Goal: Task Accomplishment & Management: Use online tool/utility

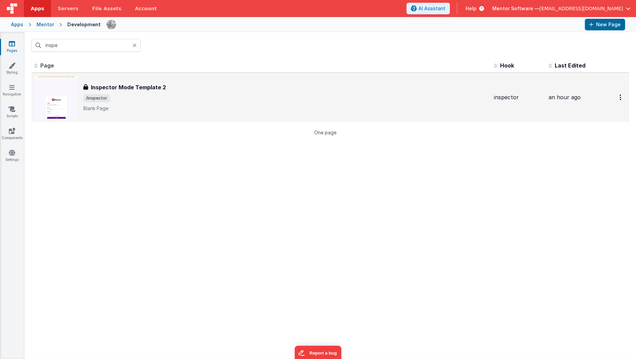
click at [150, 99] on span "/inspector" at bounding box center [285, 98] width 405 height 8
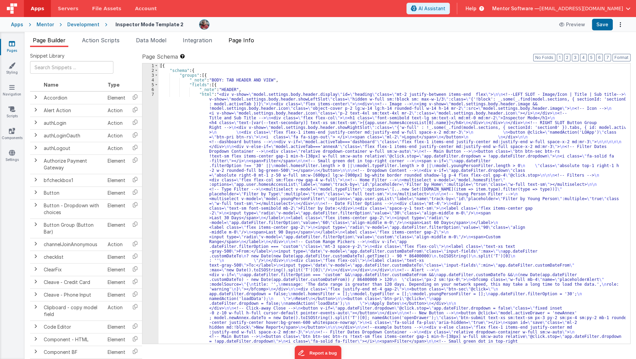
click at [249, 42] on span "Page Info" at bounding box center [241, 40] width 26 height 7
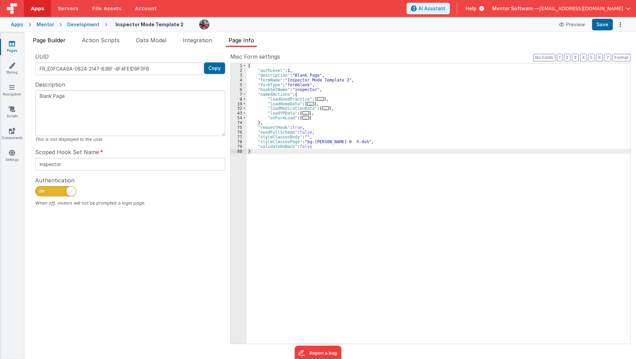
click at [58, 39] on span "Page Builder" at bounding box center [49, 40] width 33 height 7
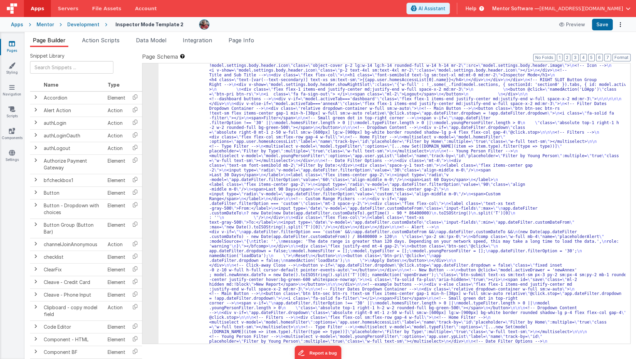
scroll to position [43, 0]
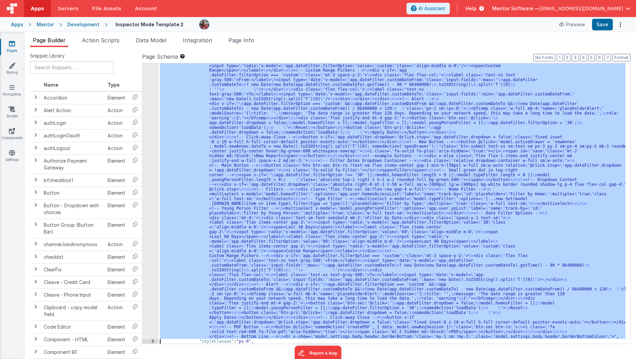
scroll to position [171, 0]
click at [146, 185] on div "7" at bounding box center [150, 129] width 16 height 419
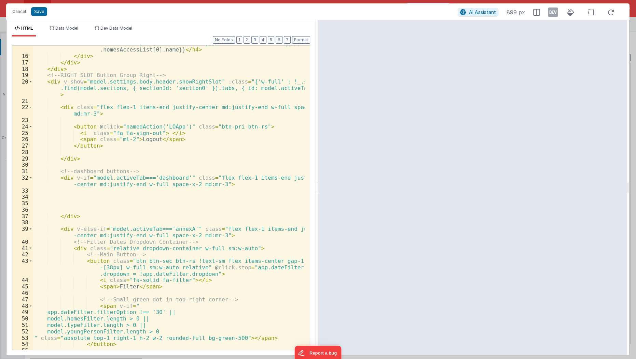
scroll to position [139, 0]
click at [170, 74] on div "< h4 class = "text-[var(--text-secondary)] text-xs sm:text-sm" > {{app.user .ho…" at bounding box center [169, 203] width 273 height 324
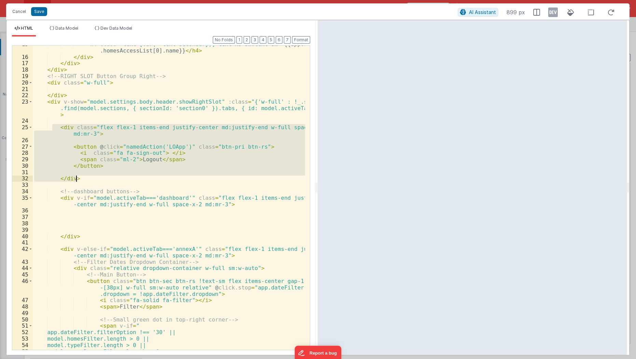
drag, startPoint x: 51, startPoint y: 126, endPoint x: 84, endPoint y: 179, distance: 62.0
click at [84, 179] on div "< h4 class = "text-[var(--text-secondary)] text-xs sm:text-sm" > {{app.user .ho…" at bounding box center [169, 203] width 273 height 324
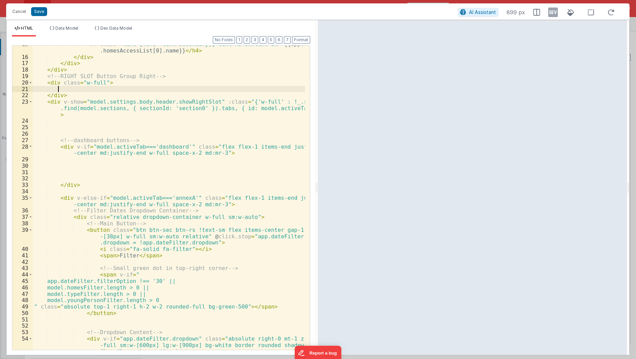
click at [74, 87] on div "< h4 class = "text-[var(--text-secondary)] text-xs sm:text-sm" > {{app.user .ho…" at bounding box center [169, 209] width 273 height 337
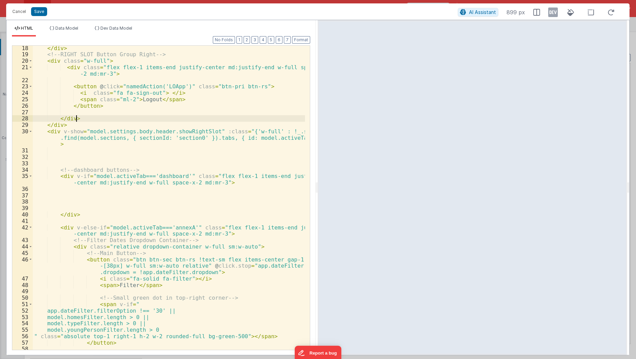
scroll to position [188, 0]
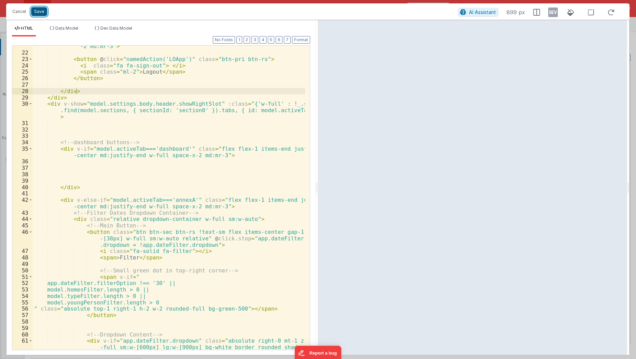
click at [43, 13] on button "Save" at bounding box center [39, 11] width 16 height 9
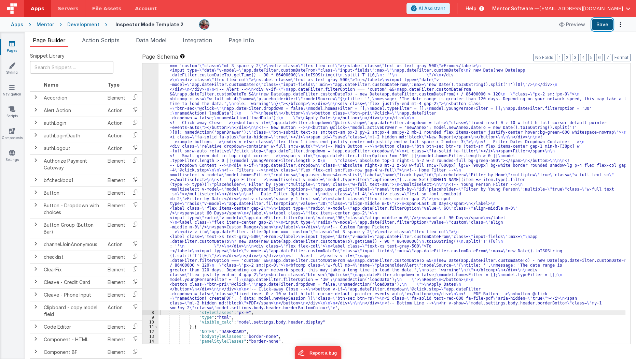
click at [604, 26] on button "Save" at bounding box center [602, 25] width 21 height 12
click at [239, 44] on li "Page Info" at bounding box center [241, 41] width 31 height 11
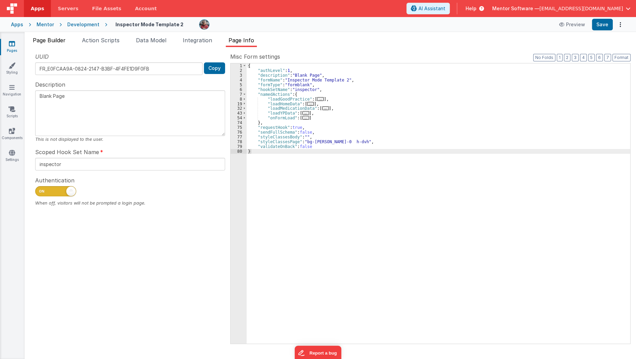
click at [43, 41] on span "Page Builder" at bounding box center [49, 40] width 33 height 7
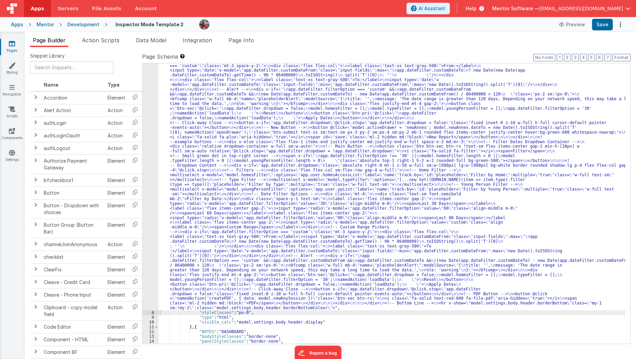
click at [188, 132] on div ""html" : "<div v-show= \" model.settings.body.header.display \" id= \" heading …" at bounding box center [391, 258] width 467 height 676
click at [146, 144] on div "7" at bounding box center [150, 115] width 16 height 390
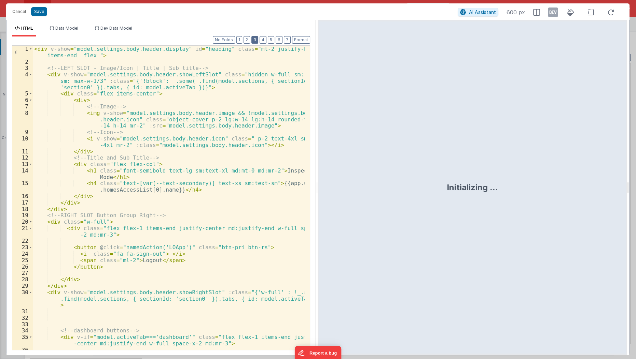
click at [256, 37] on button "3" at bounding box center [254, 40] width 7 height 8
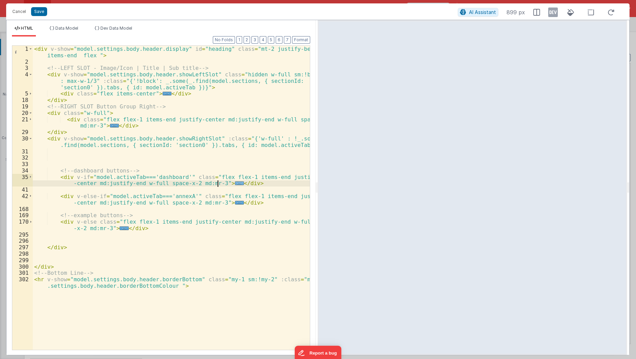
click at [235, 185] on span "..." at bounding box center [239, 184] width 9 height 4
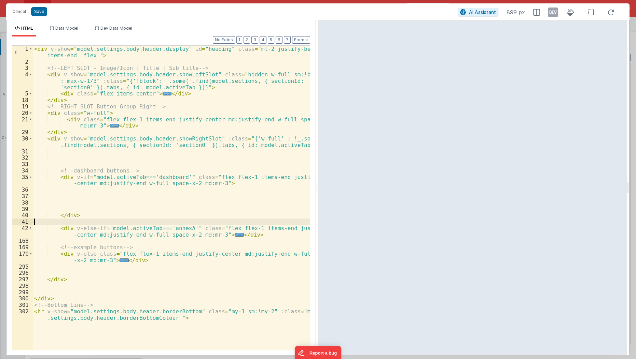
click at [152, 222] on div "< div v-show = "model.settings.body.header.display" id = "heading" class = "mt-…" at bounding box center [172, 211] width 278 height 331
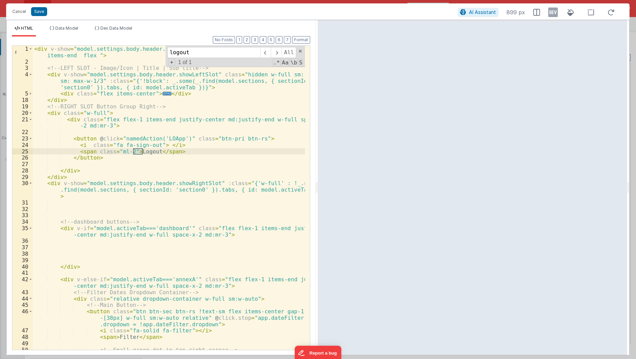
scroll to position [0, 0]
type input "logout"
click at [68, 136] on div "< div v-show = "model.settings.body.header.display" id = "heading" class = "mt-…" at bounding box center [169, 208] width 273 height 324
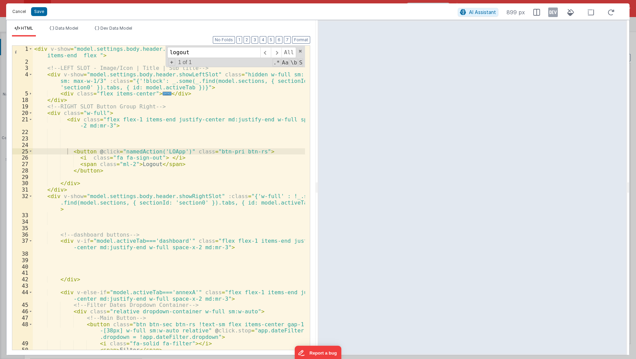
click at [14, 12] on button "Cancel" at bounding box center [19, 12] width 20 height 10
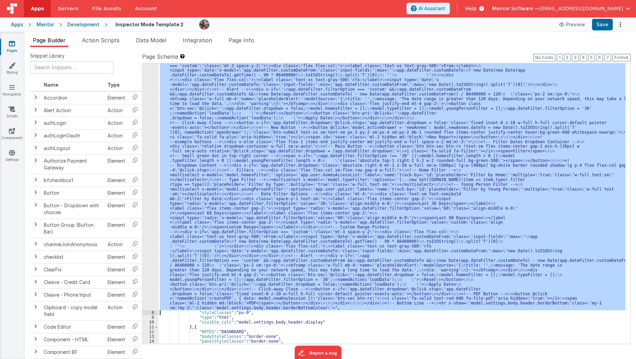
click at [271, 176] on div ""html" : "<div v-show= \" model.settings.body.header.display \" id= \" heading …" at bounding box center [391, 203] width 467 height 281
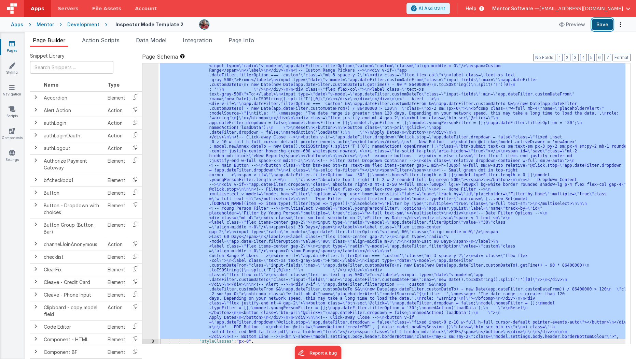
click at [605, 29] on button "Save" at bounding box center [602, 25] width 21 height 12
click at [277, 155] on div ""html" : "<div v-show= \" model.settings.body.header.display \" id= \" heading …" at bounding box center [391, 203] width 467 height 281
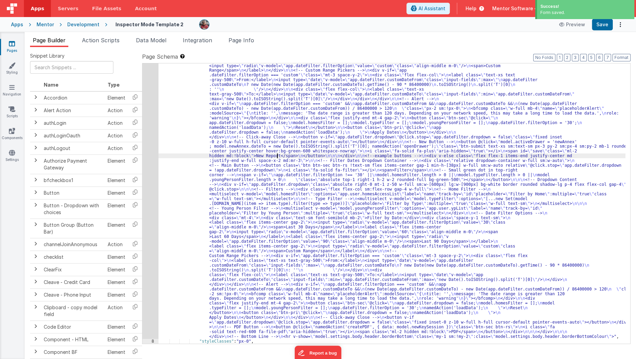
click at [146, 211] on div "7" at bounding box center [150, 129] width 16 height 419
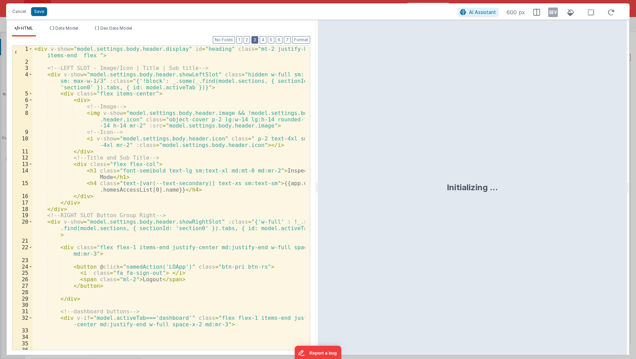
click at [258, 40] on button "3" at bounding box center [254, 40] width 7 height 8
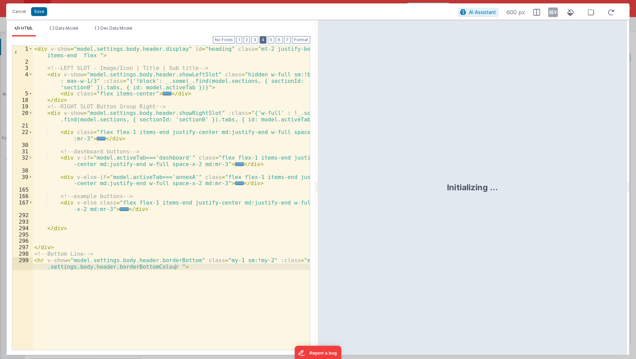
click at [266, 40] on button "4" at bounding box center [262, 40] width 7 height 8
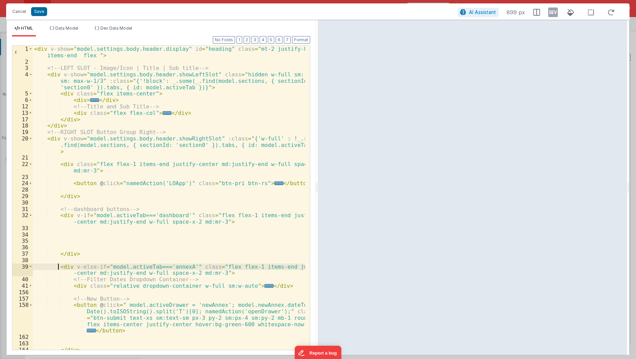
click at [57, 267] on div "< div v-show = "model.settings.body.header.display" id = "heading" class = "mt-…" at bounding box center [169, 208] width 273 height 324
click at [72, 238] on div "< div v-show = "model.settings.body.header.display" id = "heading" class = "mt-…" at bounding box center [169, 208] width 273 height 324
click at [237, 138] on div "< div v-show = "model.settings.body.header.display" id = "heading" class = "mt-…" at bounding box center [169, 208] width 273 height 324
click at [234, 175] on div "< div v-show = "model.settings.body.header.display" id = "heading" class = "mt-…" at bounding box center [169, 208] width 273 height 324
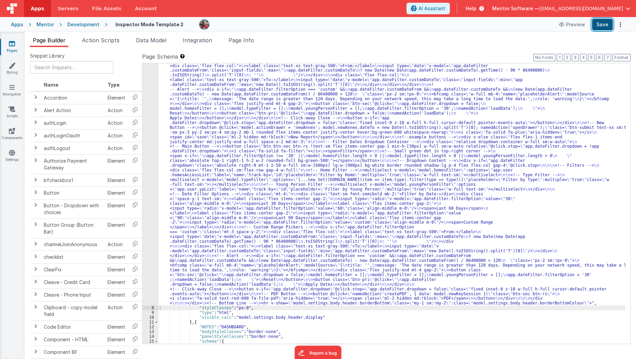
click at [604, 24] on button "Save" at bounding box center [602, 25] width 21 height 12
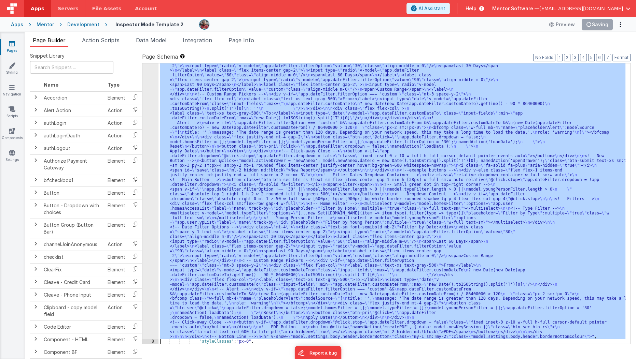
scroll to position [138, 0]
click at [151, 227] on div "7 8 9 10 11 12 13 14 15 16 17 18 19 20 21 22 23 24 25 26 27 28 29 30 31 32 33" at bounding box center [150, 289] width 16 height 671
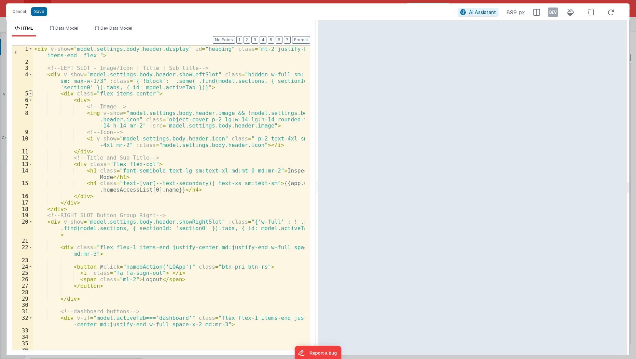
click at [31, 92] on span at bounding box center [31, 93] width 4 height 6
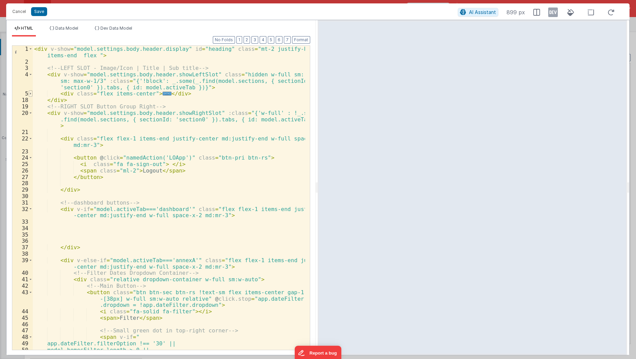
click at [31, 92] on span at bounding box center [31, 93] width 4 height 6
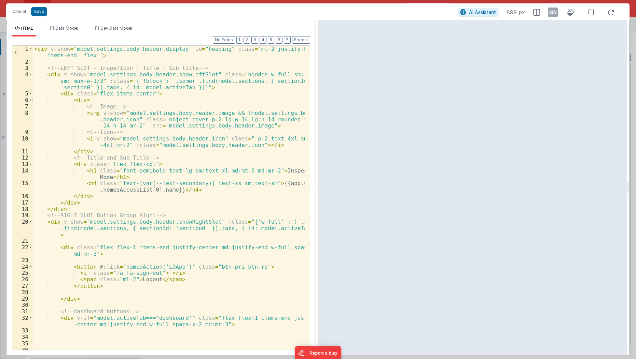
click at [29, 98] on span at bounding box center [31, 100] width 4 height 6
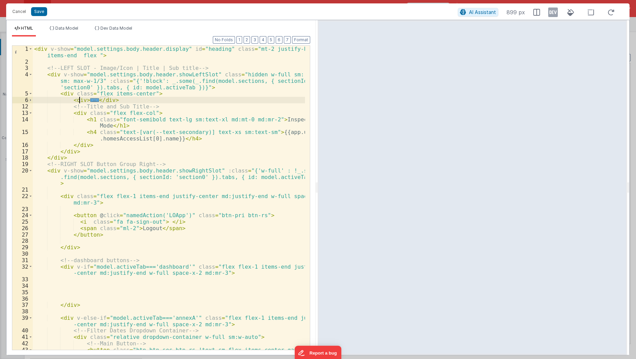
click at [80, 99] on div "< div v-show = "model.settings.body.header.display" id = "heading" class = "mt-…" at bounding box center [169, 214] width 273 height 337
click at [83, 133] on div "< div v-show = "model.settings.body.header.display" id = "heading" class = "mt-…" at bounding box center [169, 214] width 273 height 337
click at [101, 99] on div "< div v-show = "model.settings.body.header.display" id = "heading" class = "mt-…" at bounding box center [169, 214] width 273 height 337
click at [209, 99] on span "..." at bounding box center [213, 100] width 9 height 4
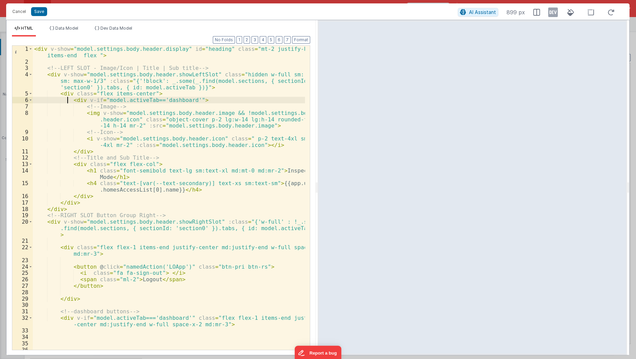
click at [66, 99] on div "< div v-show = "model.settings.body.header.display" id = "heading" class = "mt-…" at bounding box center [169, 208] width 273 height 324
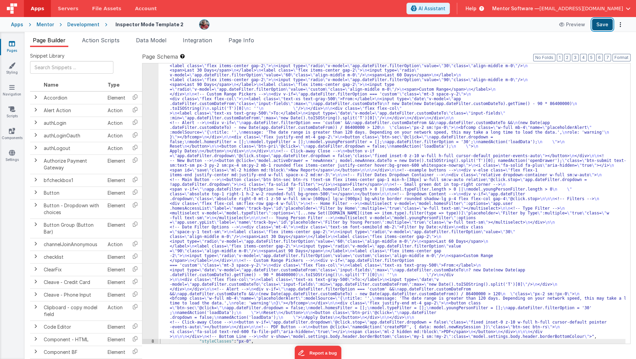
click at [598, 22] on button "Save" at bounding box center [602, 25] width 21 height 12
click at [292, 163] on div ""html" : "<div v-show= \" model.settings.body.header.display \" id= \" heading …" at bounding box center [391, 289] width 467 height 671
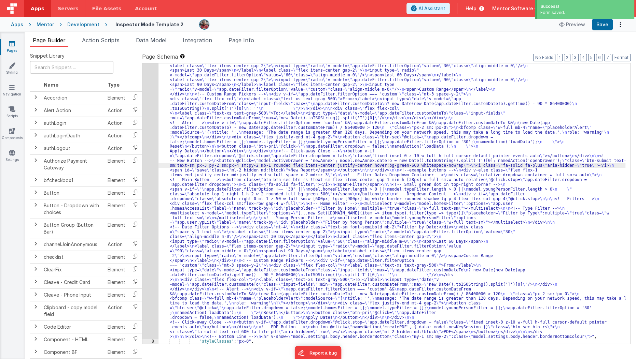
click at [152, 166] on div "7" at bounding box center [150, 146] width 16 height 385
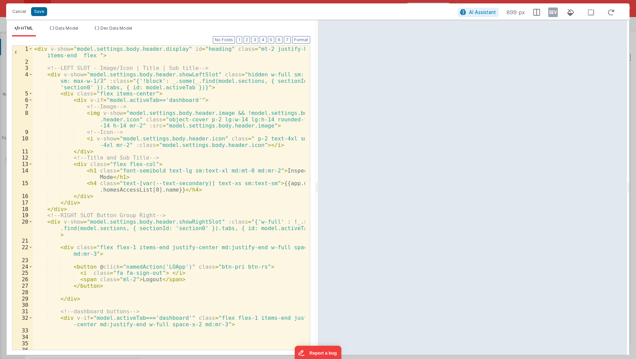
click at [183, 142] on div "< div v-show = "model.settings.body.header.display" id = "heading" class = "mt-…" at bounding box center [169, 208] width 273 height 324
click at [29, 100] on span at bounding box center [31, 100] width 4 height 6
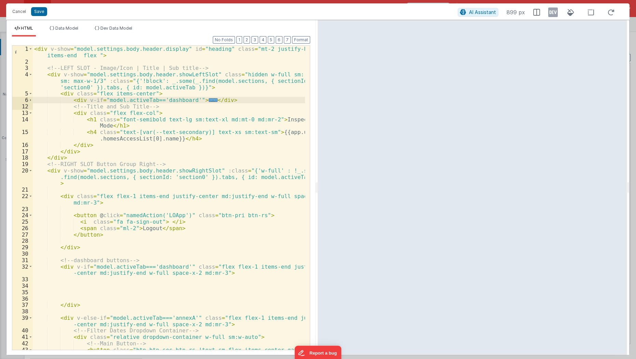
click at [68, 99] on div "< div v-show = "model.settings.body.header.display" id = "heading" class = "mt-…" at bounding box center [169, 214] width 273 height 337
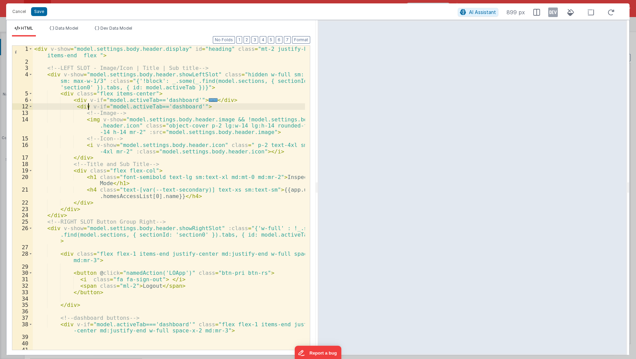
click at [89, 109] on div "< div v-show = "model.settings.body.header.display" id = "heading" class = "mt-…" at bounding box center [169, 208] width 273 height 324
click at [89, 109] on div "< div v-show = "model.settings.body.header.display" id = "heading" class = "mt-…" at bounding box center [169, 198] width 272 height 305
click at [89, 146] on div "< div v-show = "model.settings.body.header.display" id = "heading" class = "mt-…" at bounding box center [169, 208] width 273 height 324
click at [73, 115] on div "< div v-show = "model.settings.body.header.display" id = "heading" class = "mt-…" at bounding box center [169, 208] width 273 height 324
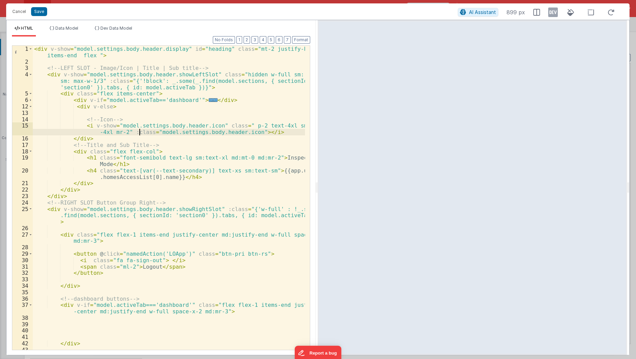
click at [140, 134] on div "< div v-show = "model.settings.body.header.display" id = "heading" class = "mt-…" at bounding box center [169, 211] width 273 height 331
click at [203, 125] on div "< div v-show = "model.settings.body.header.display" id = "heading" class = "mt-…" at bounding box center [169, 211] width 273 height 331
click at [238, 126] on div "< div v-show = "model.settings.body.header.display" id = "heading" class = "mt-…" at bounding box center [169, 211] width 273 height 331
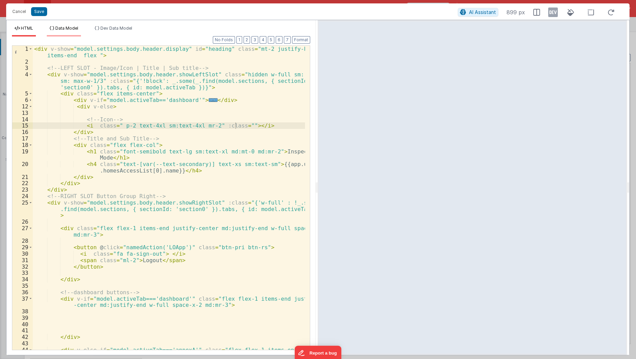
click at [74, 31] on li "Data Model" at bounding box center [64, 31] width 34 height 11
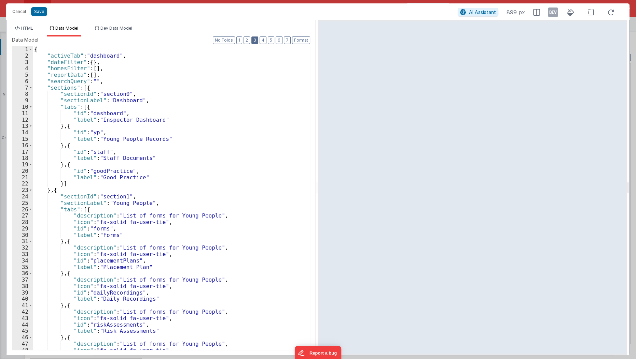
click at [258, 43] on button "3" at bounding box center [254, 41] width 7 height 8
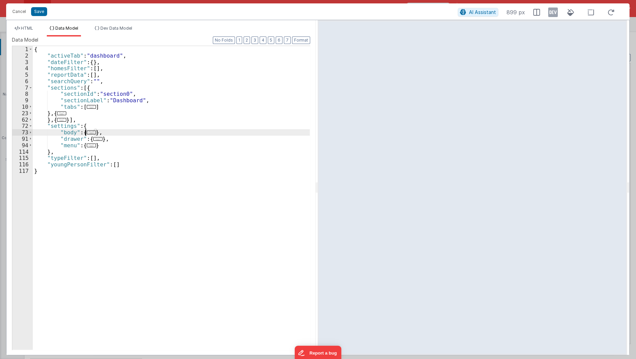
click at [90, 131] on span "..." at bounding box center [91, 133] width 9 height 4
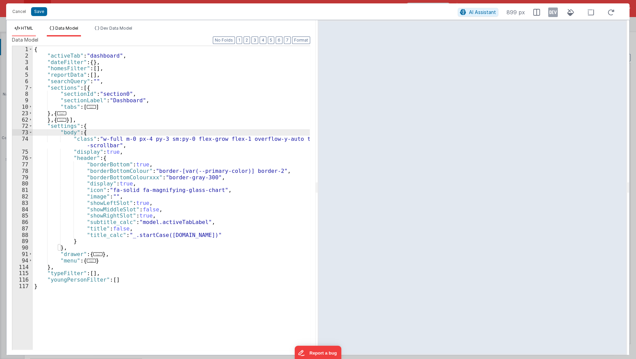
click at [31, 28] on span "HTML" at bounding box center [27, 28] width 12 height 5
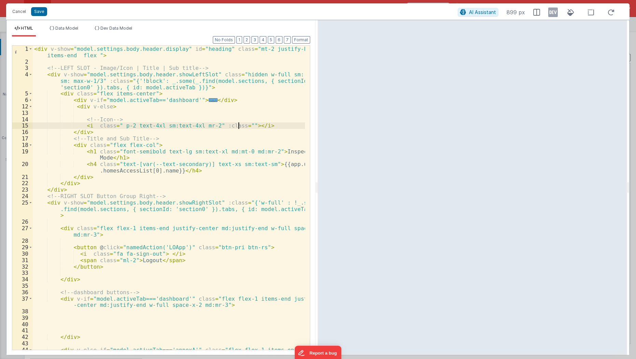
click at [239, 122] on div "< div v-show = "model.settings.body.header.display" id = "heading" class = "mt-…" at bounding box center [169, 211] width 273 height 331
click at [236, 125] on div "< div v-show = "model.settings.body.header.display" id = "heading" class = "mt-…" at bounding box center [169, 211] width 273 height 331
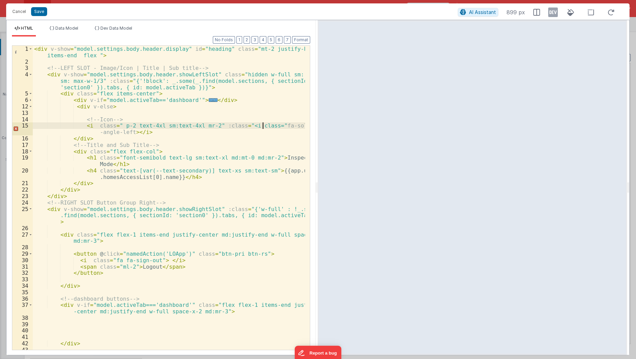
click at [261, 127] on div "< div v-show = "model.settings.body.header.display" id = "heading" class = "mt-…" at bounding box center [169, 211] width 273 height 331
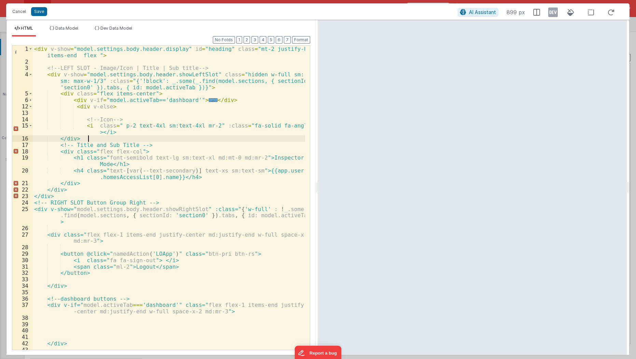
click at [90, 135] on div "< div v-show = "model.settings.body.header.display" id = "heading" class = "mt-…" at bounding box center [169, 211] width 273 height 331
click at [92, 131] on div "< div v-show = "model.settings.body.header.display" id = "heading" class = "mt-…" at bounding box center [169, 211] width 273 height 331
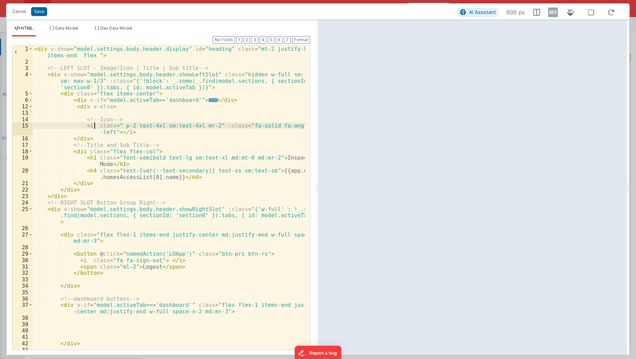
click at [94, 127] on div "< div v-show = "model.settings.body.header.display" id = "heading" class = "mt-…" at bounding box center [169, 211] width 273 height 331
click at [111, 126] on div "< div v-show = "model.settings.body.header.display" id = "heading" class = "mt-…" at bounding box center [169, 211] width 273 height 331
click at [36, 14] on button "Save" at bounding box center [39, 11] width 16 height 9
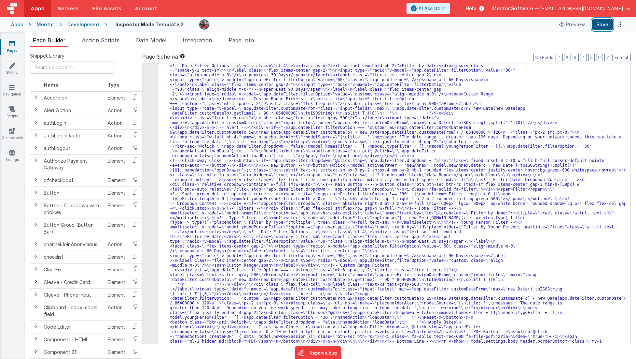
click at [601, 27] on button "Save" at bounding box center [602, 25] width 21 height 12
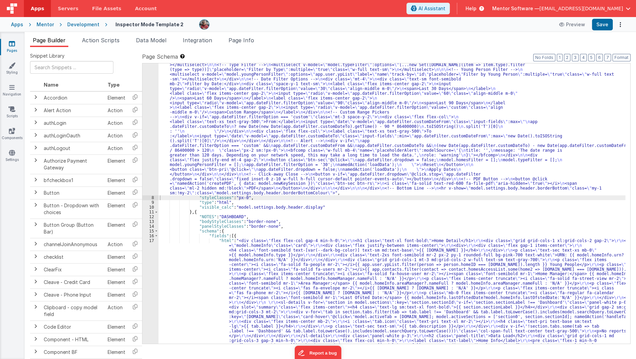
scroll to position [290, 0]
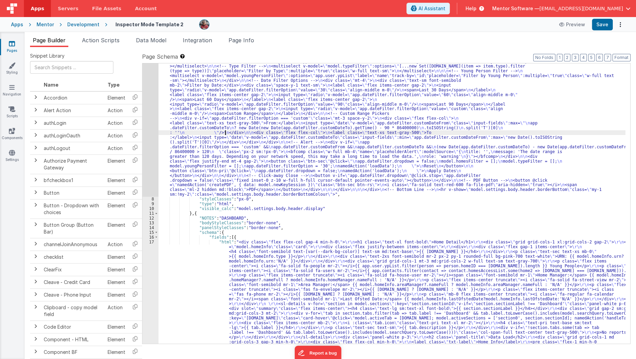
click at [224, 133] on div ""html" : "<div v-show= \" model.settings.body.header.display \" id= \" heading …" at bounding box center [391, 201] width 467 height 799
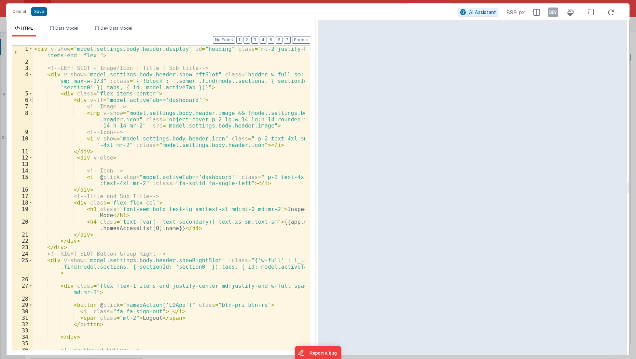
click at [30, 100] on span at bounding box center [31, 100] width 4 height 6
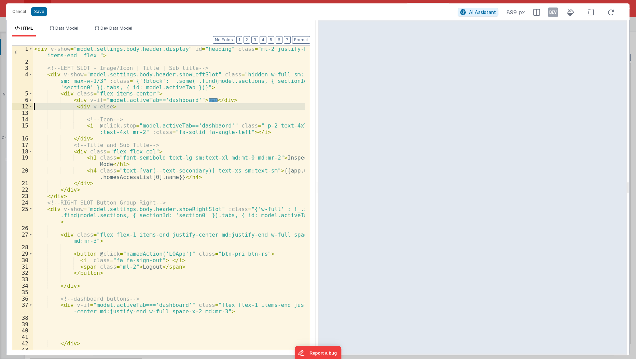
click at [28, 107] on div "12" at bounding box center [22, 106] width 20 height 6
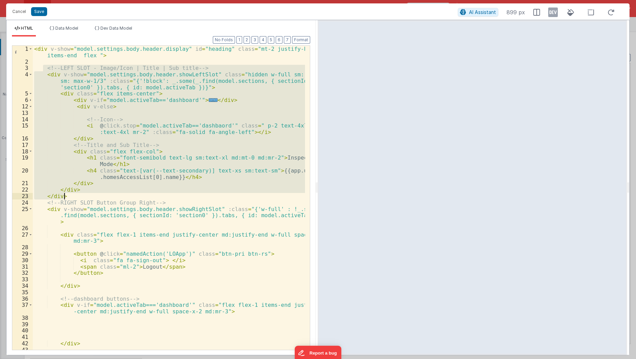
drag, startPoint x: 44, startPoint y: 66, endPoint x: 95, endPoint y: 196, distance: 139.6
click at [95, 196] on div "< div v-show = "model.settings.body.header.display" id = "heading" class = "mt-…" at bounding box center [169, 211] width 273 height 331
click at [153, 173] on div "< div v-show = "model.settings.body.header.display" id = "heading" class = "mt-…" at bounding box center [169, 198] width 272 height 305
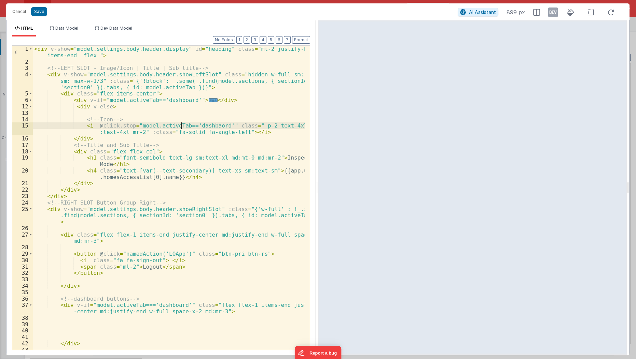
click at [182, 125] on div "< div v-show = "model.settings.body.header.display" id = "heading" class = "mt-…" at bounding box center [169, 211] width 273 height 331
click at [192, 149] on div "< div v-show = "model.settings.body.header.display" id = "heading" class = "mt-…" at bounding box center [169, 211] width 273 height 331
click at [141, 129] on div "< div v-show = "model.settings.body.header.display" id = "heading" class = "mt-…" at bounding box center [169, 211] width 273 height 331
click at [246, 126] on div "< div v-show = "model.settings.body.header.display" id = "heading" class = "mt-…" at bounding box center [169, 211] width 273 height 331
paste textarea
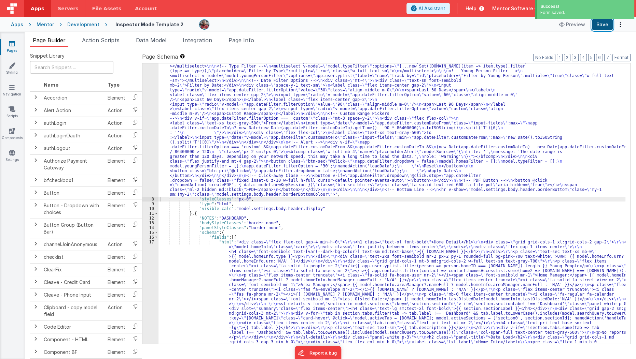
click at [598, 28] on button "Save" at bounding box center [602, 25] width 21 height 12
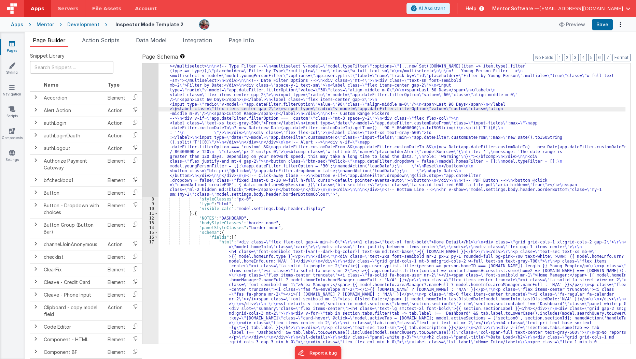
click at [174, 109] on div ""html" : "<div v-show= \" model.settings.body.header.display \" id= \" heading …" at bounding box center [391, 201] width 467 height 799
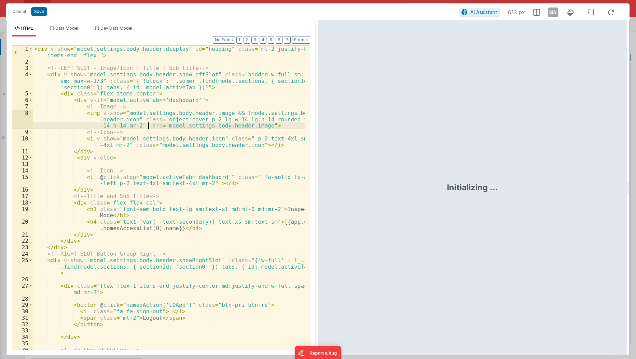
click at [147, 124] on div "< div v-show = "model.settings.body.header.display" id = "heading" class = "mt-…" at bounding box center [169, 211] width 273 height 331
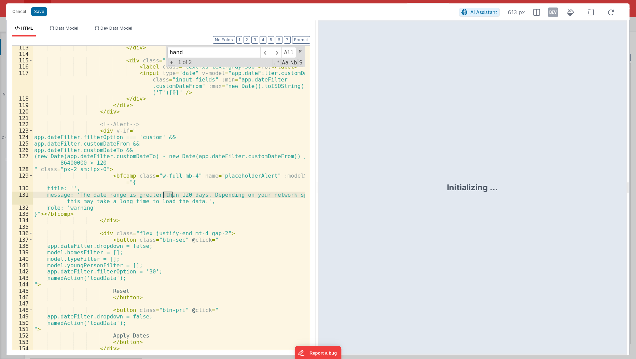
scroll to position [937, 0]
type input "handletab"
click at [300, 52] on span at bounding box center [300, 51] width 5 height 5
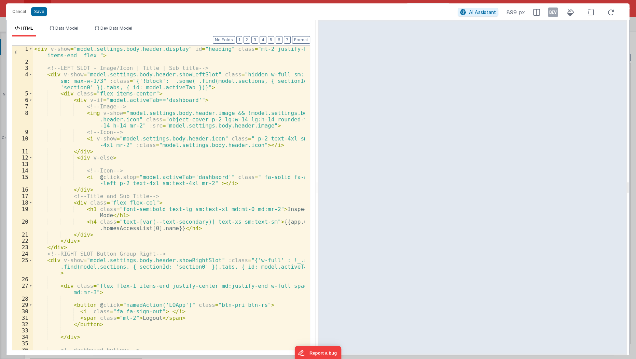
scroll to position [0, 0]
click at [213, 178] on div "< div v-show = "model.settings.body.header.display" id = "heading" class = "mt-…" at bounding box center [169, 211] width 273 height 331
click at [246, 176] on div "< div v-show = "model.settings.body.header.display" id = "heading" class = "mt-…" at bounding box center [169, 211] width 273 height 331
click at [41, 13] on button "Save" at bounding box center [39, 11] width 16 height 9
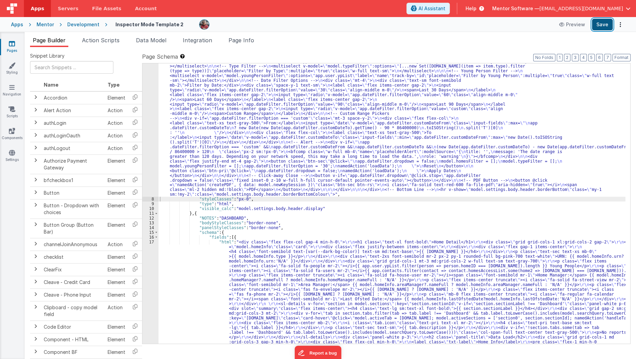
click at [601, 25] on button "Save" at bounding box center [602, 25] width 21 height 12
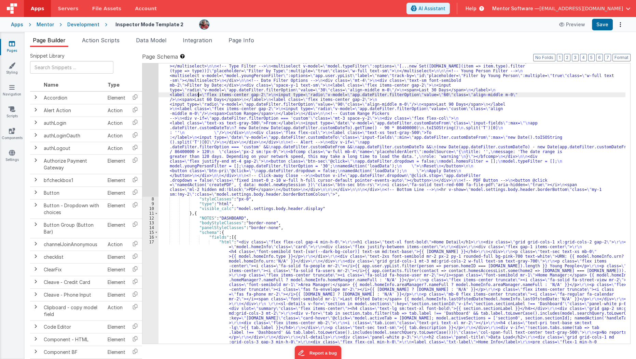
click at [197, 96] on div ""html" : "<div v-show= \" model.settings.body.header.display \" id= \" heading …" at bounding box center [391, 201] width 467 height 799
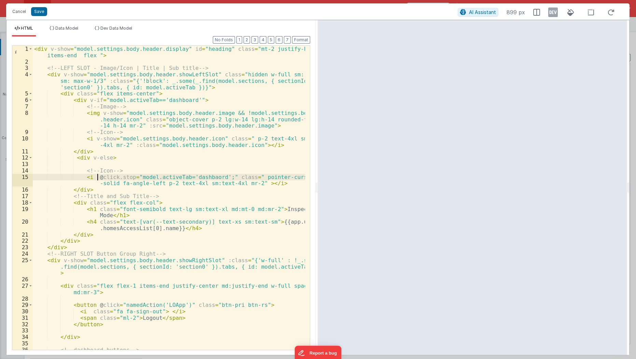
click at [96, 176] on div "< div v-show = "model.settings.body.header.display" id = "heading" class = "mt-…" at bounding box center [169, 211] width 273 height 331
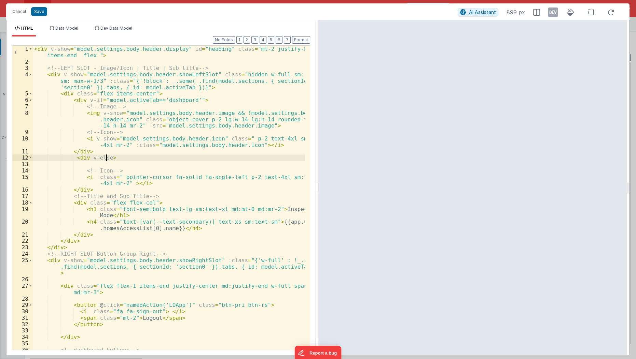
click at [105, 157] on div "< div v-show = "model.settings.body.header.display" id = "heading" class = "mt-…" at bounding box center [169, 211] width 273 height 331
click at [132, 175] on div "< div v-show = "model.settings.body.header.display" id = "heading" class = "mt-…" at bounding box center [169, 211] width 273 height 331
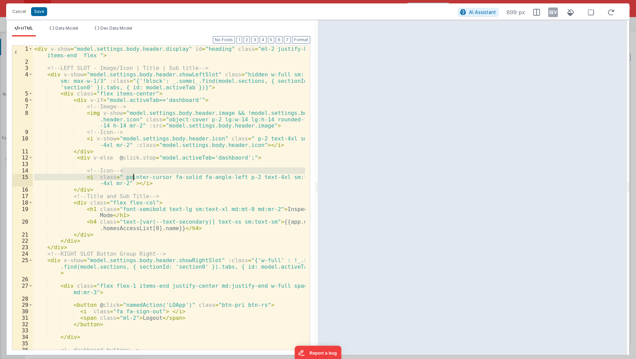
click at [132, 175] on div "< div v-show = "model.settings.body.header.display" id = "heading" class = "mt-…" at bounding box center [169, 198] width 272 height 305
click at [132, 175] on div "< div v-show = "model.settings.body.header.display" id = "heading" class = "mt-…" at bounding box center [169, 211] width 273 height 331
click at [144, 177] on div "< div v-show = "model.settings.body.header.display" id = "heading" class = "mt-…" at bounding box center [169, 211] width 273 height 331
click at [32, 13] on button "Save" at bounding box center [39, 11] width 16 height 9
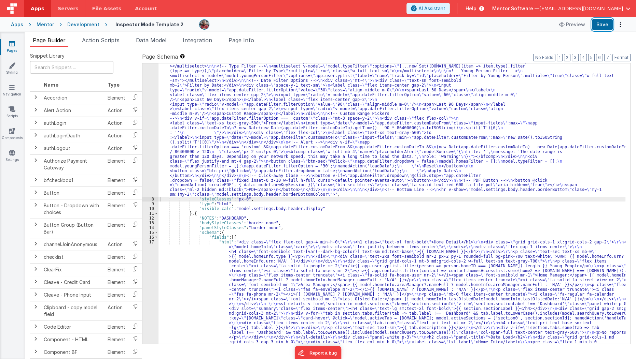
click at [607, 22] on button "Save" at bounding box center [602, 25] width 21 height 12
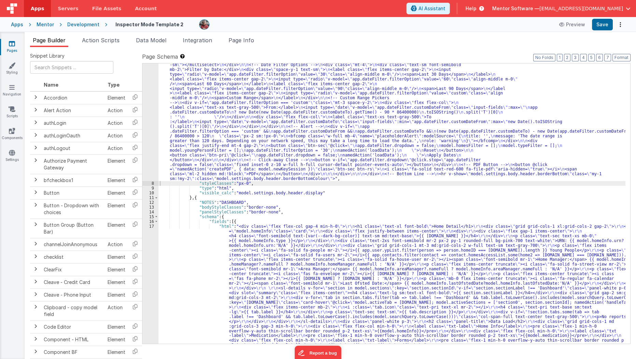
scroll to position [373, 0]
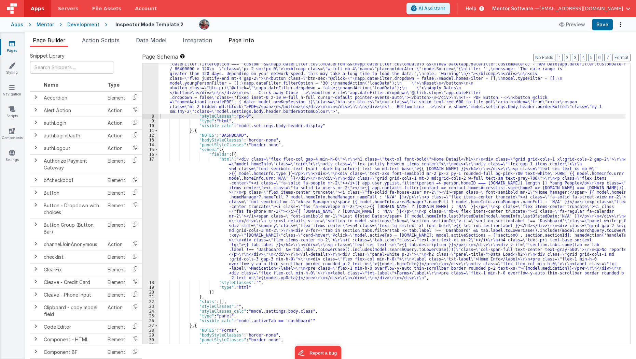
click at [250, 42] on span "Page Info" at bounding box center [241, 40] width 26 height 7
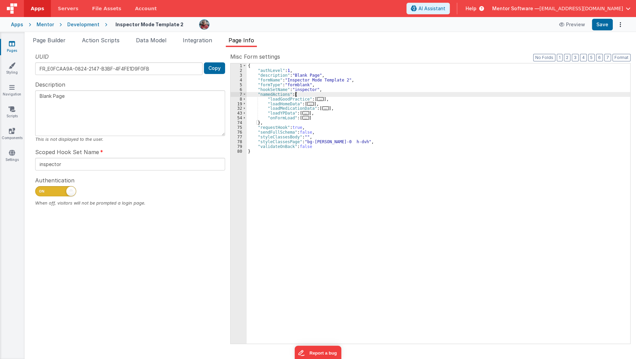
click at [311, 95] on div "{ "authLevel" : 1 , "description" : "Blank Page" , "formName" : "Inspector Mode…" at bounding box center [438, 208] width 384 height 290
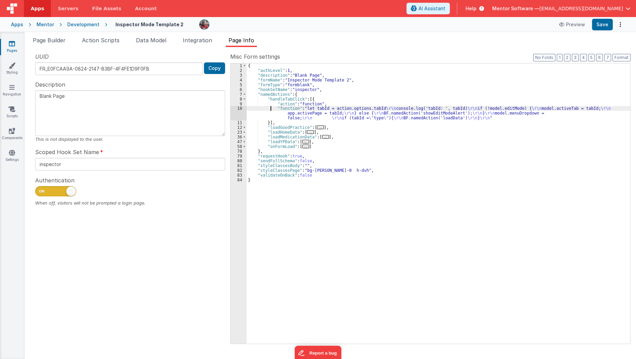
click at [270, 110] on div "{ "authLevel" : 1 , "description" : "Blank Page" , "formName" : "Inspector Mode…" at bounding box center [438, 208] width 384 height 290
click at [233, 116] on div "10" at bounding box center [238, 113] width 16 height 14
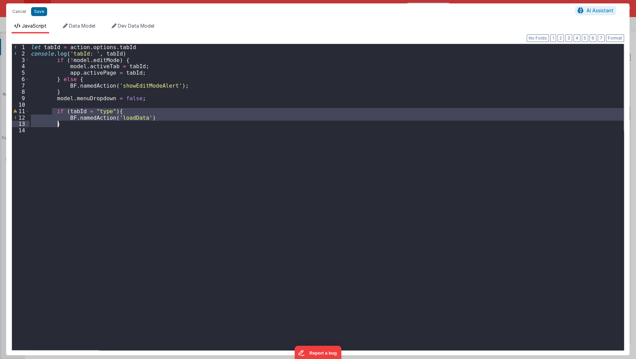
drag, startPoint x: 52, startPoint y: 111, endPoint x: 68, endPoint y: 125, distance: 20.8
click at [68, 125] on div "let tabId = action . options . tabId console . log ( 'tabId: ' , tabId ) if ( !…" at bounding box center [326, 204] width 594 height 320
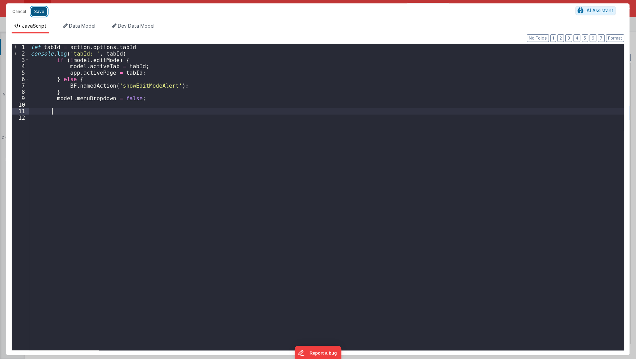
click at [44, 10] on button "Save" at bounding box center [39, 11] width 16 height 9
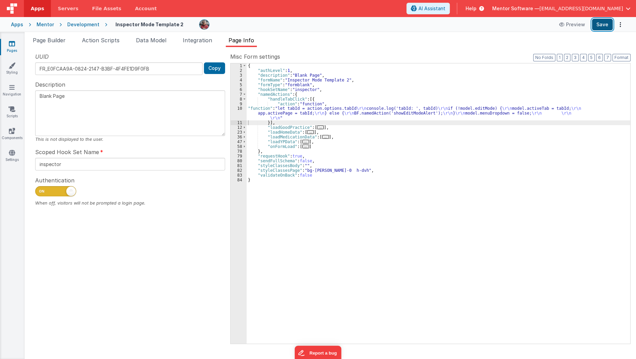
click at [604, 24] on button "Save" at bounding box center [602, 25] width 21 height 12
click at [285, 113] on div "{ "authLevel" : 1 , "description" : "Blank Page" , "formName" : "Inspector Mode…" at bounding box center [438, 208] width 384 height 290
click at [236, 110] on div "10" at bounding box center [238, 113] width 16 height 14
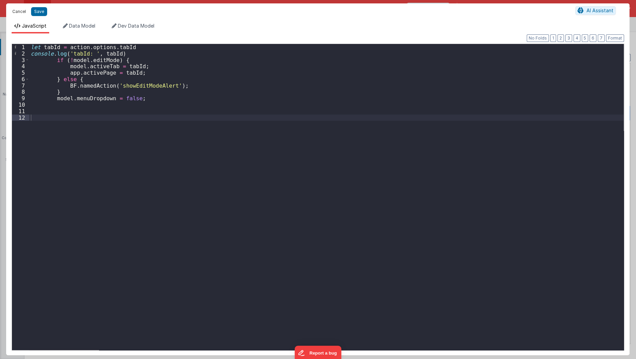
click at [25, 8] on button "Cancel" at bounding box center [19, 12] width 20 height 10
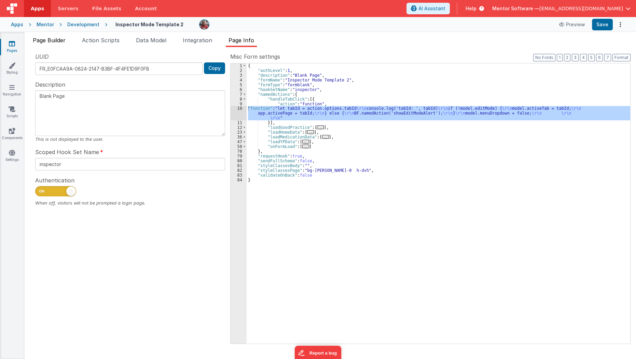
click at [54, 37] on span "Page Builder" at bounding box center [49, 40] width 33 height 7
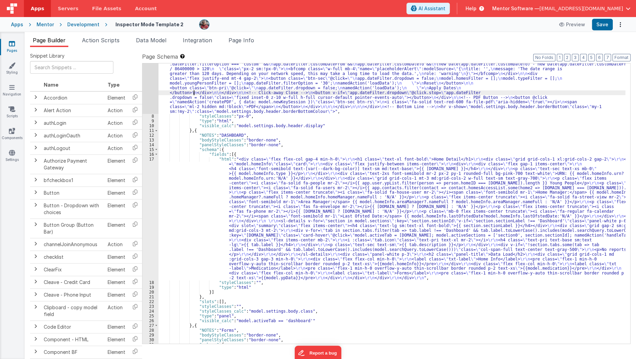
click at [194, 95] on div ""html" : "<div v-show= \" model.settings.body.header.display \" id= \" heading …" at bounding box center [391, 59] width 467 height 680
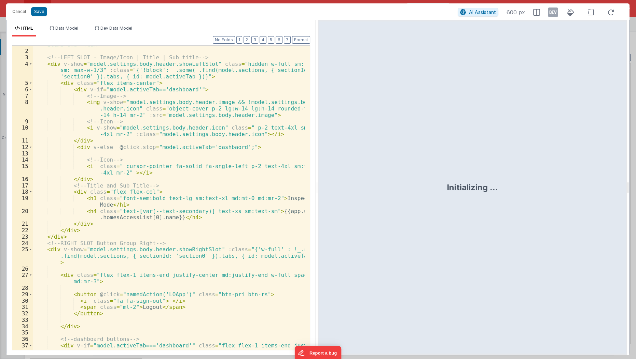
scroll to position [0, 0]
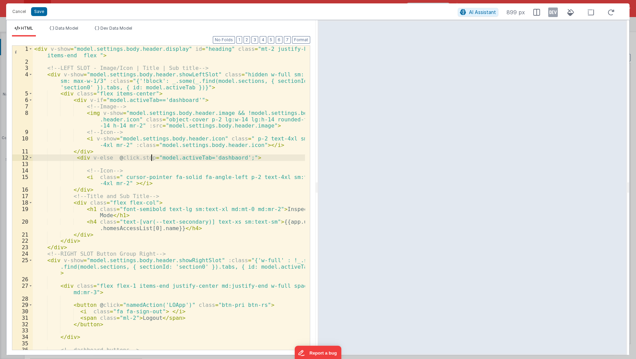
click at [151, 157] on div "< div v-show = "model.settings.body.header.display" id = "heading" class = "mt-…" at bounding box center [169, 211] width 273 height 331
click at [44, 14] on button "Save" at bounding box center [39, 11] width 16 height 9
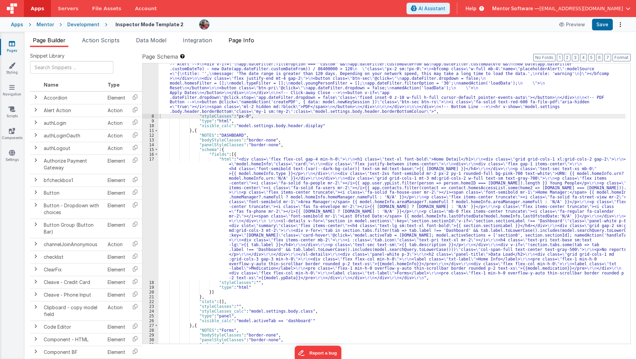
click at [238, 40] on span "Page Info" at bounding box center [241, 40] width 26 height 7
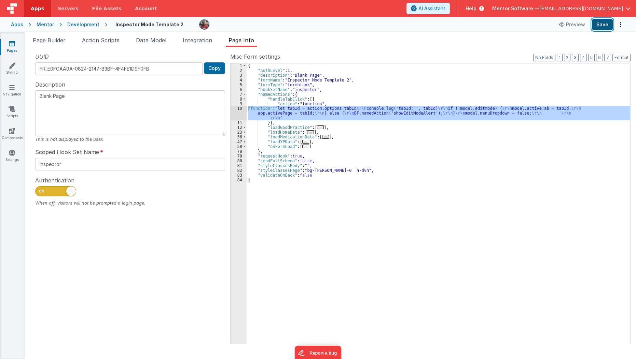
click at [604, 24] on button "Save" at bounding box center [602, 25] width 21 height 12
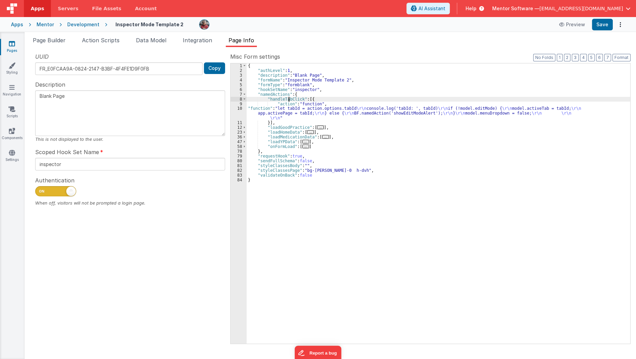
click at [289, 98] on div "{ "authLevel" : 1 , "description" : "Blank Page" , "formName" : "Inspector Mode…" at bounding box center [438, 208] width 384 height 290
click at [599, 23] on button "Save" at bounding box center [602, 25] width 21 height 12
click at [54, 42] on span "Page Builder" at bounding box center [49, 40] width 33 height 7
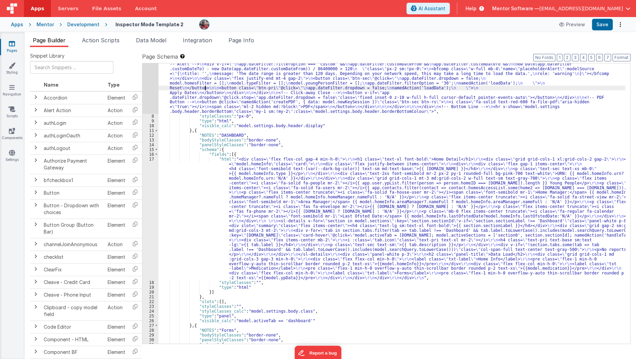
click at [204, 88] on div ""html" : "<div v-show= \" model.settings.body.header.display \" id= \" heading …" at bounding box center [391, 59] width 467 height 680
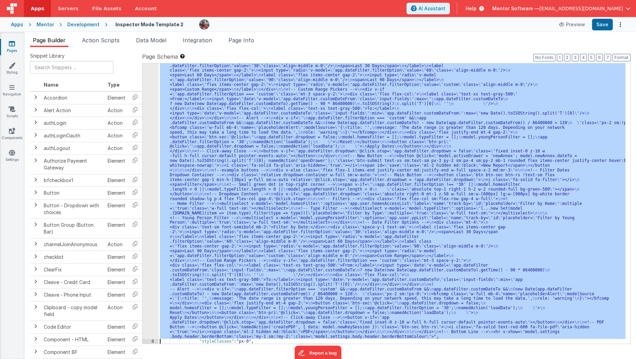
scroll to position [147, 0]
click at [143, 136] on div "7" at bounding box center [150, 141] width 16 height 395
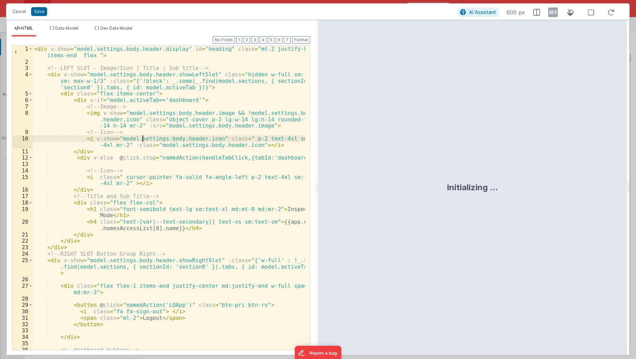
click at [143, 136] on div "< div v-show = "model.settings.body.header.display" id = "heading" class = "mt-…" at bounding box center [169, 211] width 273 height 331
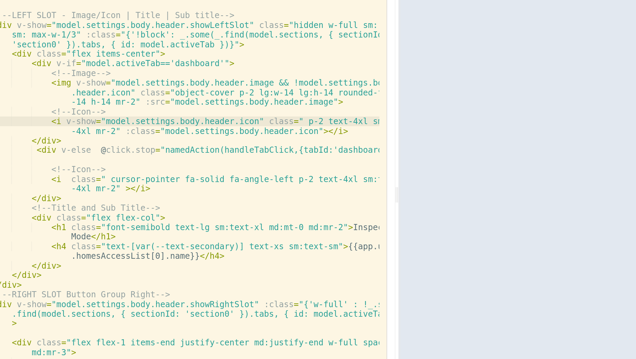
click at [198, 158] on div "< div v-show = "model.settings.body.header.display" id = "heading" class = "mt-…" at bounding box center [169, 211] width 273 height 331
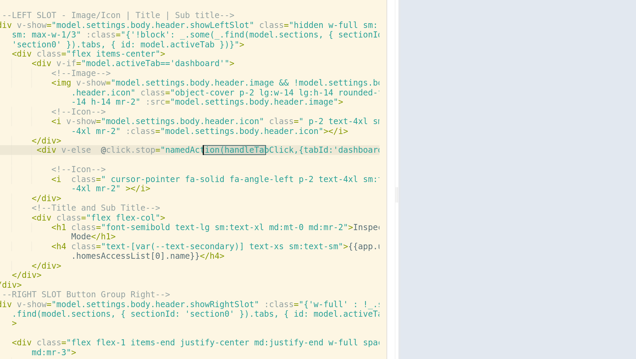
click at [198, 158] on div "< div v-show = "model.settings.body.header.display" id = "heading" class = "mt-…" at bounding box center [169, 211] width 273 height 331
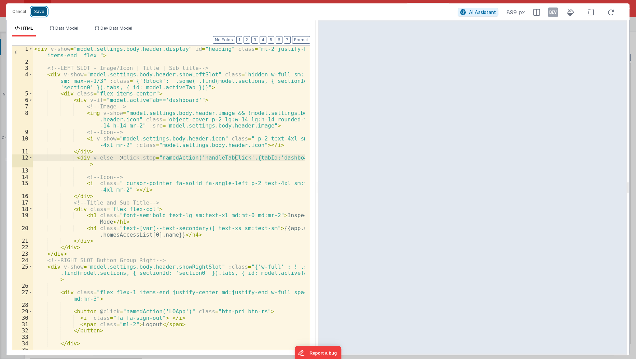
click at [40, 13] on button "Save" at bounding box center [39, 11] width 16 height 9
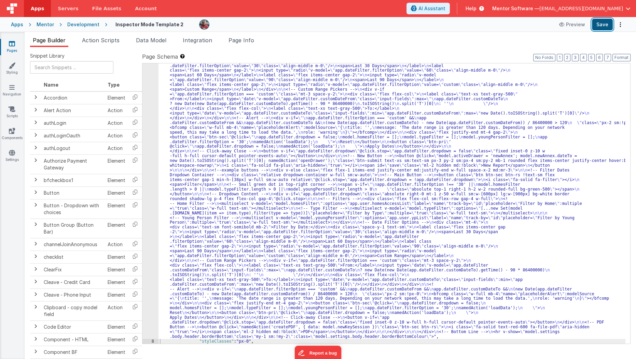
click at [605, 27] on button "Save" at bounding box center [602, 25] width 21 height 12
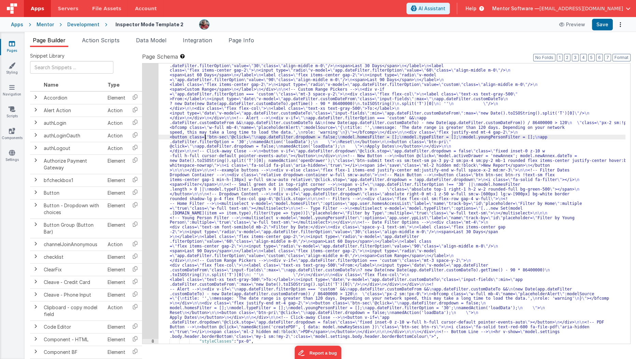
click at [205, 136] on div ""html" : "<div v-show= \" model.settings.body.header.display \" id= \" heading …" at bounding box center [391, 284] width 467 height 680
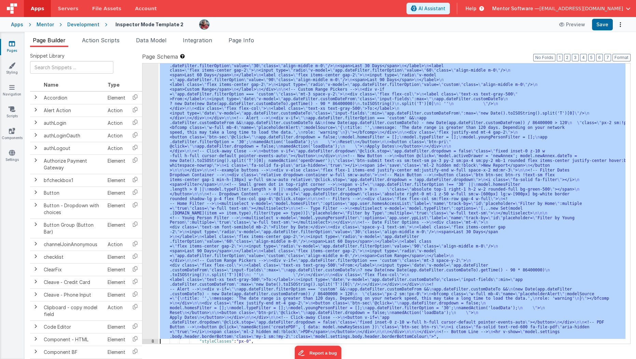
click at [145, 156] on div "7" at bounding box center [150, 141] width 16 height 395
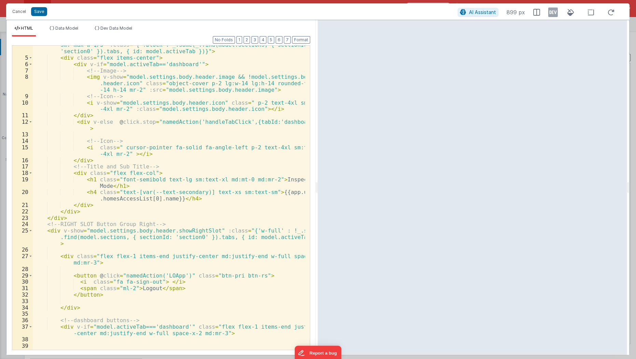
scroll to position [36, 0]
click at [30, 256] on span at bounding box center [31, 256] width 4 height 6
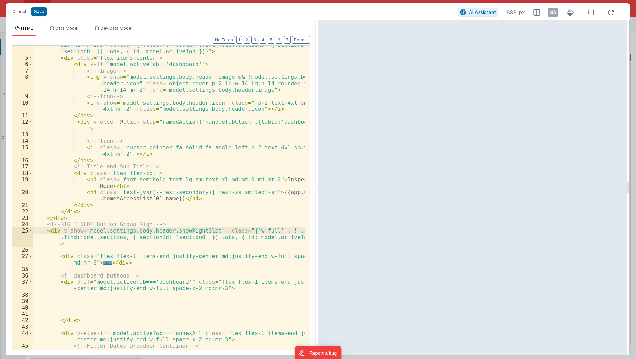
click at [214, 230] on div "< div v-show = "model.settings.body.header.showLeftSlot" class = "hidden w-full…" at bounding box center [169, 201] width 273 height 331
click at [42, 15] on button "Save" at bounding box center [39, 11] width 16 height 9
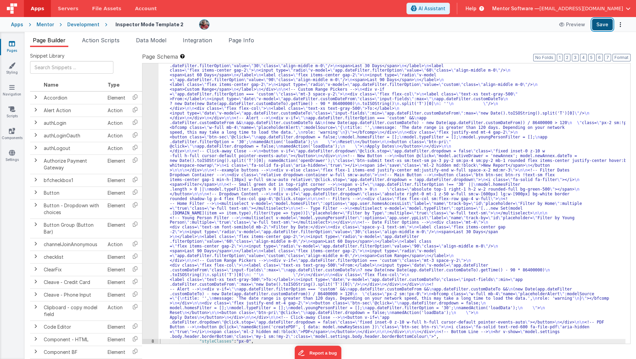
click at [602, 20] on button "Save" at bounding box center [602, 25] width 21 height 12
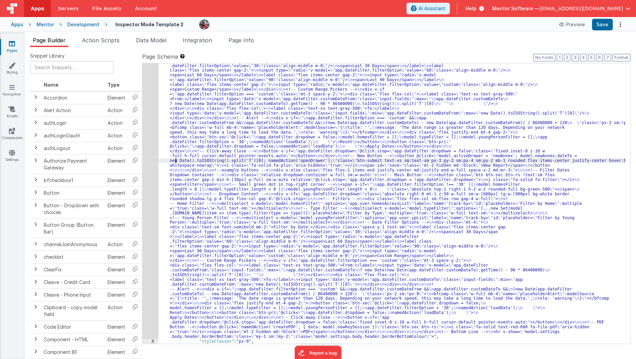
click at [175, 160] on div ""html" : "<div v-show= \" model.settings.body.header.display \" id= \" heading …" at bounding box center [391, 284] width 467 height 680
click at [144, 174] on div "7" at bounding box center [150, 141] width 16 height 395
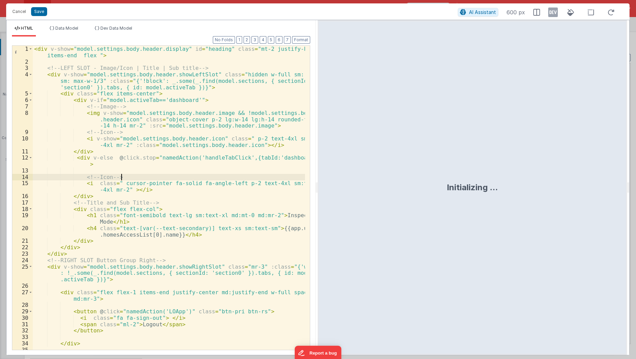
click at [144, 174] on div "< div v-show = "model.settings.body.header.display" id = "heading" class = "mt-…" at bounding box center [169, 208] width 273 height 324
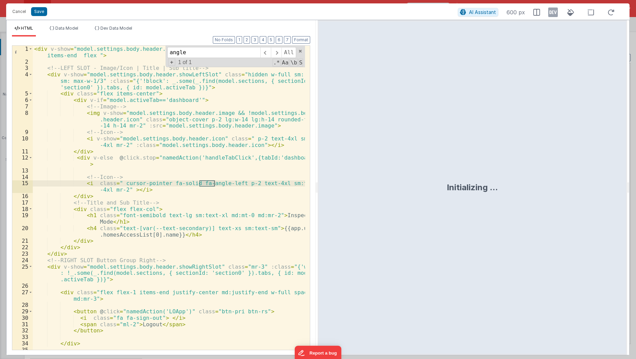
type input "angle"
click at [93, 184] on div "< div v-show = "model.settings.body.header.display" id = "heading" class = "mt-…" at bounding box center [169, 208] width 273 height 324
click at [39, 11] on button "Save" at bounding box center [39, 11] width 16 height 9
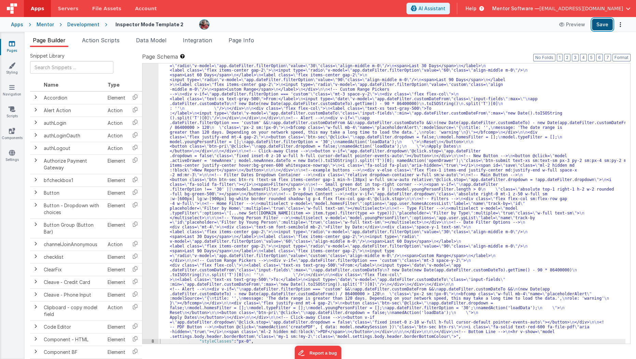
click at [607, 26] on button "Save" at bounding box center [602, 25] width 21 height 12
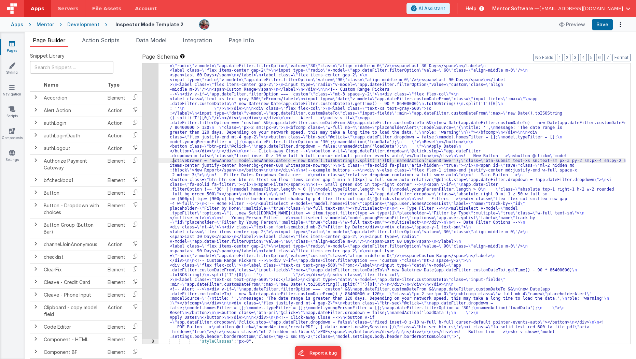
click at [173, 158] on div ""html" : "<div v-show= \" model.settings.body.header.display \" id= \" heading …" at bounding box center [391, 284] width 467 height 680
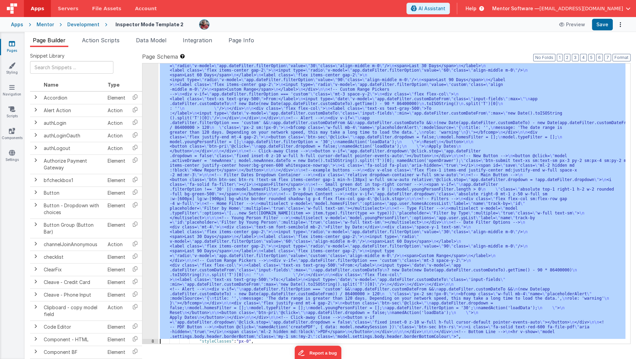
click at [145, 197] on div "7" at bounding box center [150, 141] width 16 height 395
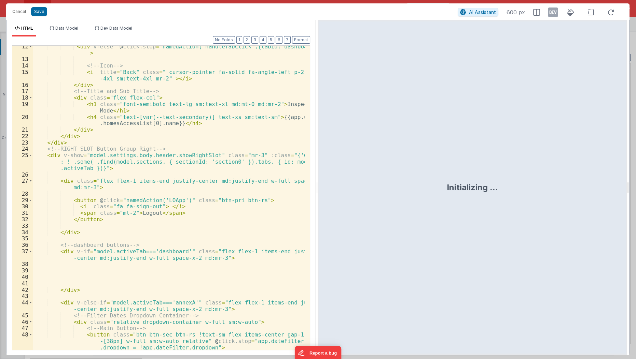
scroll to position [120, 0]
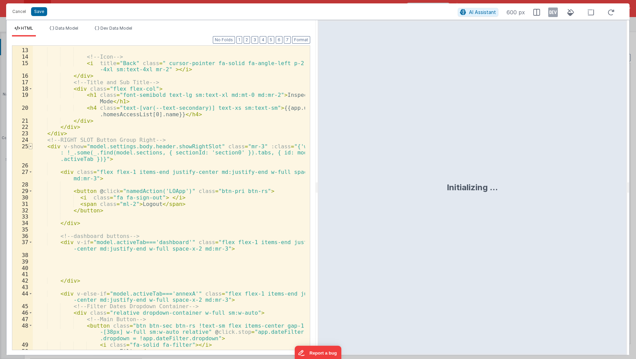
click at [29, 146] on span at bounding box center [31, 146] width 4 height 6
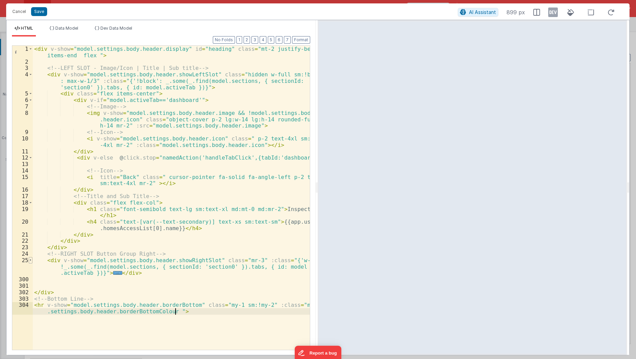
click at [29, 260] on span at bounding box center [31, 260] width 4 height 6
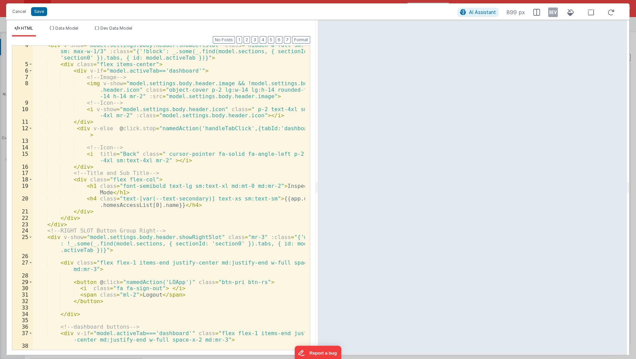
scroll to position [42, 0]
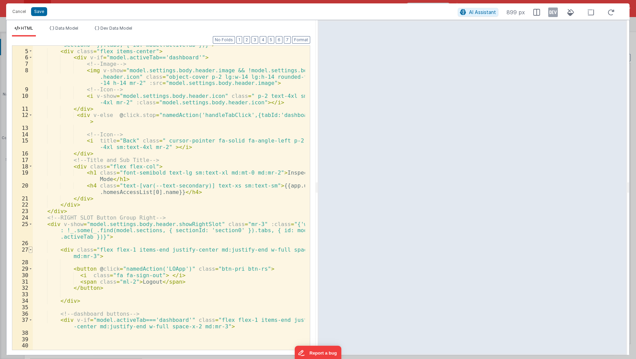
click at [30, 250] on span at bounding box center [31, 250] width 4 height 6
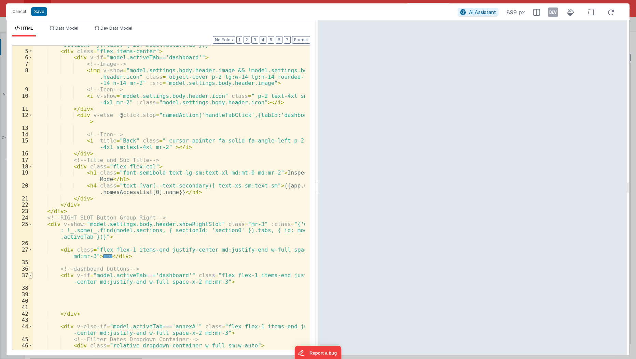
click at [31, 276] on span at bounding box center [31, 275] width 4 height 6
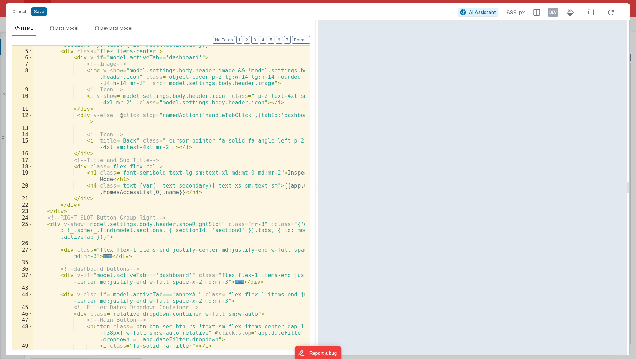
click at [244, 225] on div "< div v-show = "model.settings.body.header.showLeftSlot" class = "hidden w-full…" at bounding box center [169, 194] width 273 height 331
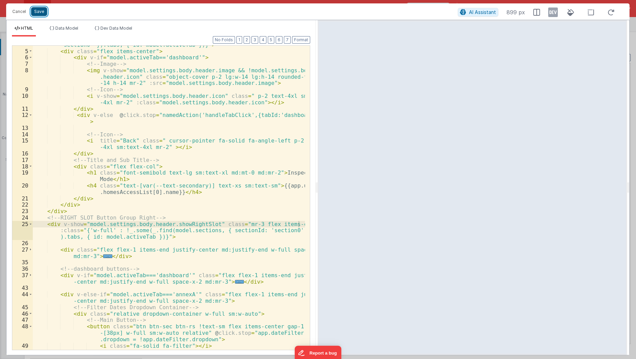
click at [40, 11] on button "Save" at bounding box center [39, 11] width 16 height 9
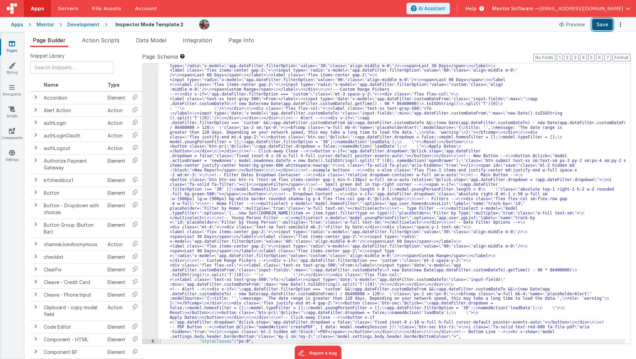
click at [603, 28] on button "Save" at bounding box center [602, 25] width 21 height 12
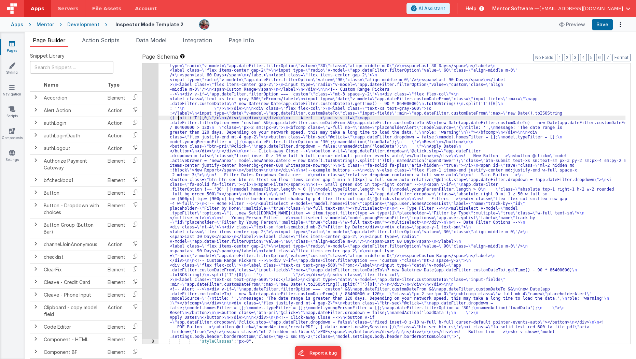
click at [177, 119] on div ""html" : "<div v-show= \" model.settings.body.header.display \" id= \" heading …" at bounding box center [391, 284] width 467 height 680
click at [150, 139] on div "7" at bounding box center [150, 141] width 16 height 395
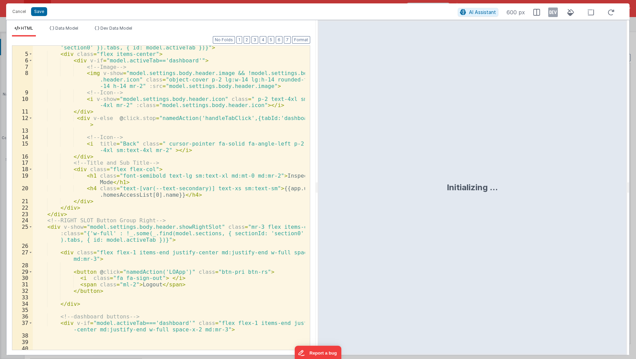
scroll to position [89, 0]
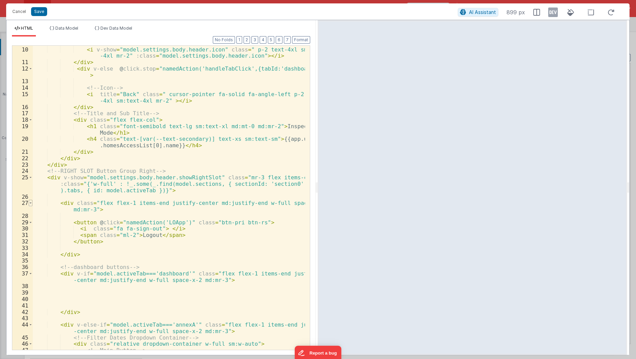
click at [29, 200] on span at bounding box center [31, 203] width 4 height 6
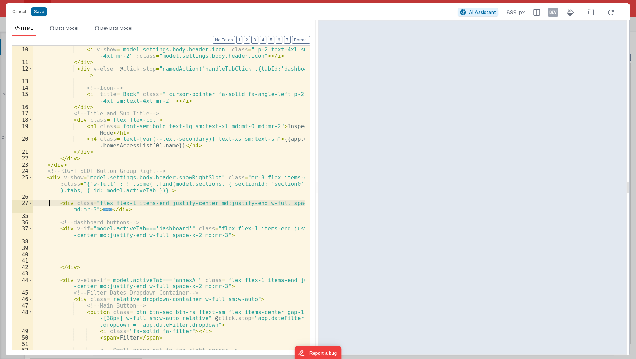
click at [47, 201] on div "<!-- Icon --> < i v-show = "model.settings.body.header.icon" class = " p-2 text…" at bounding box center [169, 199] width 273 height 318
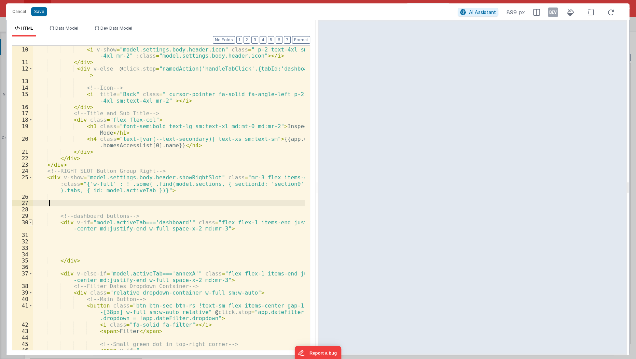
click at [31, 223] on span at bounding box center [31, 223] width 4 height 6
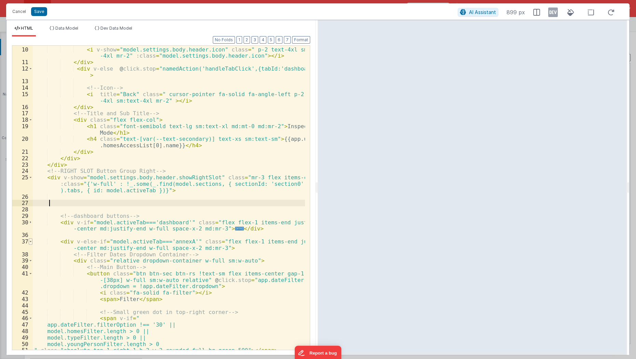
click at [30, 240] on span at bounding box center [31, 242] width 4 height 6
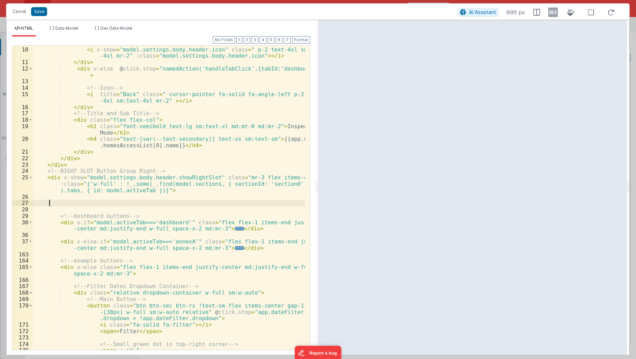
click at [266, 248] on div "<!-- Icon --> < i v-show = "model.settings.body.header.icon" class = " p-2 text…" at bounding box center [169, 199] width 273 height 318
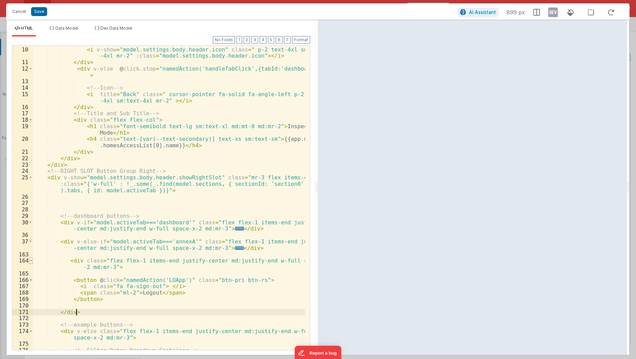
click at [30, 259] on span at bounding box center [31, 261] width 4 height 6
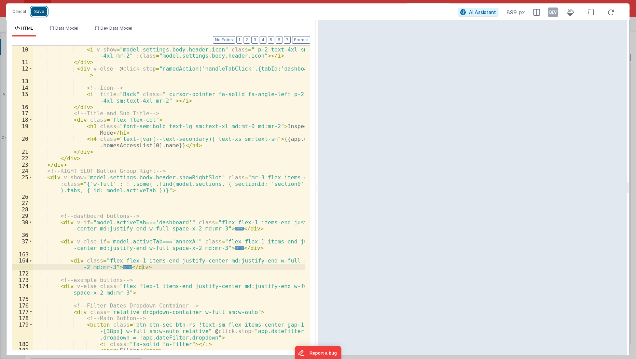
click at [36, 11] on button "Save" at bounding box center [39, 11] width 16 height 9
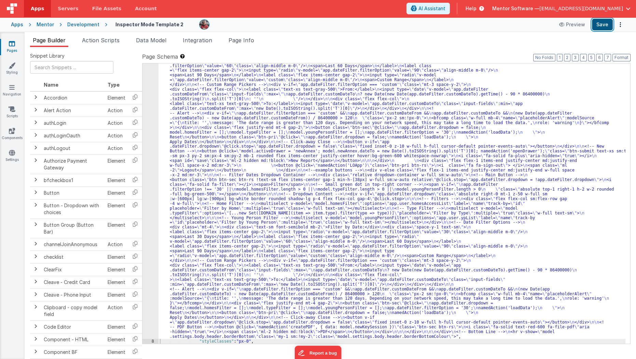
click at [611, 28] on button "Save" at bounding box center [602, 25] width 21 height 12
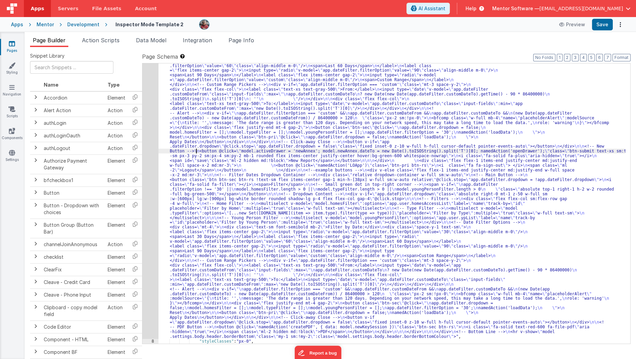
click at [195, 149] on div ""html" : "<div v-show= \" model.settings.body.header.display \" id= \" heading …" at bounding box center [391, 284] width 467 height 680
click at [150, 171] on div "7" at bounding box center [150, 141] width 16 height 395
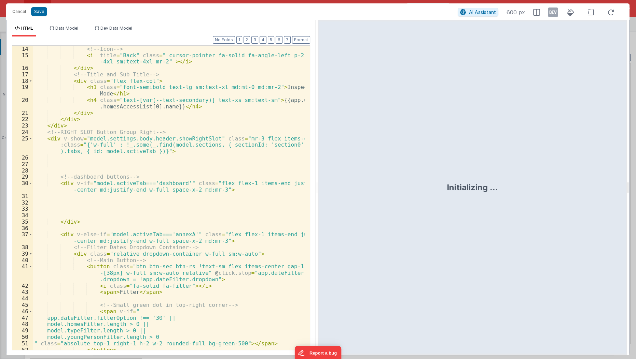
scroll to position [128, 0]
click at [32, 183] on span at bounding box center [31, 183] width 4 height 6
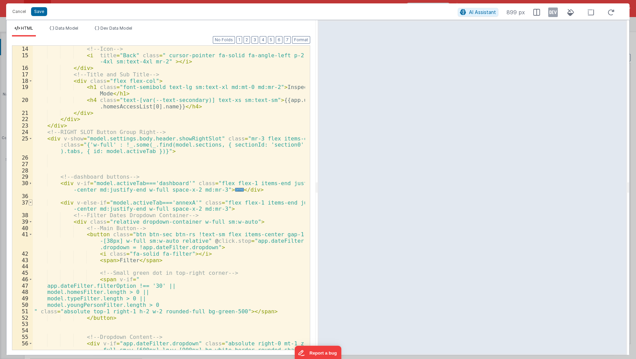
click at [31, 202] on span at bounding box center [31, 203] width 4 height 6
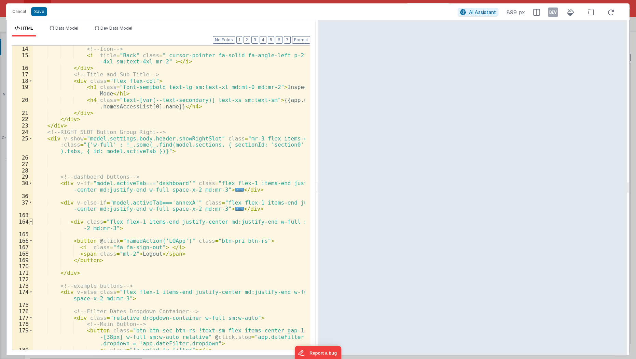
click at [31, 221] on span at bounding box center [31, 222] width 4 height 6
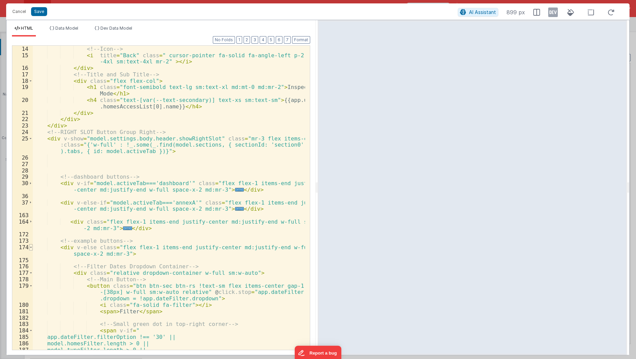
click at [30, 248] on span at bounding box center [31, 247] width 4 height 6
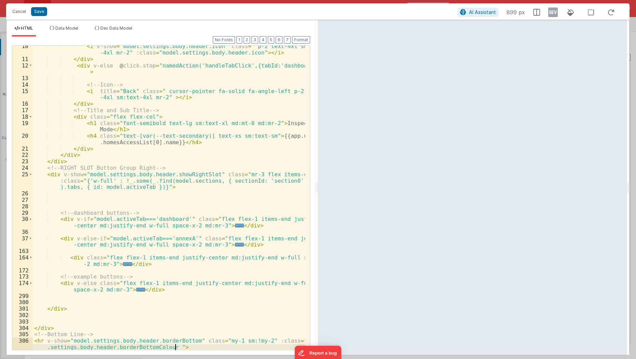
scroll to position [92, 0]
click at [150, 262] on div "< i v-show = "model.settings.body.header.icon" class = " p-2 text-4xl sm:text -…" at bounding box center [169, 208] width 273 height 331
drag, startPoint x: 150, startPoint y: 262, endPoint x: 65, endPoint y: 256, distance: 85.2
drag, startPoint x: 65, startPoint y: 256, endPoint x: 52, endPoint y: 260, distance: 13.6
click at [52, 260] on div "< i v-show = "model.settings.body.header.icon" class = " p-2 text-4xl sm:text -…" at bounding box center [169, 208] width 273 height 331
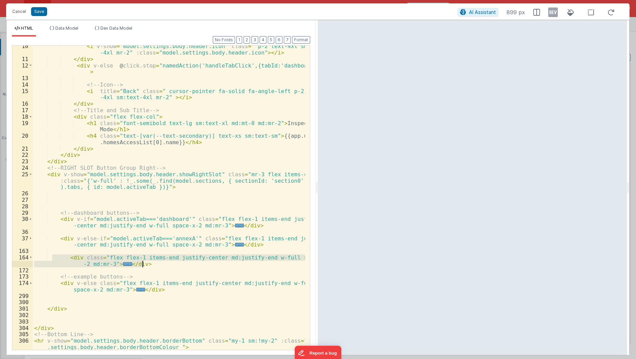
drag, startPoint x: 52, startPoint y: 260, endPoint x: 175, endPoint y: 265, distance: 123.0
click at [175, 265] on div "< i v-show = "model.settings.body.header.icon" class = " p-2 text-4xl sm:text -…" at bounding box center [169, 208] width 273 height 331
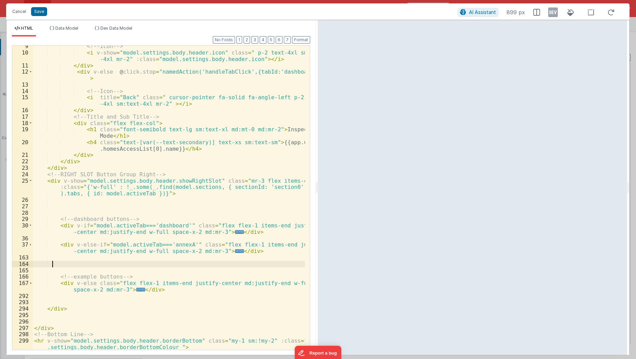
scroll to position [86, 0]
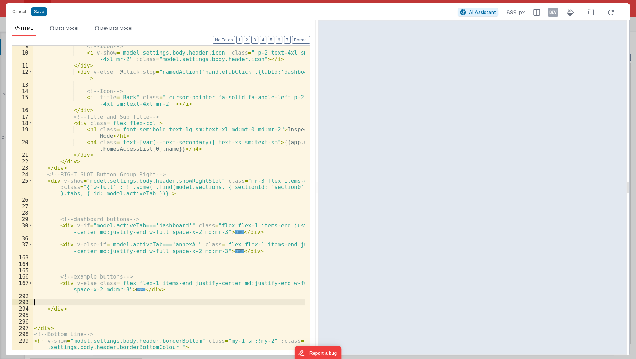
click at [130, 305] on div "<!-- Icon --> < i v-show = "model.settings.body.header.icon" class = " p-2 text…" at bounding box center [169, 205] width 273 height 324
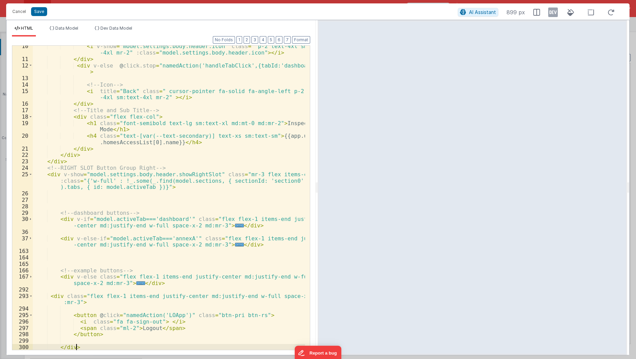
scroll to position [92, 0]
click at [38, 15] on button "Save" at bounding box center [39, 11] width 16 height 9
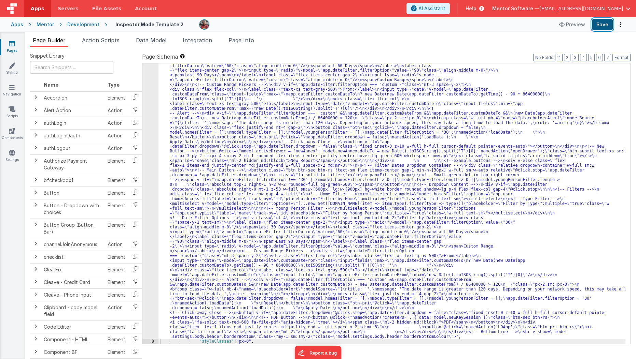
click at [599, 20] on button "Save" at bounding box center [602, 25] width 21 height 12
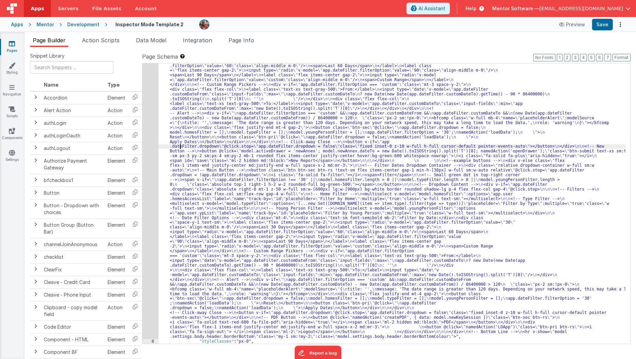
click at [181, 146] on div ""html" : "<div v-show= \" model.settings.body.header.display \" id= \" heading …" at bounding box center [391, 284] width 467 height 680
click at [146, 168] on div "7" at bounding box center [150, 141] width 16 height 395
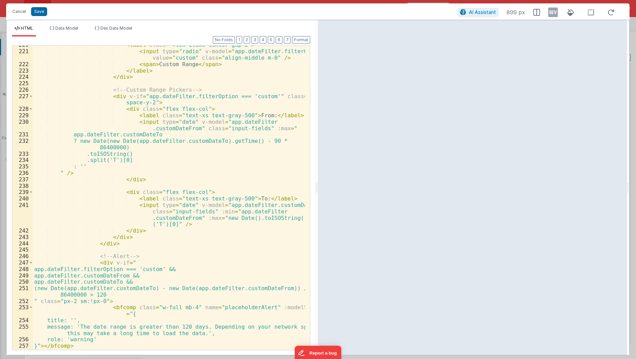
scroll to position [1806, 0]
click at [258, 39] on button "3" at bounding box center [254, 40] width 7 height 8
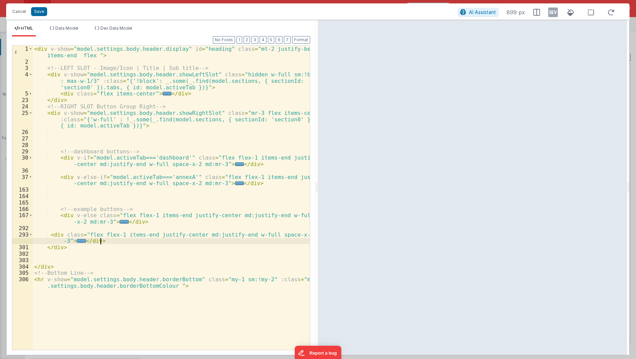
click at [117, 238] on div "< div v-show = "model.settings.body.header.display" id = "heading" class = "mt-…" at bounding box center [172, 211] width 278 height 331
click at [119, 234] on div "< div v-show = "model.settings.body.header.display" id = "heading" class = "mt-…" at bounding box center [172, 211] width 278 height 331
click at [41, 16] on div "Cancel Save AI Assistant 899 px" at bounding box center [317, 11] width 623 height 16
click at [40, 12] on button "Save" at bounding box center [39, 11] width 16 height 9
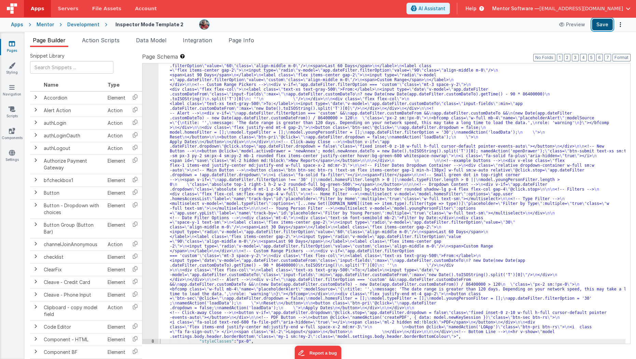
click at [603, 28] on button "Save" at bounding box center [602, 25] width 21 height 12
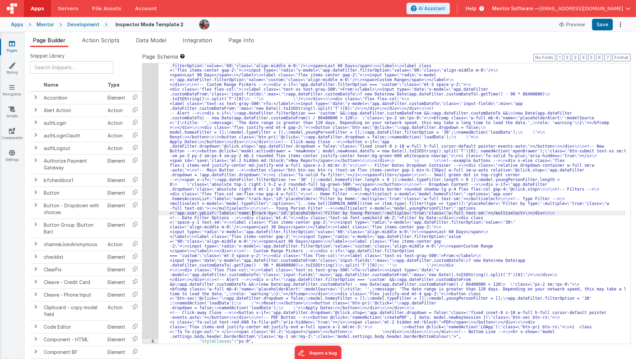
click at [253, 212] on div ""html" : "<div v-show= \" model.settings.body.header.display \" id= \" heading …" at bounding box center [391, 284] width 467 height 680
click at [154, 203] on div "7" at bounding box center [150, 141] width 16 height 395
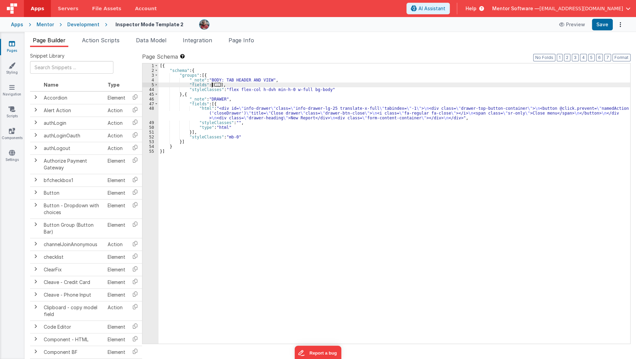
click at [214, 85] on span "..." at bounding box center [217, 85] width 7 height 4
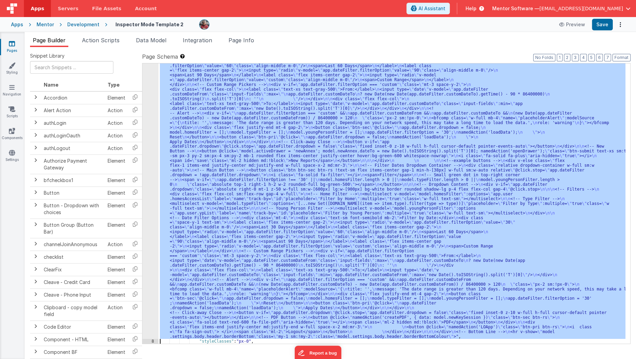
click at [148, 136] on div "7 8 9 10 11 12 13 14 15 16 17 18 19 20 21 22 23 24 25 26 27 28 29 30 31 32 33 3…" at bounding box center [150, 284] width 16 height 680
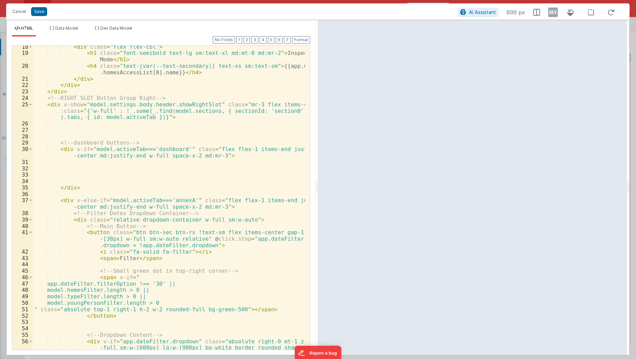
scroll to position [162, 0]
click at [29, 201] on span at bounding box center [31, 200] width 4 height 6
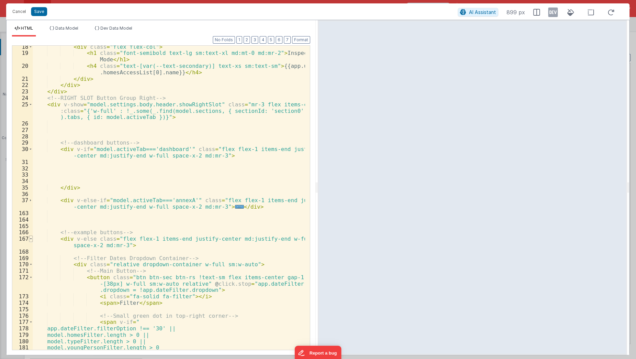
click at [30, 237] on span at bounding box center [31, 239] width 4 height 6
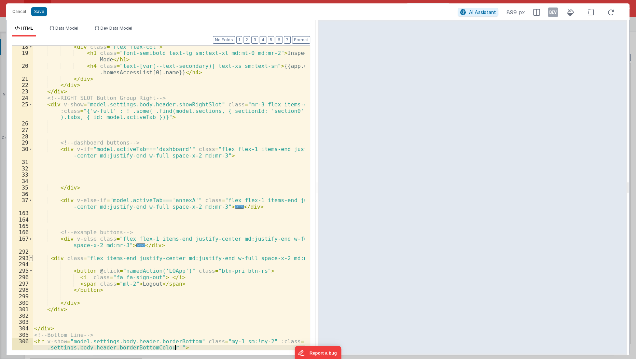
click at [29, 259] on span at bounding box center [31, 258] width 4 height 6
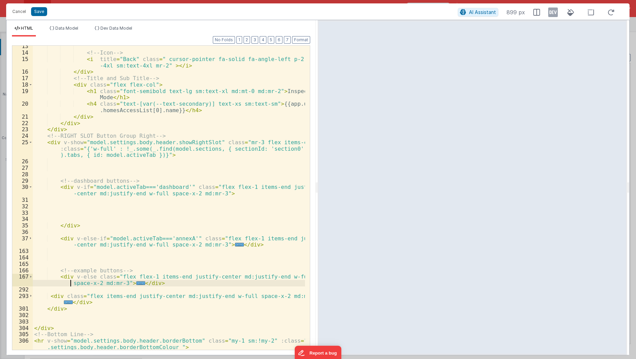
click at [58, 286] on div "<!-- Icon --> < i title = "Back" class = " cursor-pointer fa-solid fa-angle-lef…" at bounding box center [169, 205] width 273 height 324
click at [58, 289] on div "<!-- Icon --> < i title = "Back" class = " cursor-pointer fa-solid fa-angle-lef…" at bounding box center [169, 205] width 273 height 324
click at [223, 298] on div "<!-- Icon --> < i title = "Back" class = " cursor-pointer fa-solid fa-angle-lef…" at bounding box center [169, 205] width 273 height 324
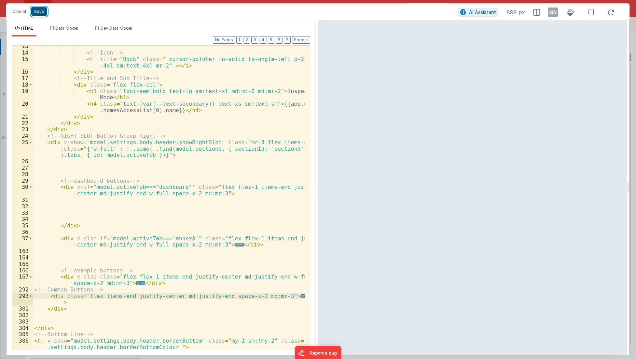
click at [31, 8] on button "Save" at bounding box center [39, 11] width 16 height 9
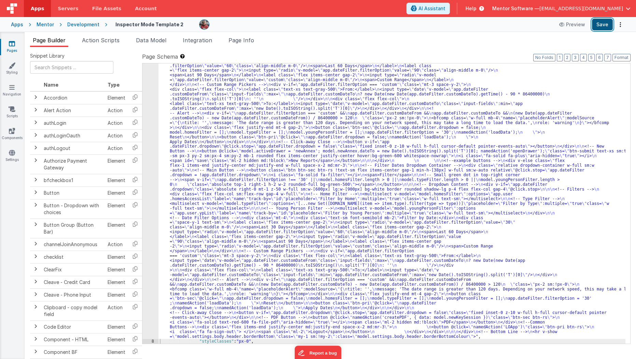
click at [606, 26] on button "Save" at bounding box center [602, 25] width 21 height 12
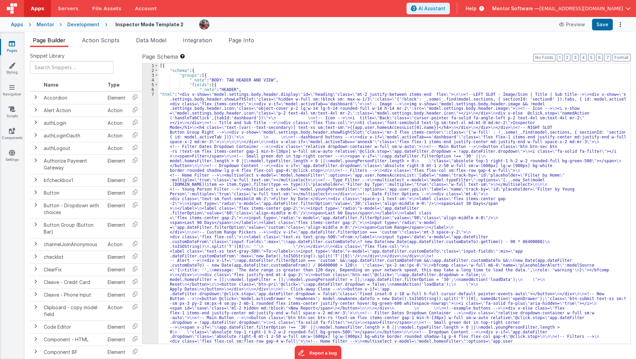
scroll to position [0, 0]
click at [157, 84] on span at bounding box center [156, 85] width 4 height 5
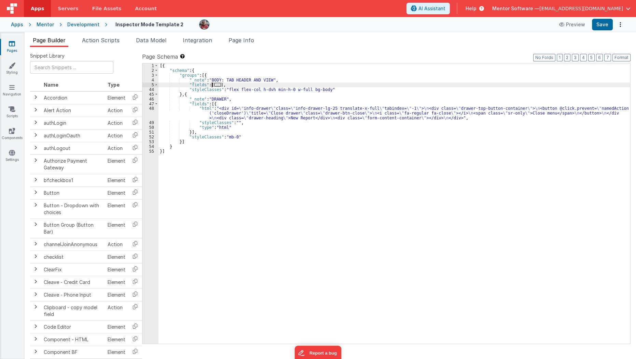
click at [216, 86] on span "..." at bounding box center [217, 85] width 7 height 4
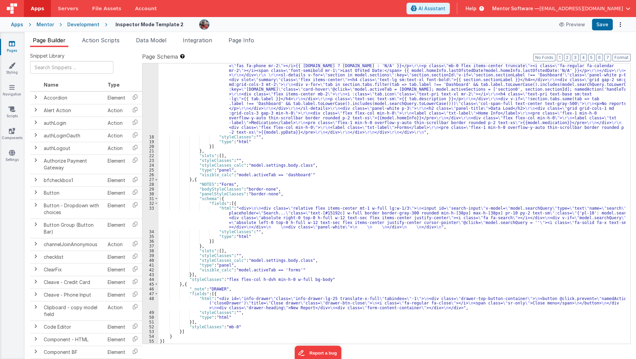
scroll to position [519, 0]
click at [156, 181] on span at bounding box center [156, 180] width 4 height 5
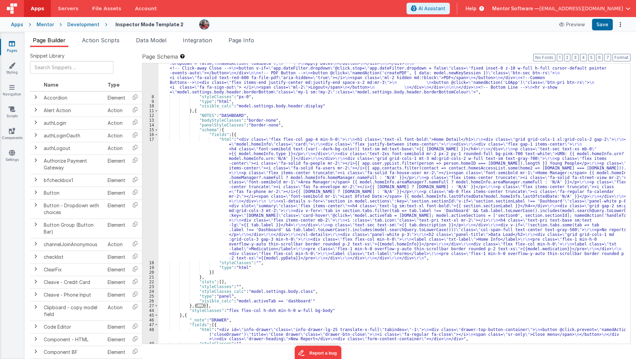
scroll to position [393, 0]
click at [198, 306] on span "..." at bounding box center [200, 306] width 7 height 4
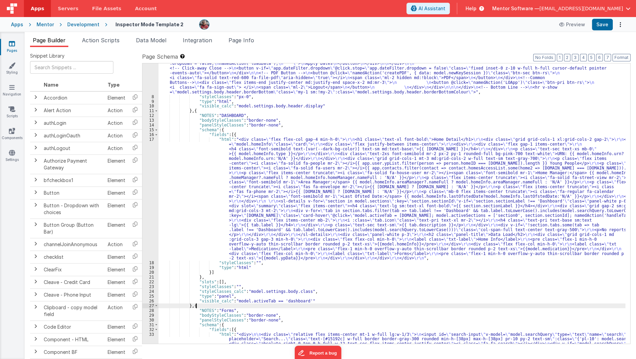
click at [230, 136] on div ""html" : "<div v-show= \" model.settings.body.header.display \" id= \" heading …" at bounding box center [391, 50] width 467 height 700
click at [227, 135] on div ""html" : "<div v-show= \" model.settings.body.header.display \" id= \" heading …" at bounding box center [391, 50] width 467 height 700
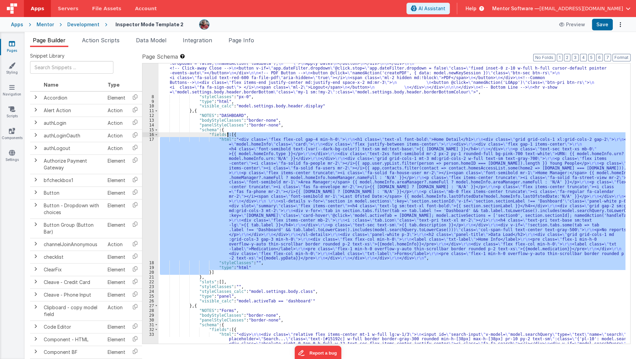
click at [227, 135] on div ""html" : "<div v-show= \" model.settings.body.header.display \" id= \" heading …" at bounding box center [391, 50] width 467 height 700
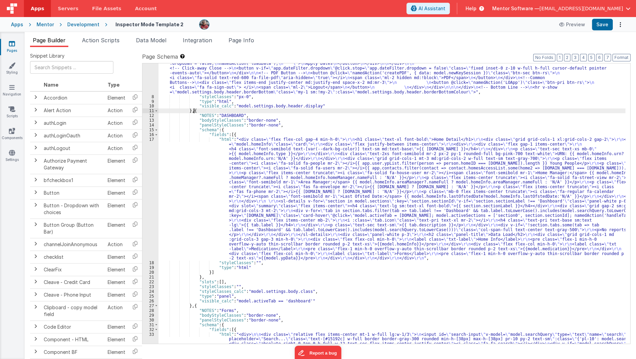
click at [193, 112] on div ""html" : "<div v-show= \" model.settings.body.header.display \" id= \" heading …" at bounding box center [391, 50] width 467 height 700
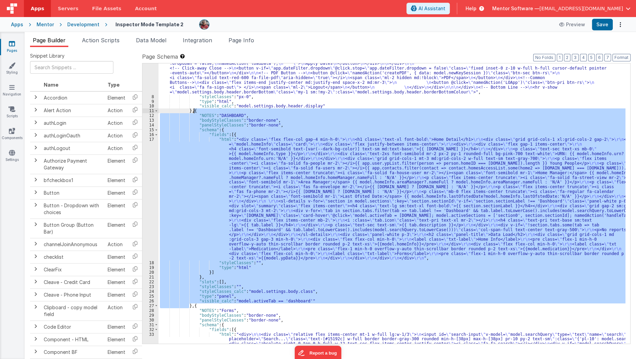
click at [193, 112] on div ""html" : "<div v-show= \" model.settings.body.header.display \" id= \" heading …" at bounding box center [391, 50] width 467 height 700
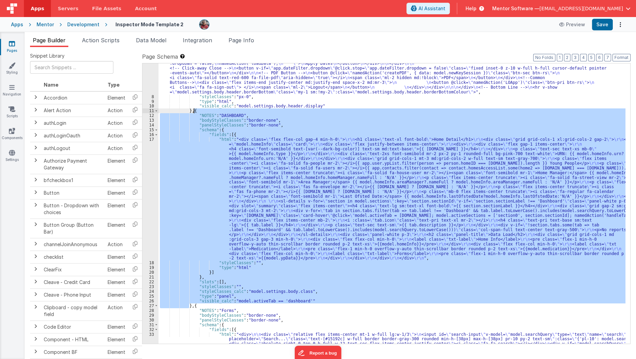
click at [193, 112] on div ""html" : "<div v-show= \" model.settings.body.header.display \" id= \" heading …" at bounding box center [391, 203] width 467 height 281
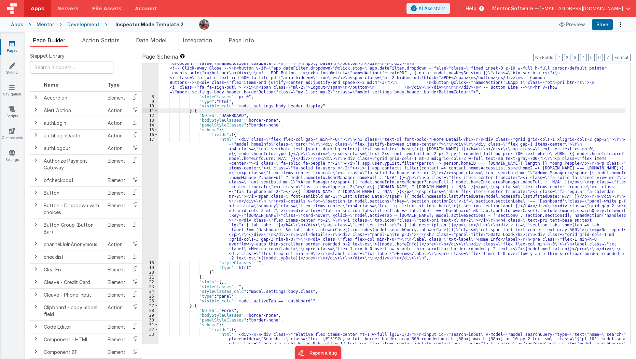
paste textarea
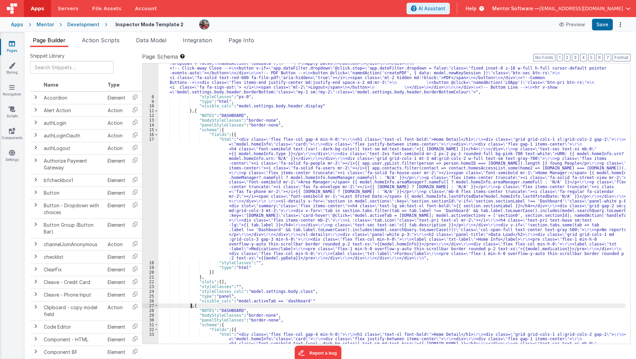
scroll to position [486, 0]
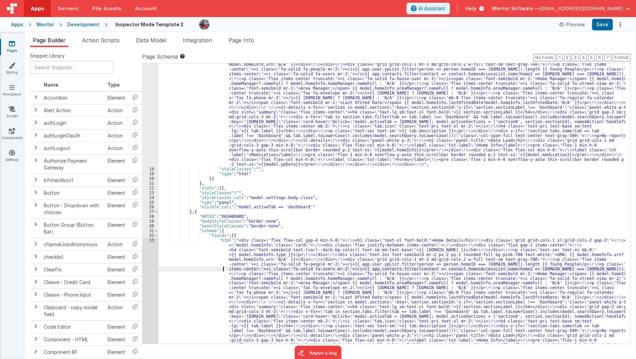
click at [192, 268] on div ""html" : "<div class= \" flex flex-col gap-4 min-h-0 \" > \r\n <h1 class= \" te…" at bounding box center [391, 307] width 467 height 528
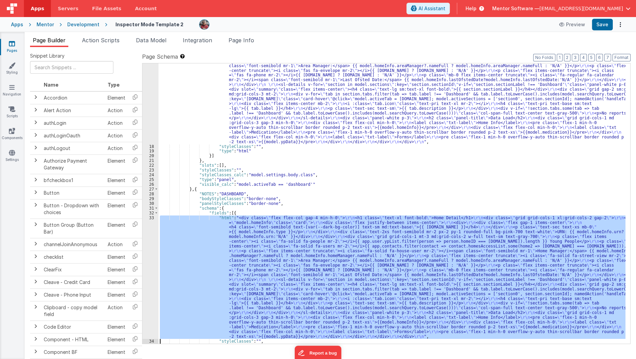
scroll to position [509, 0]
click at [147, 279] on div "33" at bounding box center [150, 278] width 16 height 124
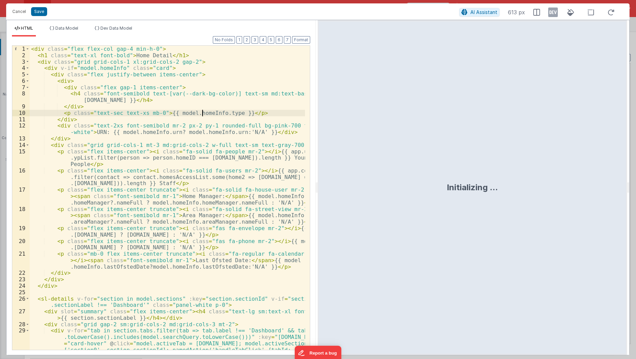
click at [90, 128] on div "< div class = "flex flex-col gap-4 min-h-0" > < h1 class = "text-xl font-bold" …" at bounding box center [168, 205] width 276 height 318
click at [20, 10] on button "Cancel" at bounding box center [19, 12] width 20 height 10
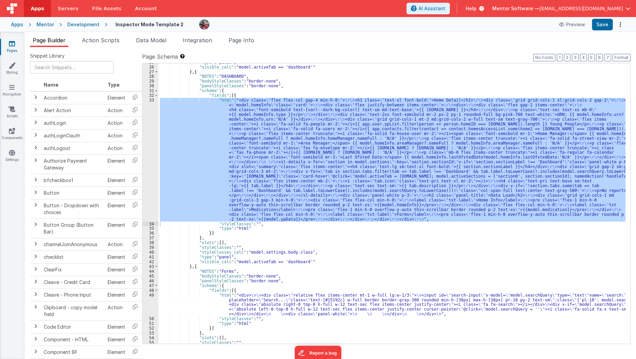
scroll to position [630, 0]
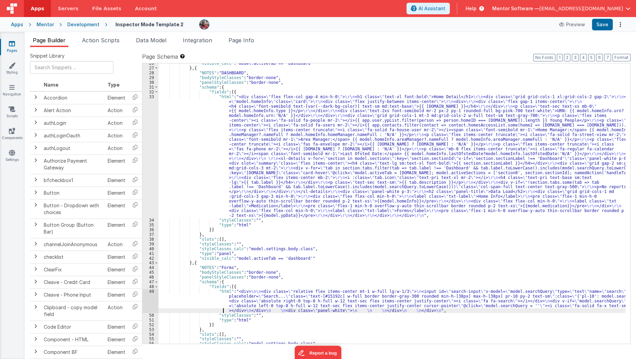
click at [190, 312] on div ""visible_calc" : "model.activeTab == 'dashboard'" } , { "NOTES" : "DASHBOARD" ,…" at bounding box center [391, 206] width 467 height 290
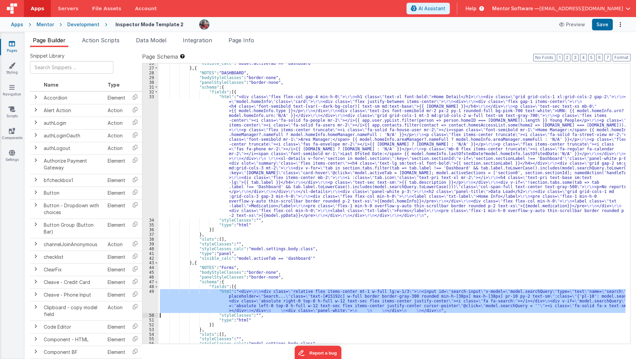
click at [152, 299] on div "49" at bounding box center [150, 301] width 16 height 24
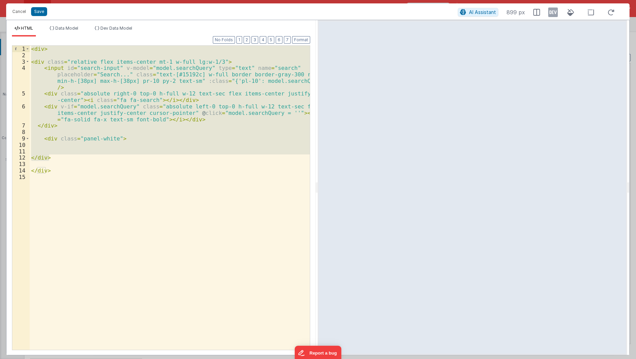
drag, startPoint x: 58, startPoint y: 157, endPoint x: 26, endPoint y: 42, distance: 119.5
click at [26, 42] on div "Format 7 6 5 4 3 2 1 No Folds 1 2 3 4 5 6 7 8 9 10 11 12 13 14 15 < div > < div…" at bounding box center [161, 193] width 298 height 313
click at [68, 128] on div "< div > < div class = "relative flex items-center mt-1 w-full lg:w-1/3" > < inp…" at bounding box center [170, 198] width 280 height 305
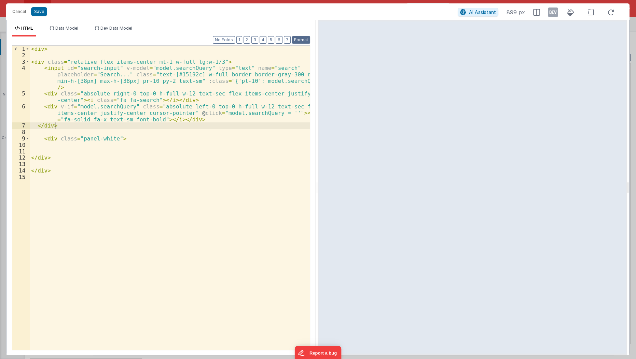
click at [301, 41] on button "Format" at bounding box center [301, 40] width 18 height 8
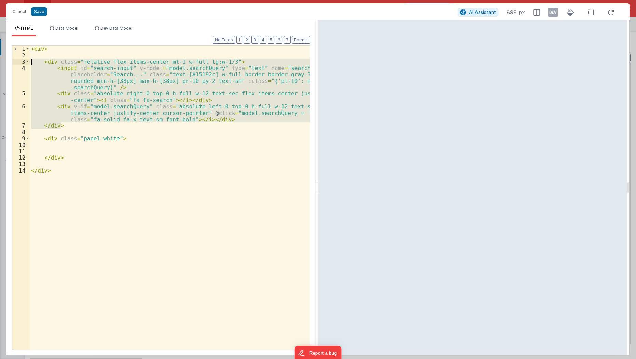
drag, startPoint x: 67, startPoint y: 126, endPoint x: 12, endPoint y: 62, distance: 84.5
click at [12, 62] on div "1 2 3 4 5 6 7 8 9 10 11 12 13 14 < div > < div class = "relative flex items-cen…" at bounding box center [161, 197] width 298 height 305
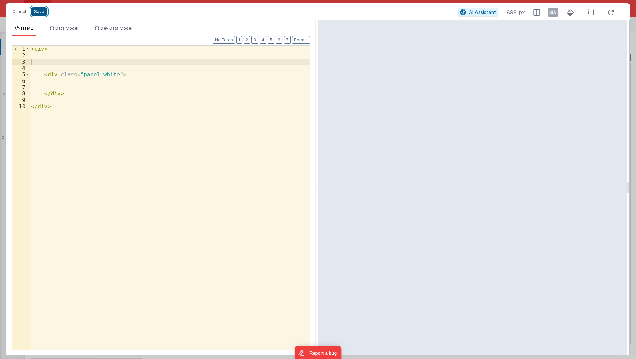
click at [38, 13] on button "Save" at bounding box center [39, 11] width 16 height 9
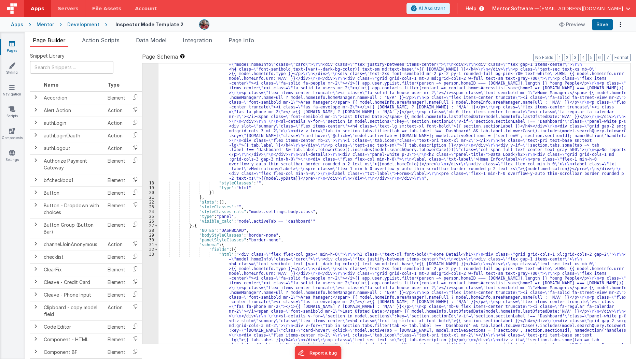
scroll to position [469, 0]
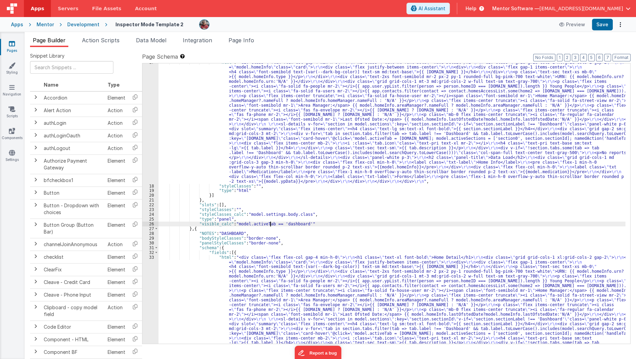
click at [271, 224] on div ""html" : "<div class= \" flex flex-col gap-4 min-h-0 \" > \r\n <h1 class= \" te…" at bounding box center [391, 324] width 467 height 528
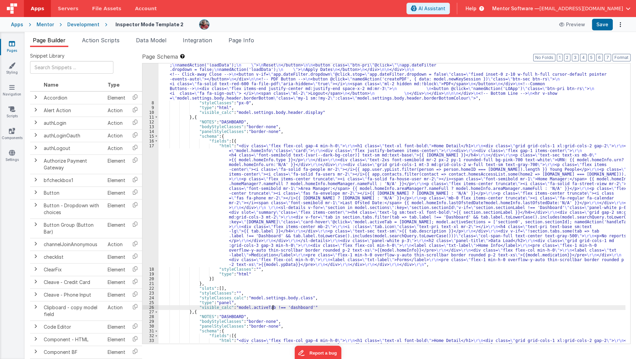
scroll to position [386, 0]
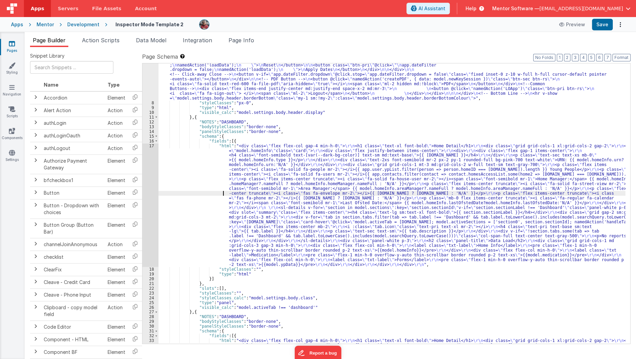
click at [216, 193] on div ""html" : "<div v-show= \" model.settings.body.header.display \" id= \" heading …" at bounding box center [391, 105] width 467 height 799
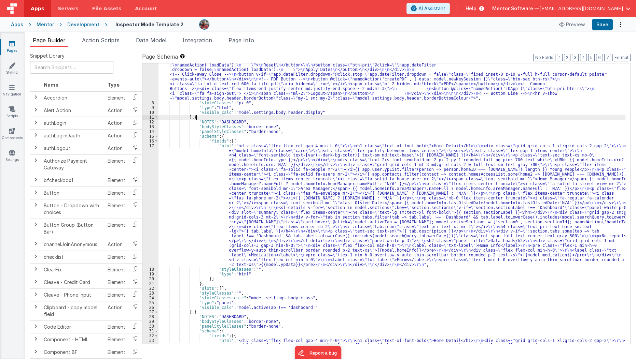
click at [231, 119] on div ""html" : "<div v-show= \" model.settings.body.header.display \" id= \" heading …" at bounding box center [391, 105] width 467 height 799
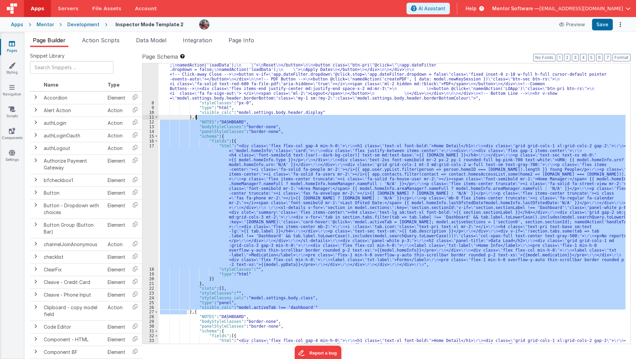
click at [231, 119] on div ""html" : "<div v-show= \" model.settings.body.header.display \" id= \" heading …" at bounding box center [391, 105] width 467 height 799
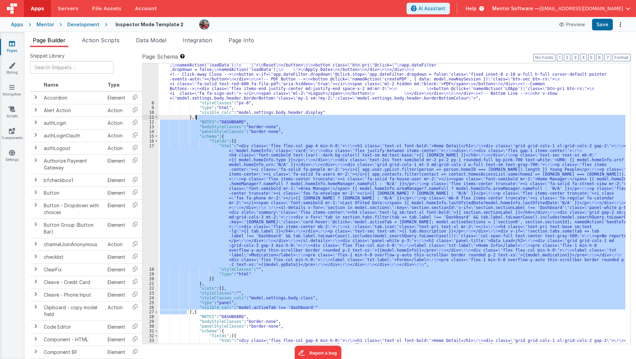
click at [228, 126] on div ""html" : "<div v-show= \" model.settings.body.header.display \" id= \" heading …" at bounding box center [391, 203] width 467 height 281
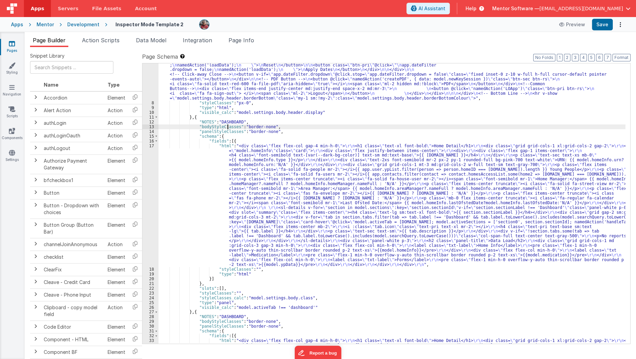
click at [231, 121] on div ""html" : "<div v-show= \" model.settings.body.header.display \" id= \" heading …" at bounding box center [391, 105] width 467 height 799
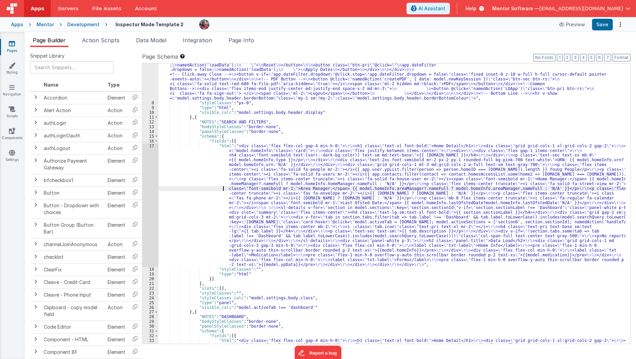
click at [207, 188] on div ""html" : "<div v-show= \" model.settings.body.header.display \" id= \" heading …" at bounding box center [391, 105] width 467 height 799
click at [151, 207] on div "17" at bounding box center [150, 206] width 16 height 124
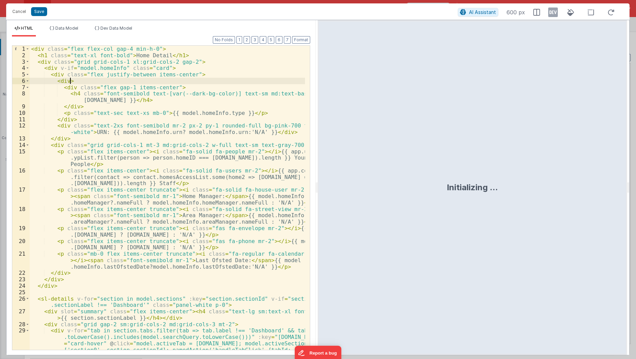
click at [220, 79] on div "< div class = "flex flex-col gap-4 min-h-0" > < h1 class = "text-xl font-bold" …" at bounding box center [168, 205] width 276 height 318
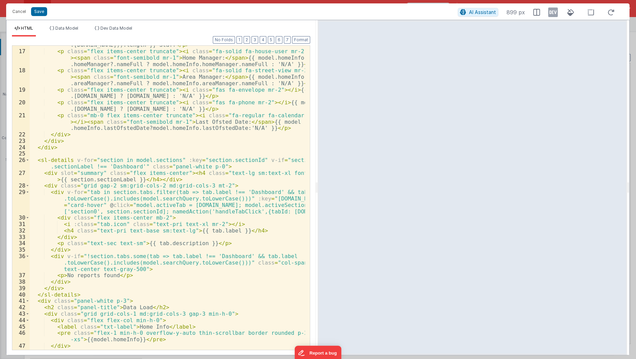
scroll to position [0, 0]
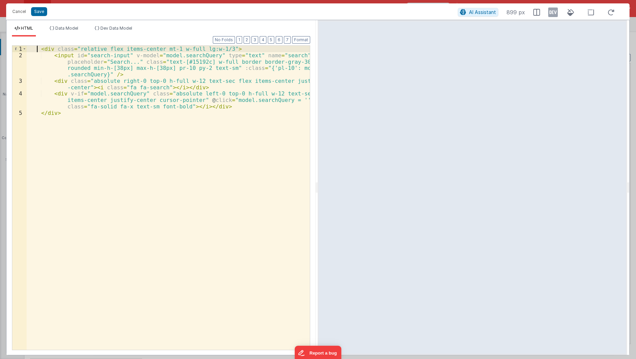
click at [36, 47] on div "< div class = "relative flex items-center mt-1 w-full lg:w-1/3" > < input id = …" at bounding box center [169, 205] width 284 height 318
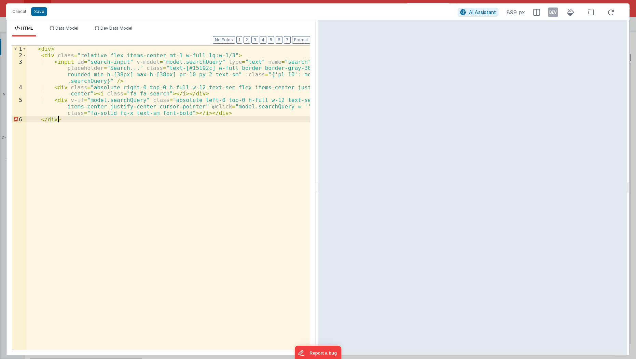
click at [39, 160] on div "< div > < div class = "relative flex items-center mt-1 w-full lg:w-1/3" > < inp…" at bounding box center [169, 205] width 284 height 318
click at [57, 48] on div "< div > < div class = "relative flex items-center mt-1 w-full lg:w-1/3" > < inp…" at bounding box center [169, 205] width 284 height 318
click at [37, 13] on button "Save" at bounding box center [39, 11] width 16 height 9
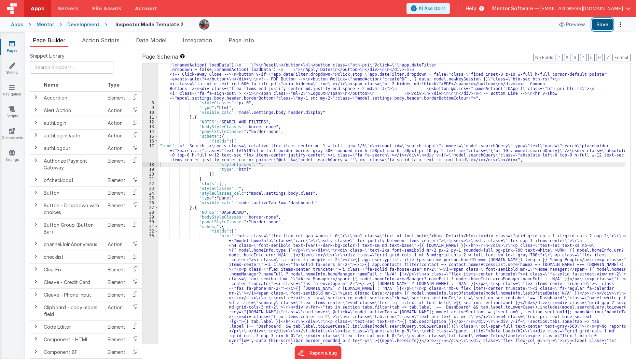
click at [603, 23] on button "Save" at bounding box center [602, 25] width 21 height 12
click at [237, 110] on div ""html" : "<div v-show= \" model.settings.body.header.display \" id= \" heading …" at bounding box center [391, 105] width 467 height 799
click at [244, 195] on div ""html" : "<div v-show= \" model.settings.body.header.display \" id= \" heading …" at bounding box center [391, 105] width 467 height 799
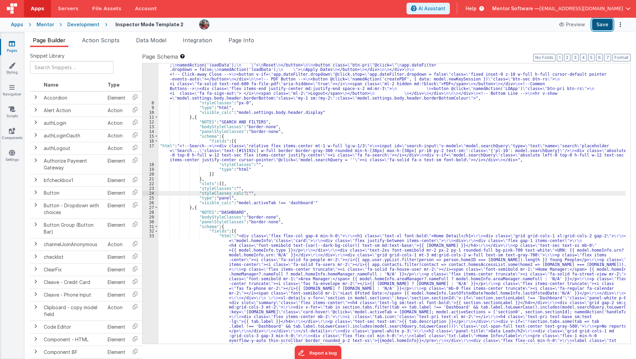
click at [596, 27] on button "Save" at bounding box center [602, 25] width 21 height 12
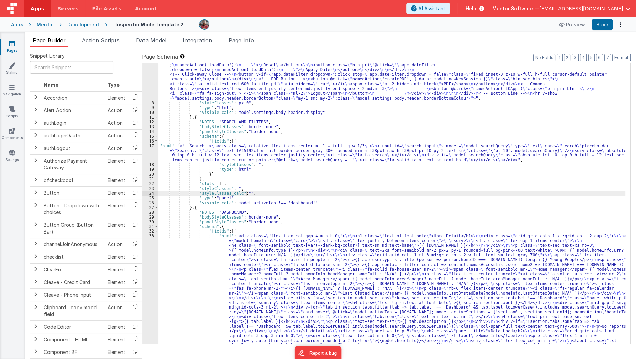
click at [245, 194] on div ""html" : "<div v-show= \" model.settings.body.header.display \" id= \" heading …" at bounding box center [391, 105] width 467 height 799
click at [603, 26] on button "Save" at bounding box center [602, 25] width 21 height 12
click at [263, 193] on div ""html" : "<div v-show= \" model.settings.body.header.display \" id= \" heading …" at bounding box center [391, 105] width 467 height 799
click at [235, 187] on div ""html" : "<div v-show= \" model.settings.body.header.display \" id= \" heading …" at bounding box center [391, 105] width 467 height 799
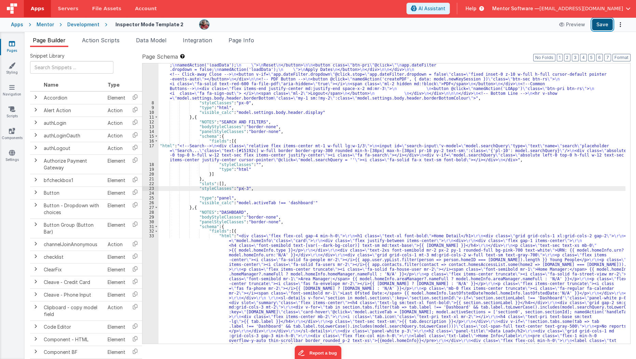
click at [601, 25] on button "Save" at bounding box center [602, 25] width 21 height 12
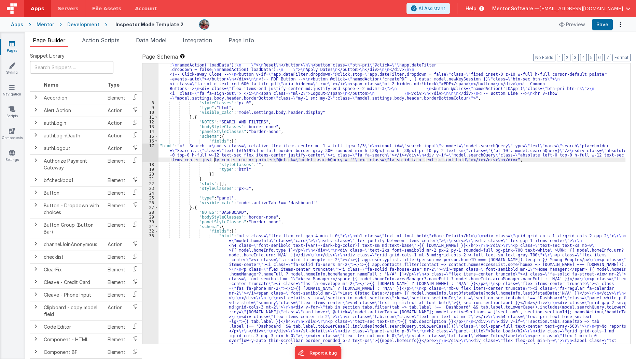
click at [213, 160] on div ""html" : "<div v-show= \" model.settings.body.header.display \" id= \" heading …" at bounding box center [391, 105] width 467 height 799
click at [206, 93] on div ""html" : "<div v-show= \" model.settings.body.header.display \" id= \" heading …" at bounding box center [391, 105] width 467 height 799
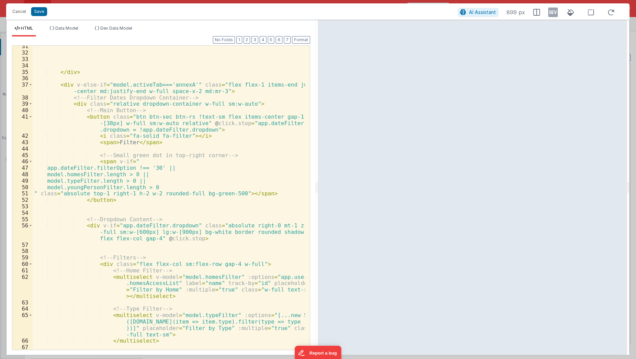
scroll to position [275, 0]
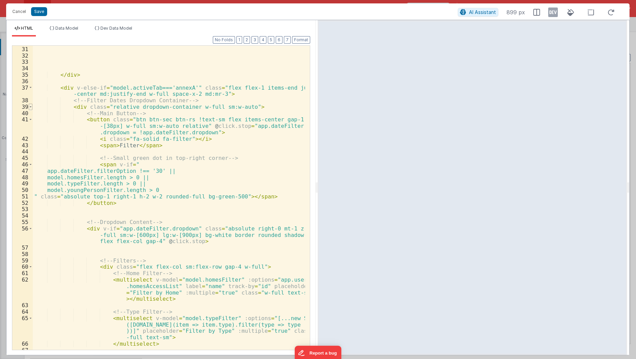
click at [30, 106] on span at bounding box center [31, 107] width 4 height 6
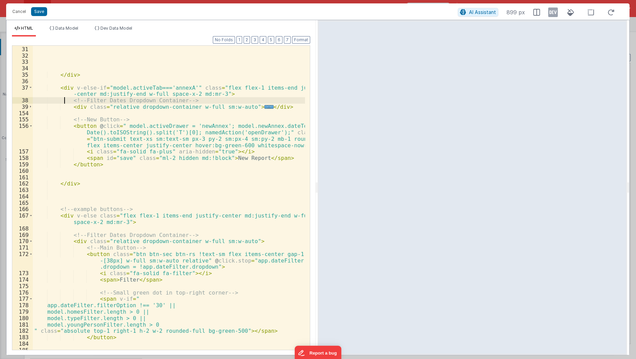
click at [65, 101] on div "< div v-if = "model.activeTab==='dashboard'" class = "flex flex-1 items-end jus…" at bounding box center [169, 195] width 273 height 324
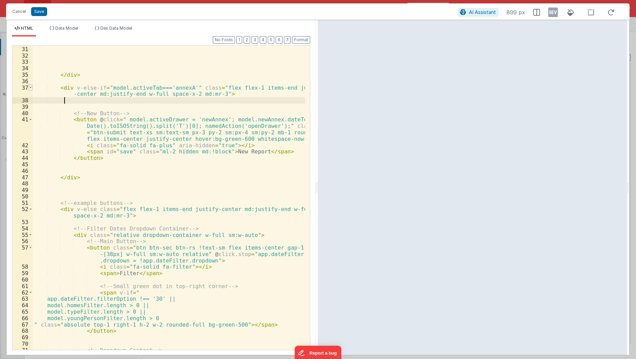
click at [29, 86] on span at bounding box center [31, 88] width 4 height 6
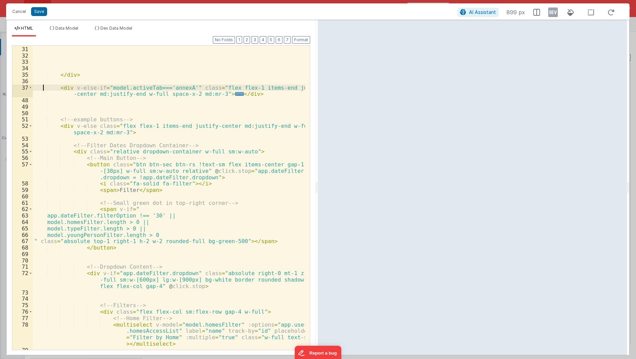
click at [43, 86] on div "< div v-if = "model.activeTab==='dashboard'" class = "flex flex-1 items-end jus…" at bounding box center [169, 195] width 273 height 324
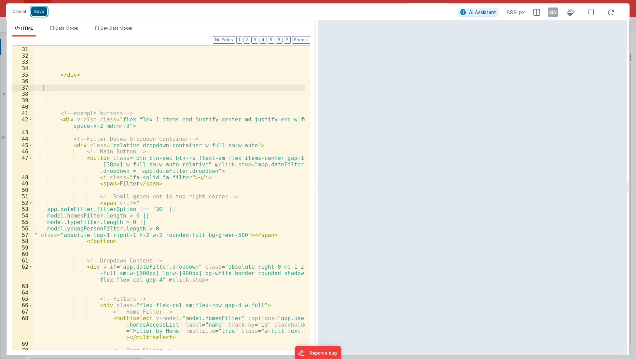
click at [37, 13] on button "Save" at bounding box center [39, 11] width 16 height 9
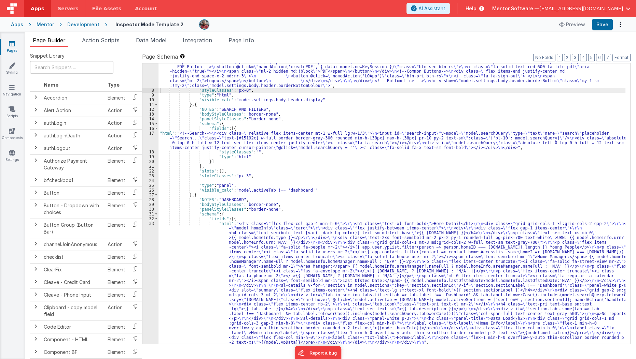
scroll to position [229, 0]
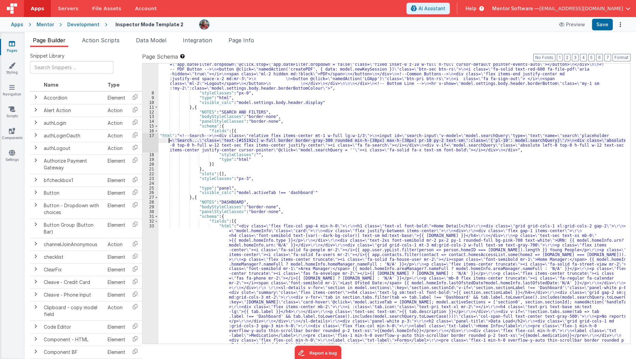
click at [169, 142] on div ""html" : "<div v-show= \" model.settings.body.header.display \" id= \" heading …" at bounding box center [391, 178] width 467 height 633
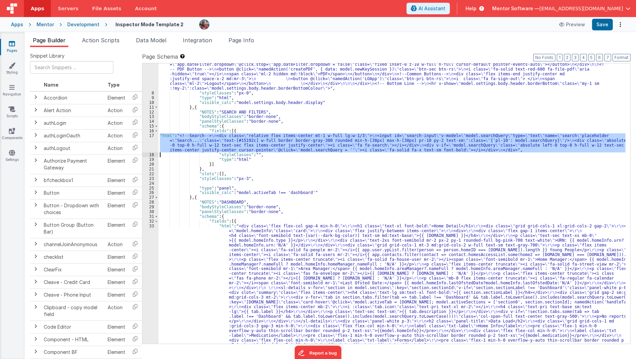
click at [147, 142] on div "17" at bounding box center [150, 142] width 16 height 19
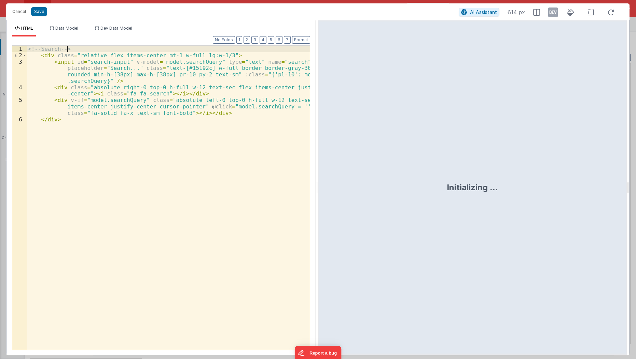
click at [78, 52] on div "<!-- Search --> < div class = "relative flex items-center mt-1 w-full lg:w-1/3"…" at bounding box center [169, 205] width 284 height 318
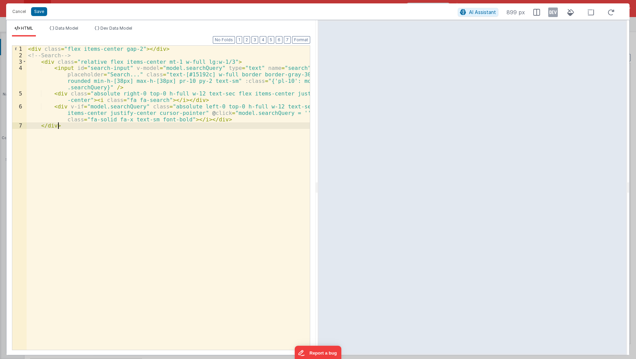
click at [42, 145] on div "< div class = "flex items-center gap-2" > </ div > <!-- Search --> < div class …" at bounding box center [169, 205] width 284 height 318
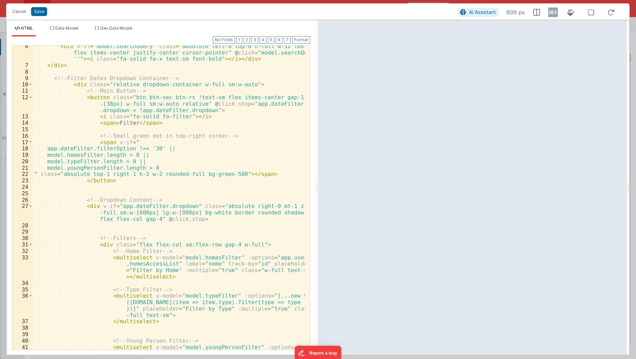
scroll to position [0, 0]
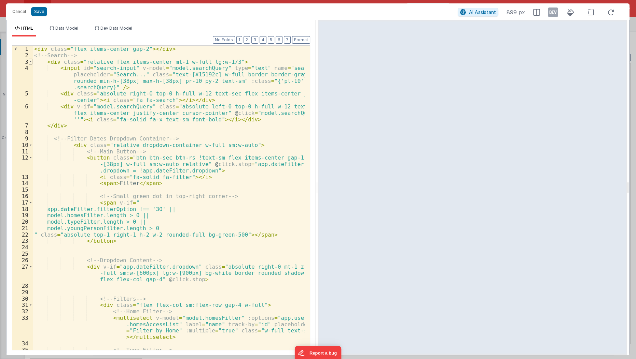
click at [32, 62] on span at bounding box center [31, 62] width 4 height 6
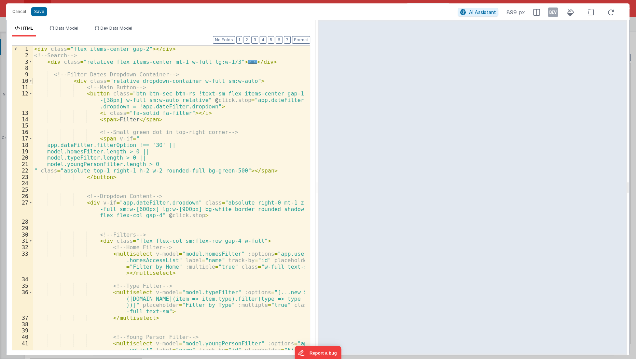
click at [29, 81] on span at bounding box center [31, 81] width 4 height 6
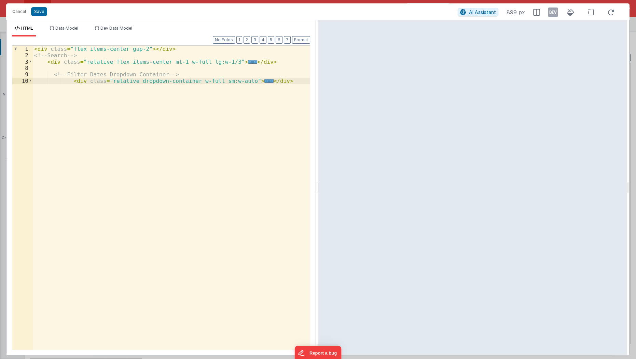
click at [180, 52] on div "< div class = "flex items-center gap-2" > </ div > <!-- Search --> < div class …" at bounding box center [172, 205] width 278 height 318
click at [301, 40] on button "Format" at bounding box center [301, 40] width 18 height 8
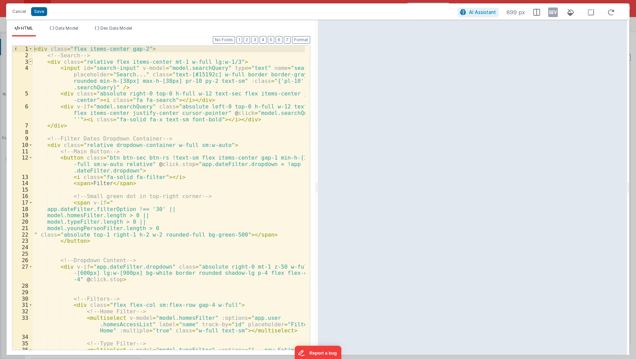
click at [29, 63] on span at bounding box center [31, 62] width 4 height 6
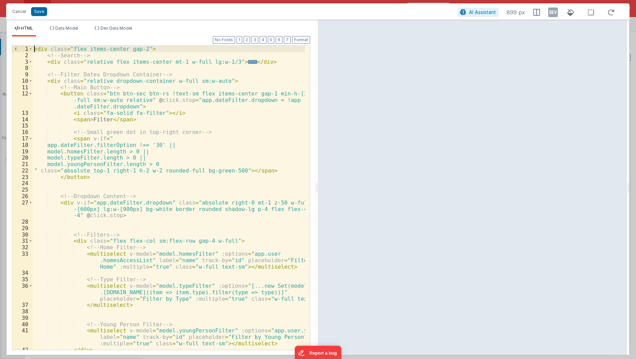
click at [176, 63] on div "< div class = "flex items-center gap-2" > <!-- Search --> < div class = "relati…" at bounding box center [169, 205] width 273 height 318
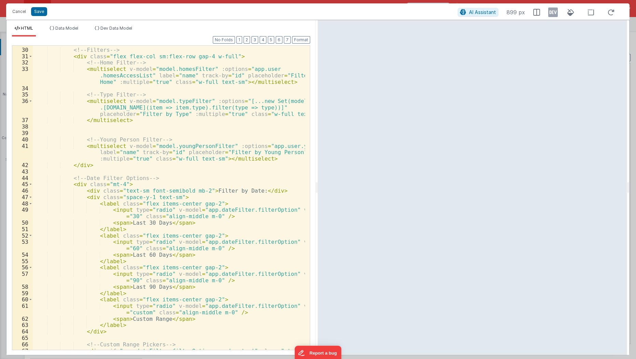
scroll to position [194, 0]
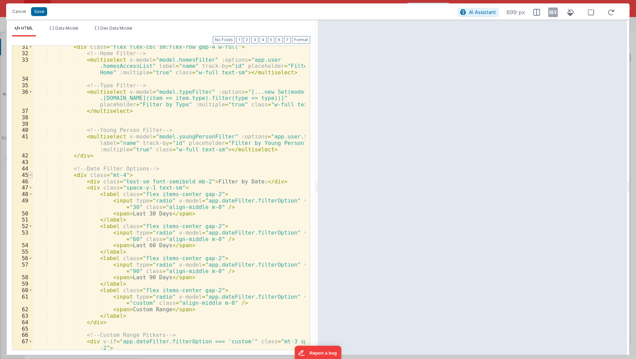
click at [29, 174] on span at bounding box center [31, 175] width 4 height 6
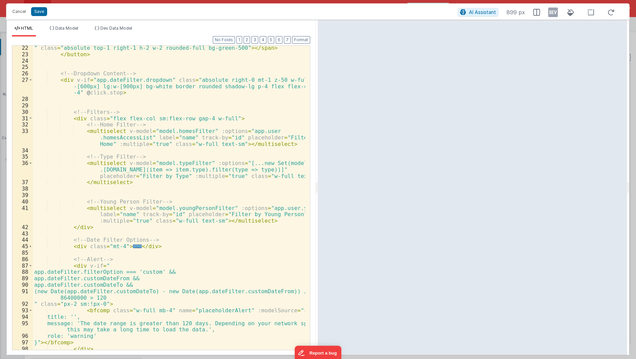
scroll to position [119, 0]
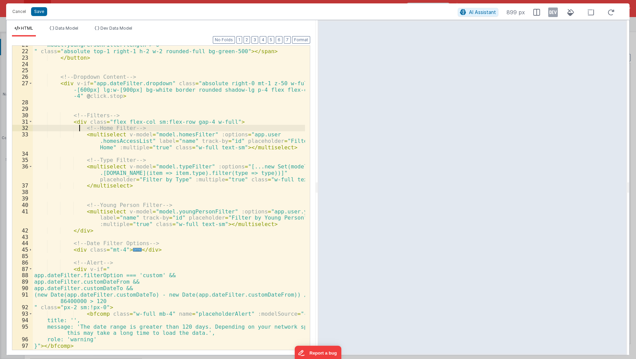
click at [78, 127] on div "model.youngPersonFilter.length > 0 " class = "absolute top-1 right-1 h-2 w-2 ro…" at bounding box center [169, 201] width 273 height 318
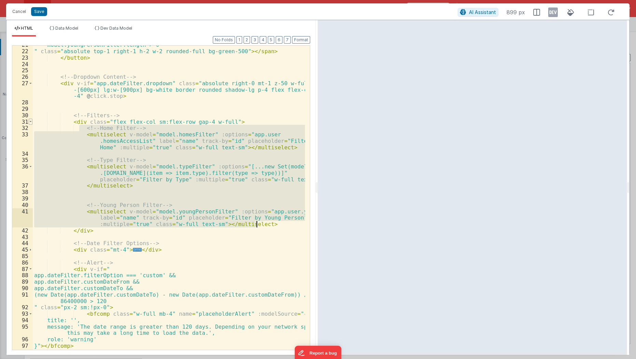
click at [31, 122] on span at bounding box center [31, 122] width 4 height 6
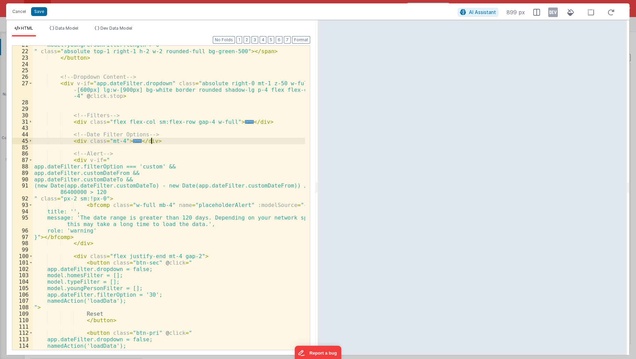
click at [164, 139] on div "model.youngPersonFilter.length > 0 " class = "absolute top-1 right-1 h-2 w-2 ro…" at bounding box center [169, 201] width 273 height 318
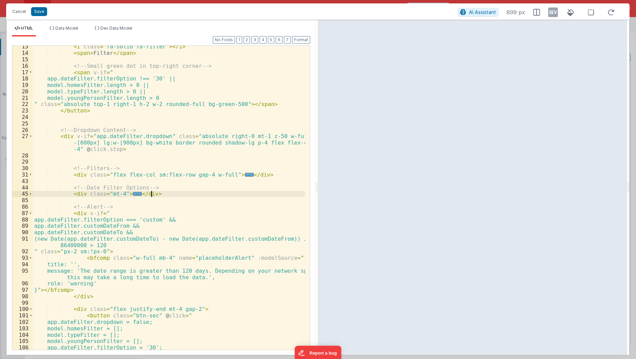
click at [29, 82] on div "19" at bounding box center [22, 85] width 20 height 6
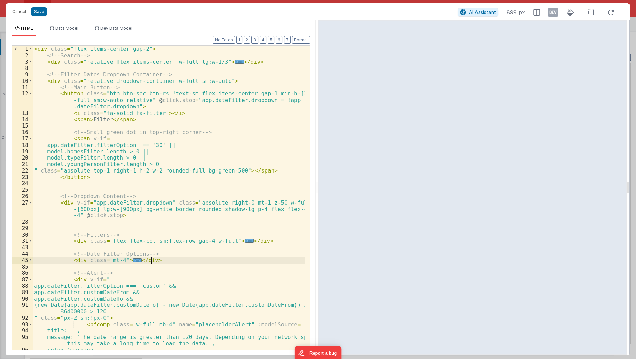
scroll to position [0, 0]
click at [29, 80] on span at bounding box center [31, 81] width 4 height 6
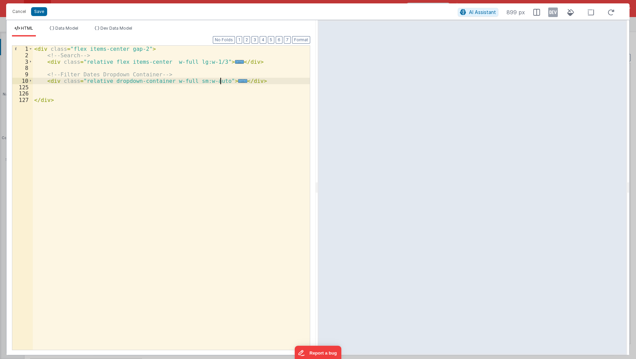
click at [82, 77] on div "< div class = "flex items-center gap-2" > <!-- Search --> < div class = "relati…" at bounding box center [172, 205] width 278 height 318
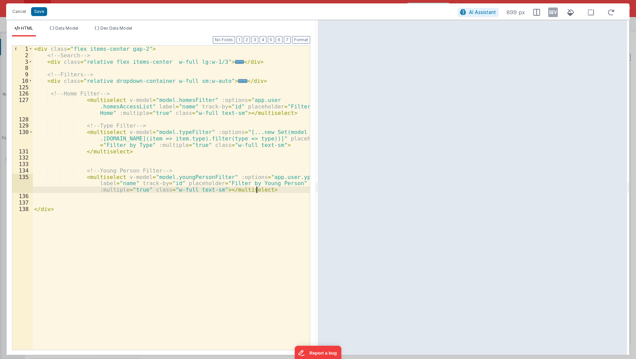
click at [139, 48] on div "< div class = "flex items-center gap-2" > <!-- Search --> < div class = "relati…" at bounding box center [172, 205] width 278 height 318
click at [131, 77] on div "< div class = "flex items-center gap-2" > <!-- Search --> < div class = "relati…" at bounding box center [172, 205] width 278 height 318
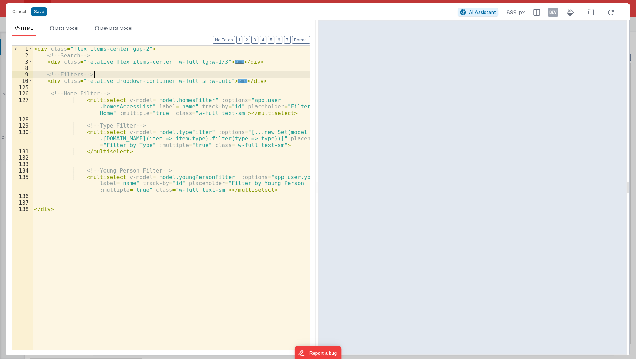
click at [131, 77] on div "< div class = "flex items-center gap-2" > <!-- Search --> < div class = "relati…" at bounding box center [172, 205] width 278 height 318
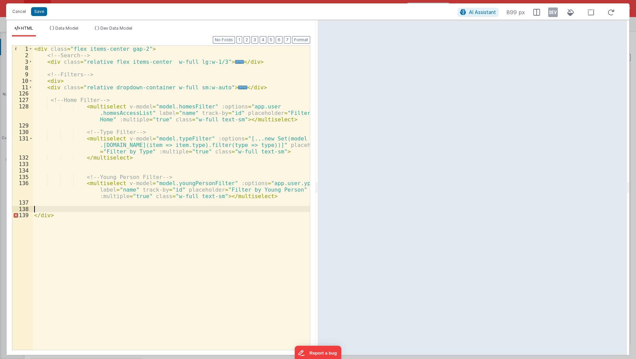
click at [57, 208] on div "< div class = "flex items-center gap-2" > <!-- Search --> < div class = "relati…" at bounding box center [172, 205] width 278 height 318
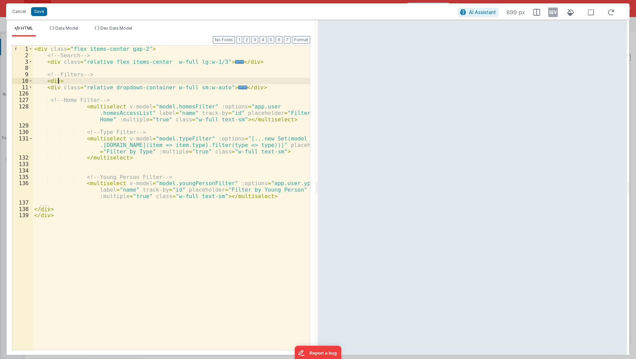
click at [57, 81] on div "< div class = "flex items-center gap-2" > <!-- Search --> < div class = "relati…" at bounding box center [172, 205] width 278 height 318
click at [112, 101] on div "< div class = "flex items-center gap-2" > <!-- Search --> < div class = "relati…" at bounding box center [172, 205] width 278 height 318
click at [29, 88] on span at bounding box center [31, 87] width 4 height 6
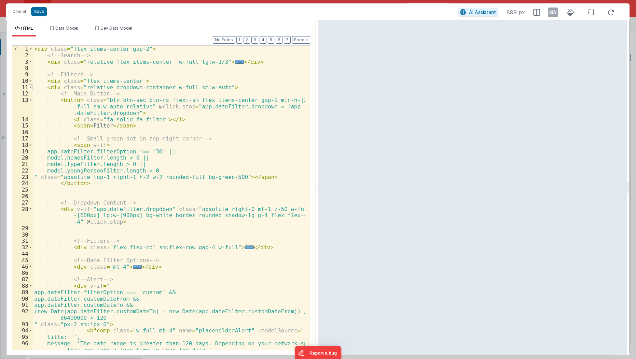
click at [29, 88] on span at bounding box center [31, 87] width 4 height 6
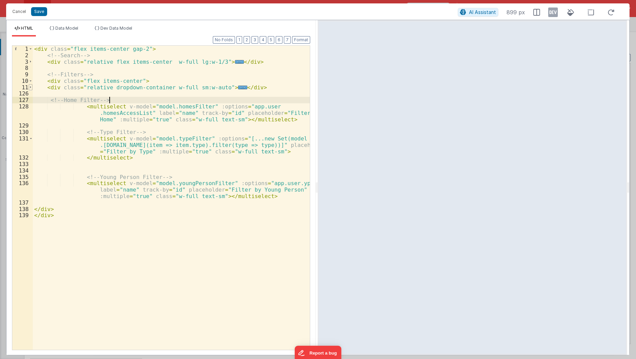
click at [29, 88] on span at bounding box center [31, 87] width 4 height 6
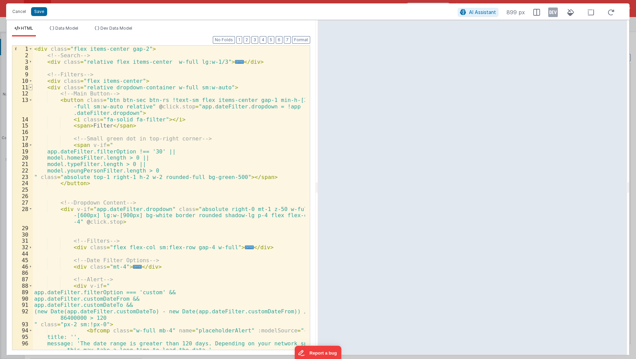
click at [29, 88] on span at bounding box center [31, 87] width 4 height 6
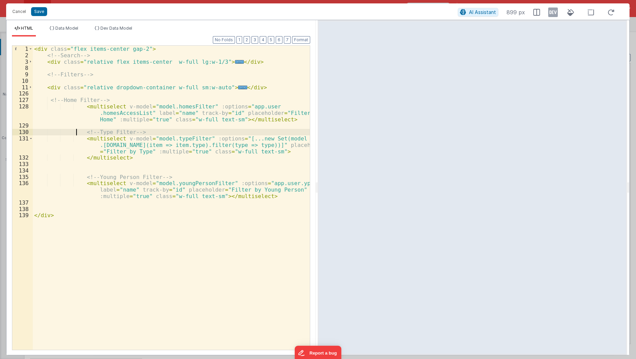
click at [76, 135] on div "< div class = "flex items-center gap-2" > <!-- Search --> < div class = "relati…" at bounding box center [172, 205] width 278 height 318
click at [77, 108] on div "< div class = "flex items-center gap-2" > <!-- Search --> < div class = "relati…" at bounding box center [172, 205] width 278 height 318
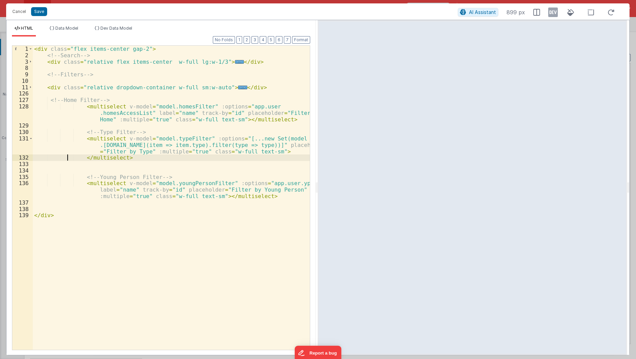
click at [67, 155] on div "< div class = "flex items-center gap-2" > <!-- Search --> < div class = "relati…" at bounding box center [172, 205] width 278 height 318
click at [143, 115] on div "< div class = "flex items-center gap-2" > <!-- Search --> < div class = "relati…" at bounding box center [172, 205] width 278 height 318
click at [38, 12] on button "Save" at bounding box center [39, 11] width 16 height 9
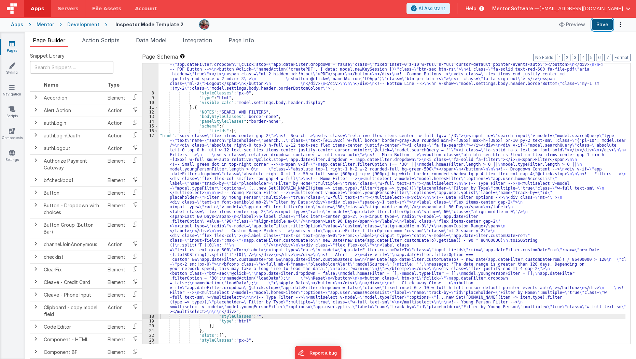
click at [596, 26] on button "Save" at bounding box center [602, 25] width 21 height 12
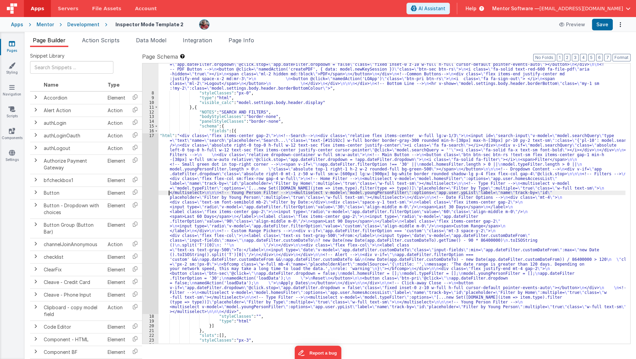
click at [170, 190] on div ""html" : "<div v-show= \" model.settings.body.header.display \" id= \" heading …" at bounding box center [391, 119] width 467 height 514
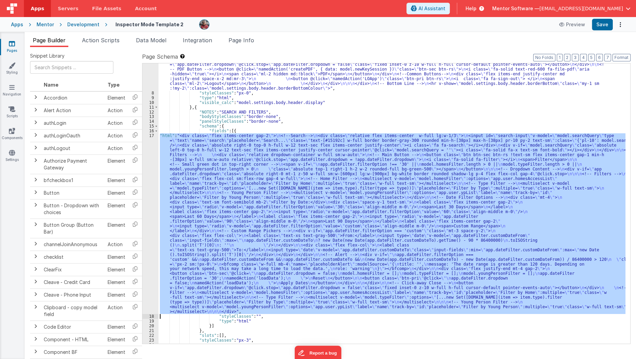
click at [142, 207] on div "17" at bounding box center [150, 223] width 16 height 181
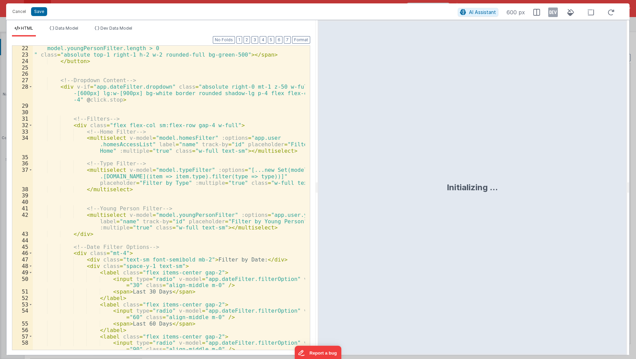
scroll to position [188, 0]
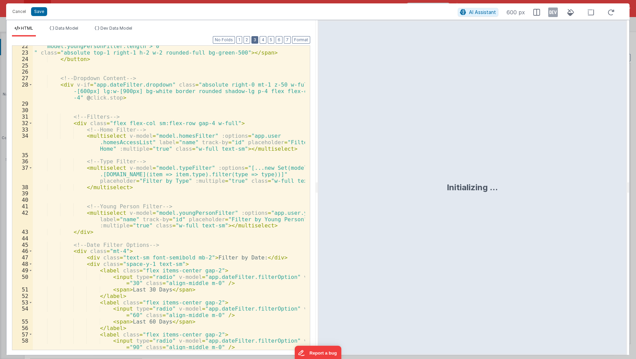
click at [258, 40] on button "3" at bounding box center [254, 40] width 7 height 8
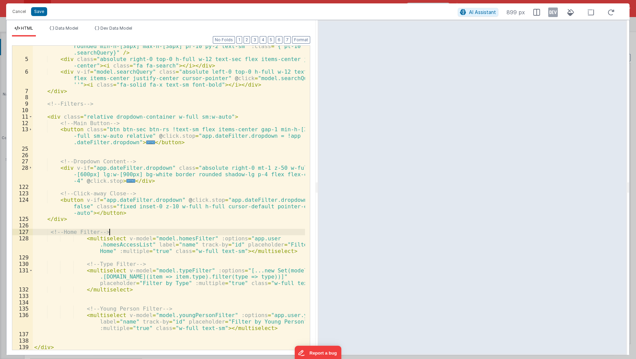
click at [115, 232] on div "< input id = "search-input" v-model = "model.searchQuery" type = "text" name = …" at bounding box center [169, 198] width 273 height 337
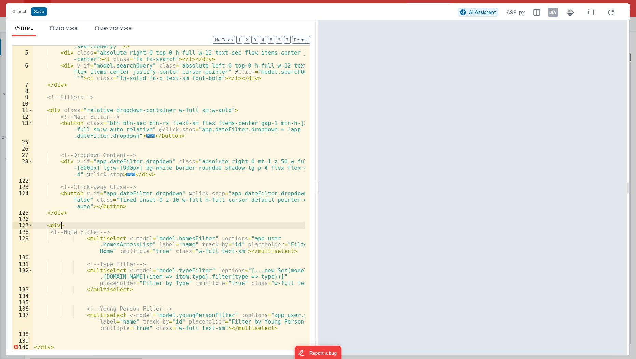
scroll to position [41, 0]
click at [56, 341] on div "< input id = "search-input" v-model = "model.searchQuery" type = "text" name = …" at bounding box center [169, 192] width 273 height 337
click at [188, 108] on div "< input id = "search-input" v-model = "model.searchQuery" type = "text" name = …" at bounding box center [169, 192] width 273 height 337
click at [59, 227] on div "< input id = "search-input" v-model = "model.searchQuery" type = "text" name = …" at bounding box center [169, 192] width 273 height 337
click at [301, 36] on button "Format" at bounding box center [301, 40] width 18 height 8
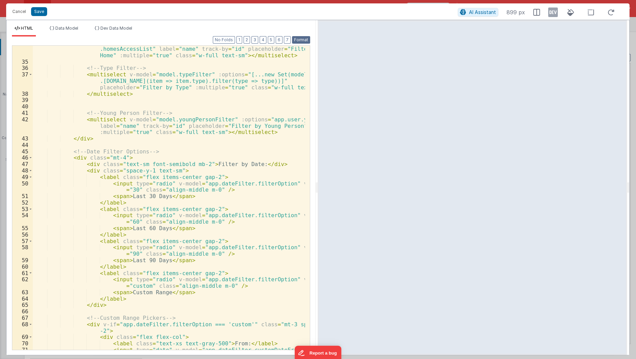
scroll to position [282, 0]
click at [258, 40] on button "3" at bounding box center [254, 40] width 7 height 8
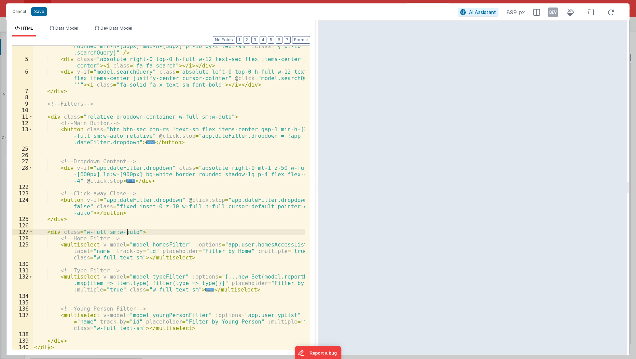
click at [128, 231] on div "< input id = "search-input" v-model = "model.searchQuery" type = "text" name = …" at bounding box center [169, 198] width 273 height 337
click at [143, 220] on div "< input id = "search-input" v-model = "model.searchQuery" type = "text" name = …" at bounding box center [169, 198] width 273 height 337
click at [128, 231] on div "< input id = "search-input" v-model = "model.searchQuery" type = "text" name = …" at bounding box center [169, 198] width 273 height 337
click at [138, 221] on div "< input id = "search-input" v-model = "model.searchQuery" type = "text" name = …" at bounding box center [169, 198] width 273 height 337
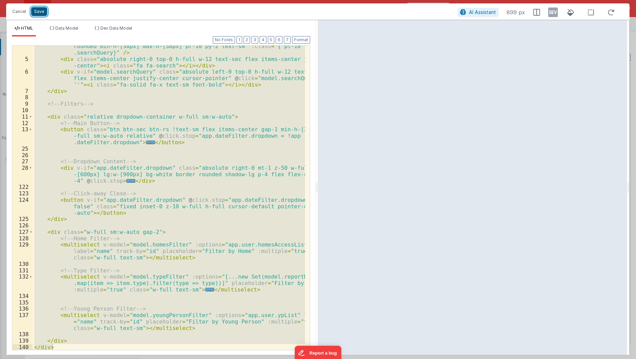
click at [33, 12] on button "Save" at bounding box center [39, 11] width 16 height 9
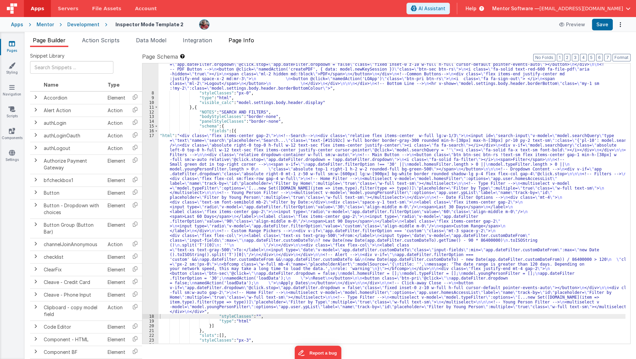
click at [250, 43] on span "Page Info" at bounding box center [241, 40] width 26 height 7
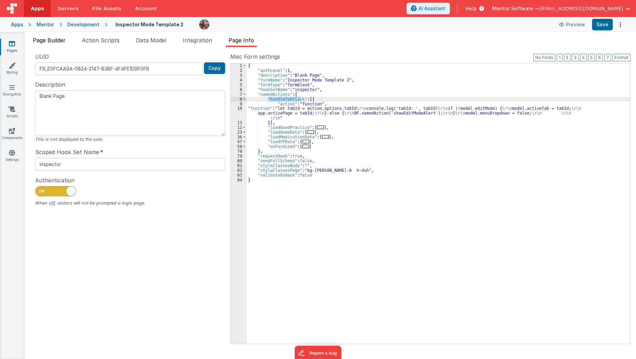
click at [58, 42] on span "Page Builder" at bounding box center [49, 40] width 33 height 7
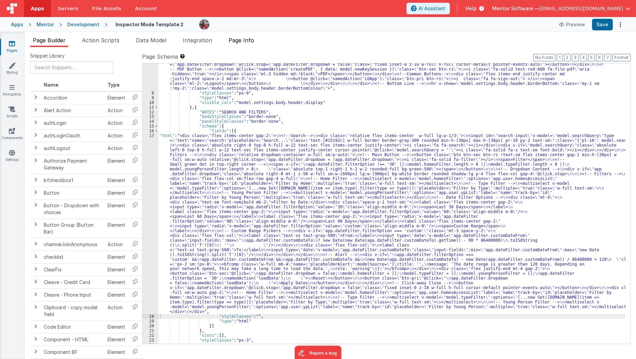
click at [250, 41] on span "Page Info" at bounding box center [241, 40] width 26 height 7
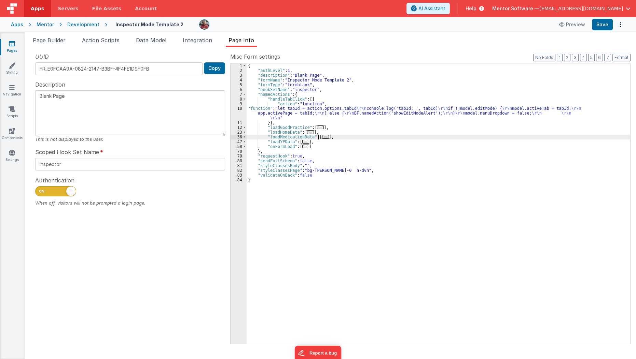
click at [323, 138] on span "..." at bounding box center [325, 137] width 7 height 4
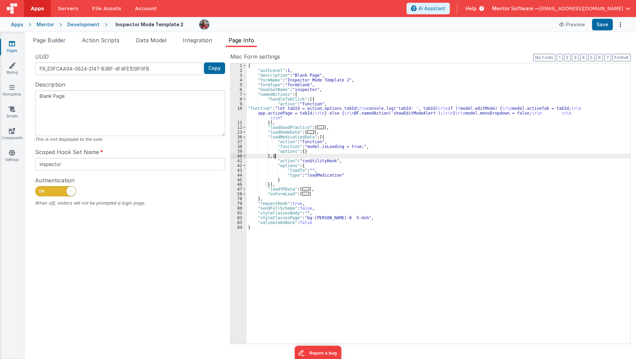
click at [315, 157] on div "{ "authLevel" : 1 , "description" : "Blank Page" , "formName" : "Inspector Mode…" at bounding box center [438, 208] width 384 height 290
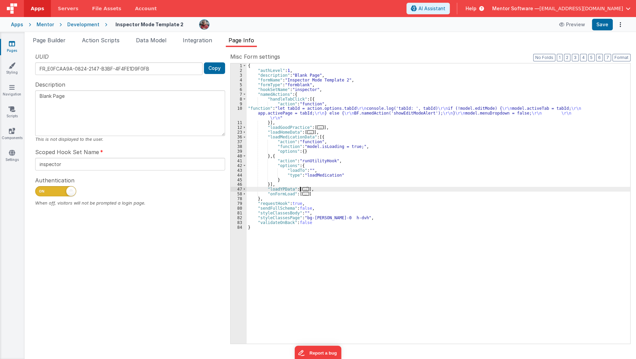
click at [302, 191] on span "..." at bounding box center [305, 189] width 7 height 4
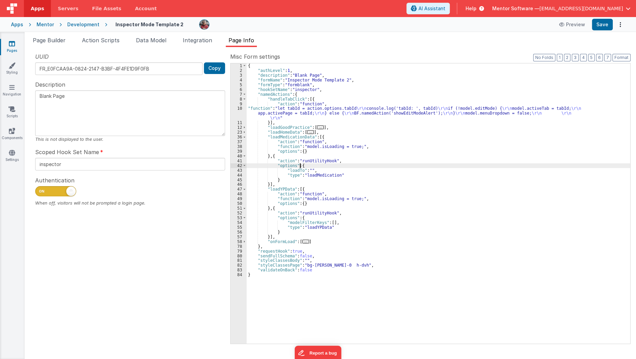
click at [299, 167] on div "{ "authLevel" : 1 , "description" : "Blank Page" , "formName" : "Inspector Mode…" at bounding box center [438, 208] width 384 height 290
click at [44, 45] on li "Page Builder" at bounding box center [49, 41] width 38 height 11
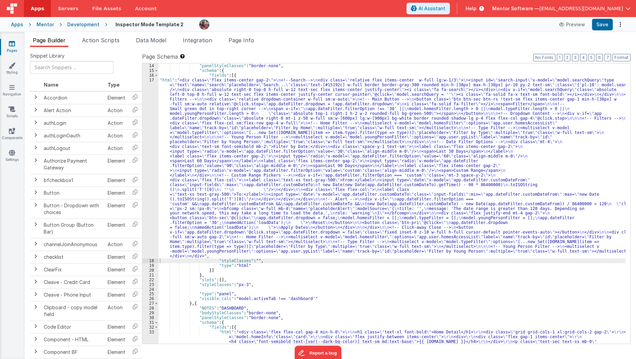
scroll to position [330, 0]
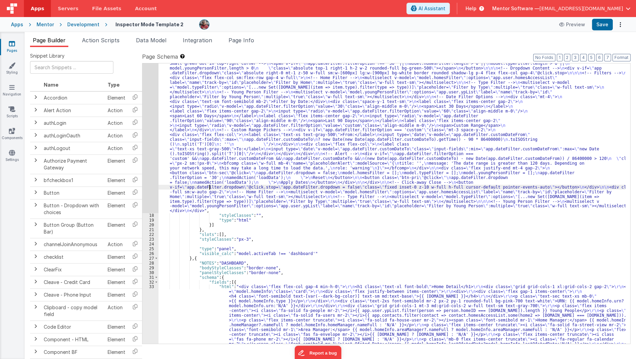
click at [209, 185] on div ""html" : "<div class= \" flex items-center gap-2 \" > \n <!--Search--> \n <div …" at bounding box center [391, 325] width 467 height 585
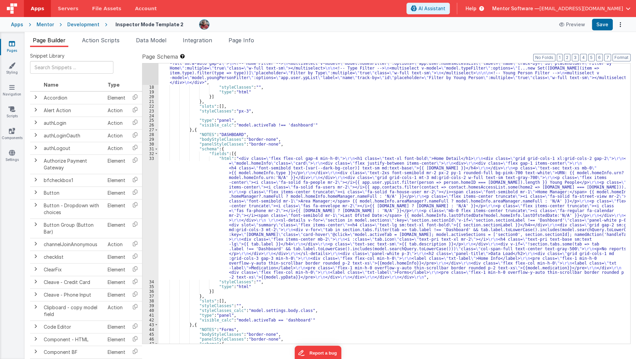
scroll to position [461, 0]
click at [209, 185] on div ""html" : "<div class= \" flex items-center gap-2 \" > \n <!--Search--> \n <div …" at bounding box center [391, 136] width 467 height 466
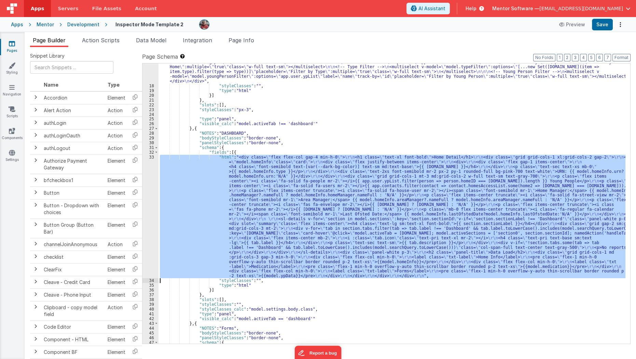
click at [152, 215] on div "33" at bounding box center [150, 217] width 16 height 124
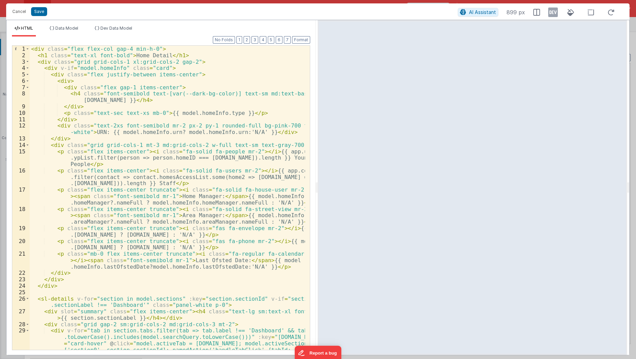
scroll to position [0, 0]
click at [89, 231] on div "< div class = "flex flex-col gap-4 min-h-0" > < h1 class = "text-xl font-bold" …" at bounding box center [168, 205] width 276 height 318
click at [50, 242] on div "< div class = "flex flex-col gap-4 min-h-0" > < h1 class = "text-xl font-bold" …" at bounding box center [168, 205] width 276 height 318
click at [48, 253] on div "< div class = "flex flex-col gap-4 min-h-0" > < h1 class = "text-xl font-bold" …" at bounding box center [168, 205] width 276 height 318
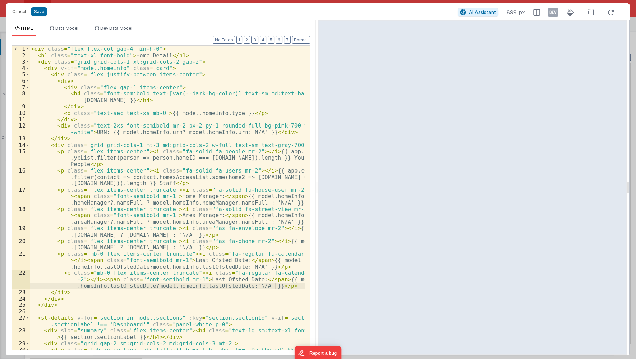
click at [203, 281] on div "< div class = "flex flex-col gap-4 min-h-0" > < h1 class = "text-xl font-bold" …" at bounding box center [168, 214] width 276 height 337
click at [216, 280] on div "< div class = "flex flex-col gap-4 min-h-0" > < h1 class = "text-xl font-bold" …" at bounding box center [168, 214] width 276 height 337
click at [106, 286] on div "< div class = "flex flex-col gap-4 min-h-0" > < h1 class = "text-xl font-bold" …" at bounding box center [168, 214] width 276 height 337
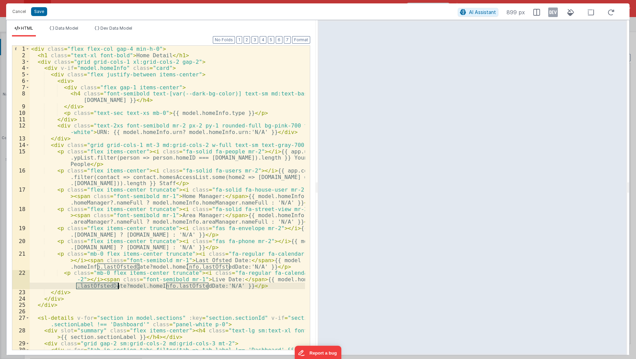
click at [106, 286] on div "< div class = "flex flex-col gap-4 min-h-0" > < h1 class = "text-xl font-bold" …" at bounding box center [168, 214] width 276 height 337
click at [175, 286] on div "< div class = "flex flex-col gap-4 min-h-0" > < h1 class = "text-xl font-bold" …" at bounding box center [168, 214] width 276 height 337
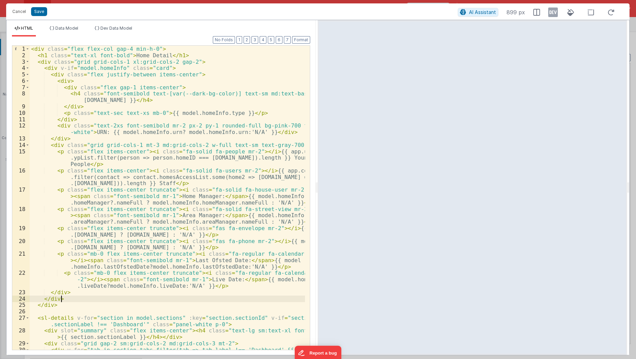
click at [169, 299] on div "< div class = "flex flex-col gap-4 min-h-0" > < h1 class = "text-xl font-bold" …" at bounding box center [168, 214] width 276 height 337
click at [285, 272] on div "< div class = "flex flex-col gap-4 min-h-0" > < h1 class = "text-xl font-bold" …" at bounding box center [168, 214] width 276 height 337
click at [43, 14] on button "Save" at bounding box center [39, 11] width 16 height 9
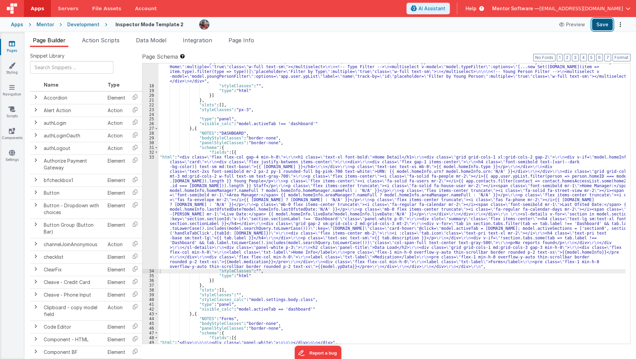
click at [604, 28] on button "Save" at bounding box center [602, 25] width 21 height 12
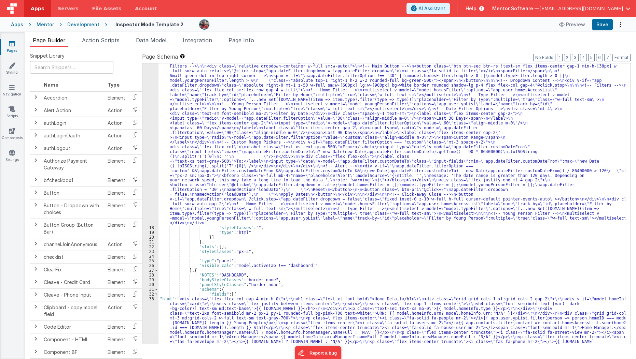
scroll to position [299, 0]
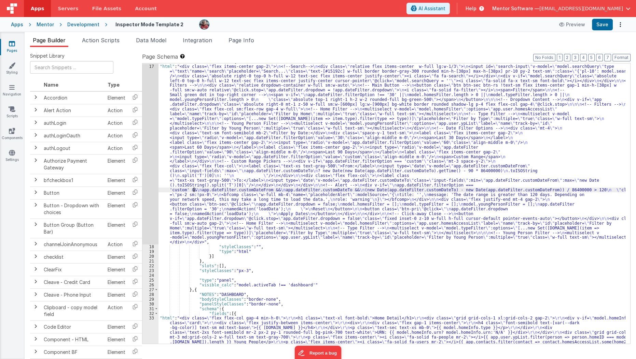
click at [193, 192] on div ""fields" : [{ "html" : "<div class= \" flex items-center gap-2 \" > \n <!--Sear…" at bounding box center [391, 258] width 467 height 399
click at [146, 199] on div "17" at bounding box center [150, 154] width 16 height 181
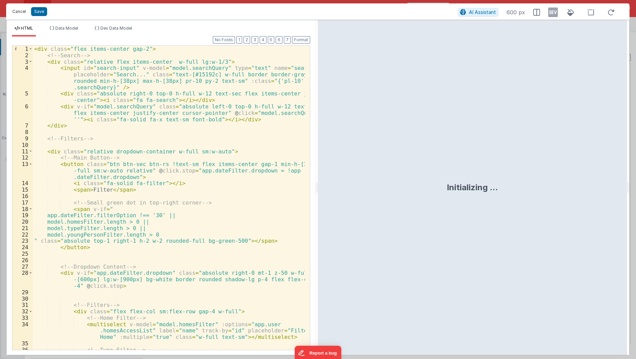
click at [20, 9] on button "Cancel" at bounding box center [19, 12] width 20 height 10
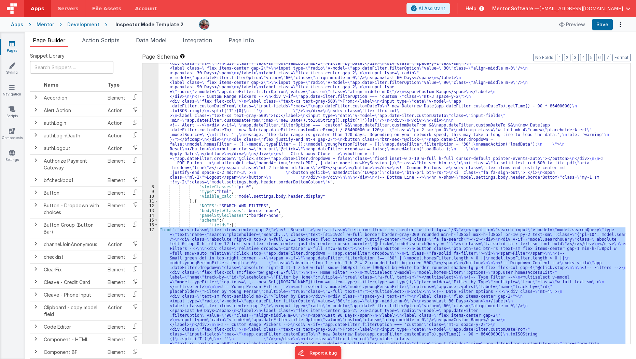
scroll to position [136, 0]
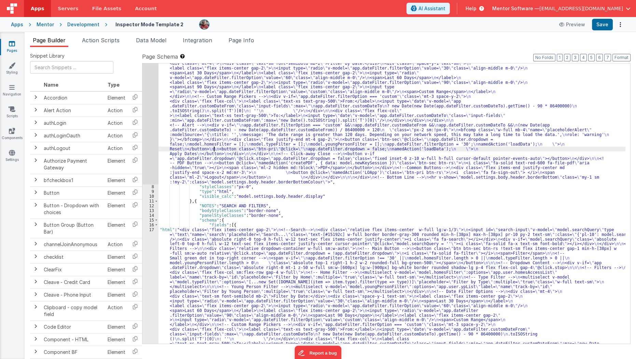
click at [214, 151] on div ""html" : "<div v-show= \" model.settings.body.header.display \" id= \" heading …" at bounding box center [391, 301] width 467 height 690
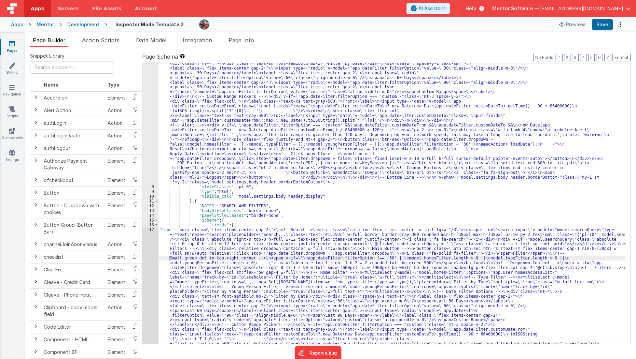
click at [167, 258] on div ""html" : "<div v-show= \" model.settings.body.header.display \" id= \" heading …" at bounding box center [391, 301] width 467 height 690
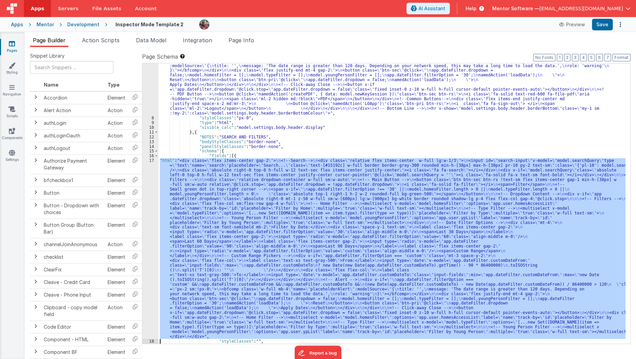
scroll to position [204, 0]
click at [146, 269] on div "17" at bounding box center [150, 248] width 16 height 181
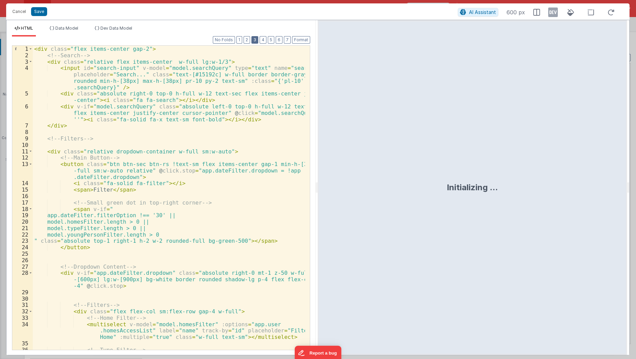
click at [255, 42] on button "3" at bounding box center [254, 40] width 7 height 8
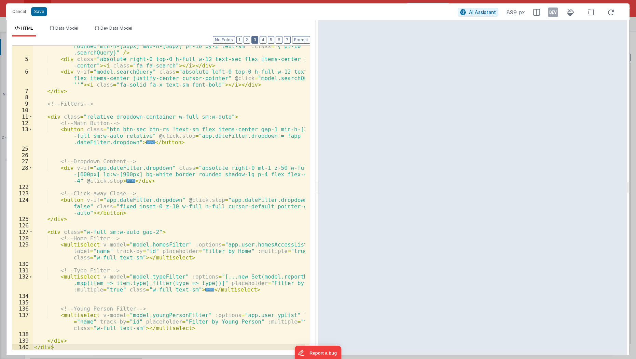
scroll to position [34, 0]
click at [148, 231] on div "< input id = "search-input" v-model = "model.searchQuery" type = "text" name = …" at bounding box center [169, 198] width 273 height 337
click at [34, 14] on button "Save" at bounding box center [39, 11] width 16 height 9
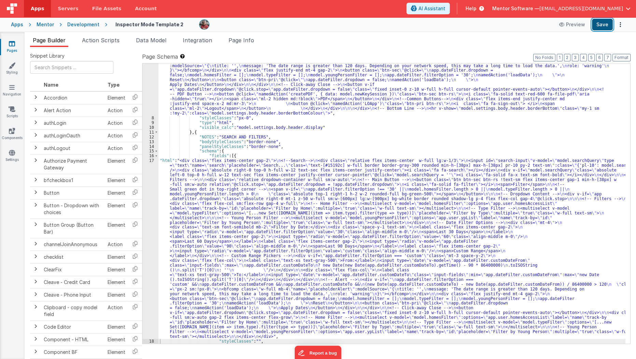
click at [596, 26] on button "Save" at bounding box center [602, 25] width 21 height 12
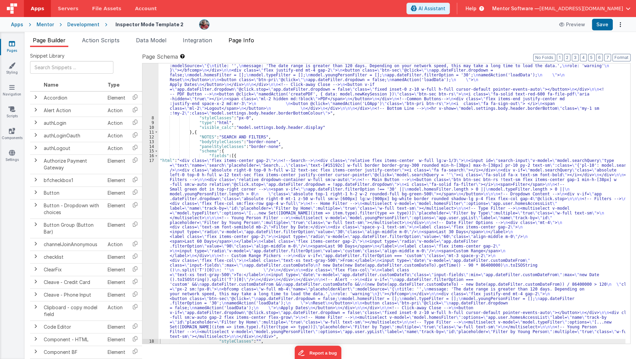
click at [249, 42] on span "Page Info" at bounding box center [241, 40] width 26 height 7
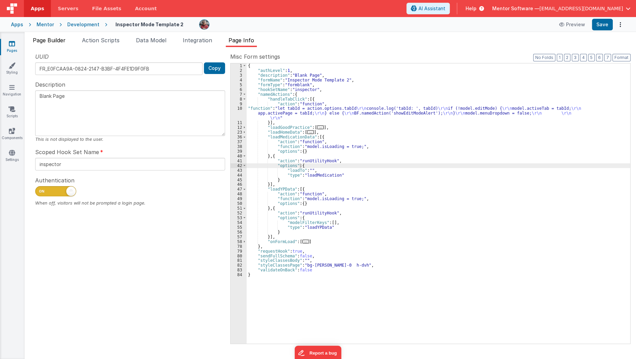
click at [54, 37] on span "Page Builder" at bounding box center [49, 40] width 33 height 7
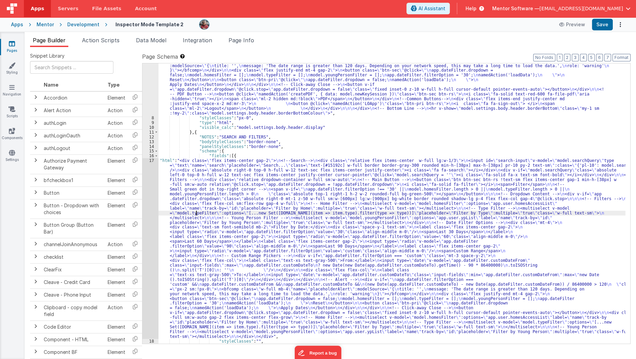
click at [196, 213] on div ""html" : "<div v-show= \" model.settings.body.header.display \" id= \" heading …" at bounding box center [391, 144] width 467 height 514
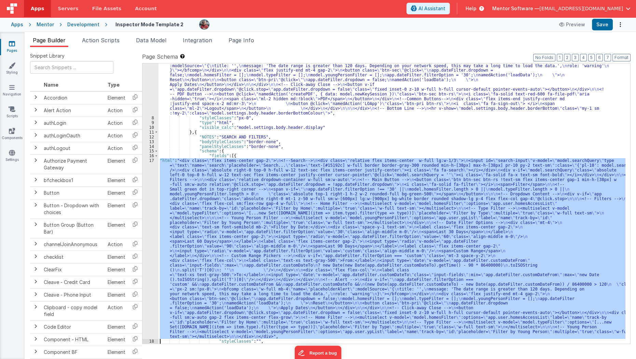
click at [149, 238] on div "17" at bounding box center [150, 248] width 16 height 181
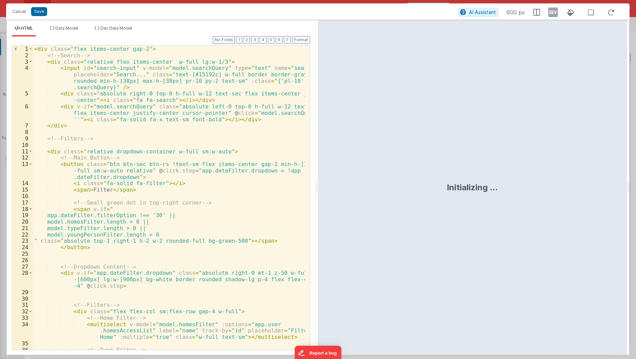
click at [149, 238] on div "< div class = "flex items-center gap-2" > <!-- Search --> < div class = "relati…" at bounding box center [169, 211] width 273 height 331
click at [143, 253] on div "< div class = "flex items-center gap-2" > <!-- Search --> < div class = "relati…" at bounding box center [169, 211] width 273 height 331
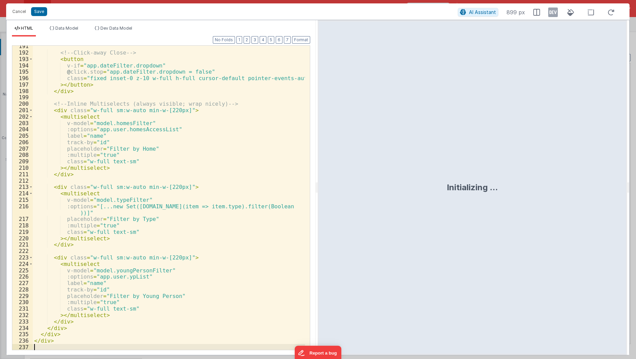
scroll to position [1311, 0]
click at [42, 14] on button "Save" at bounding box center [39, 11] width 16 height 9
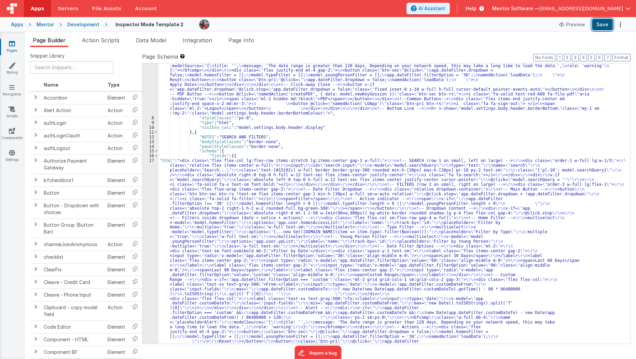
click at [599, 23] on button "Save" at bounding box center [602, 25] width 21 height 12
click at [184, 159] on div ""html" : "<div v-show= \" model.settings.body.header.display \" id= \" heading …" at bounding box center [391, 255] width 467 height 737
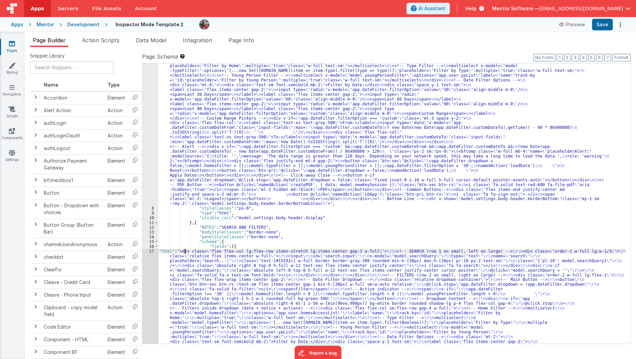
scroll to position [113, 0]
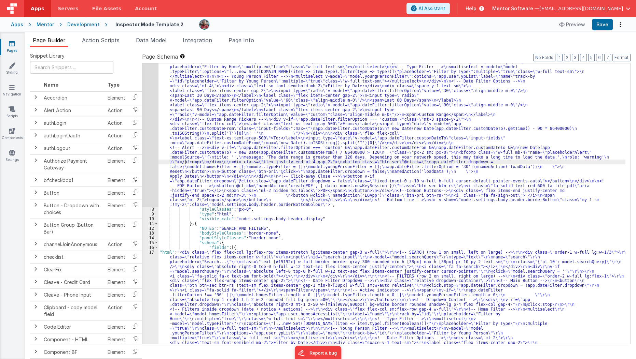
click at [184, 159] on div ""html" : "<div v-show= \" model.settings.body.header.display \" id= \" heading …" at bounding box center [391, 347] width 467 height 737
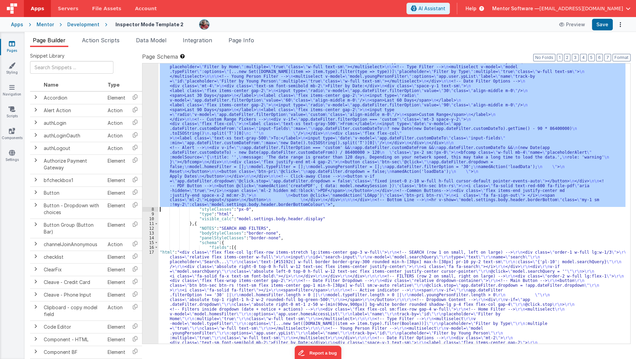
click at [146, 145] on div "7" at bounding box center [150, 93] width 16 height 228
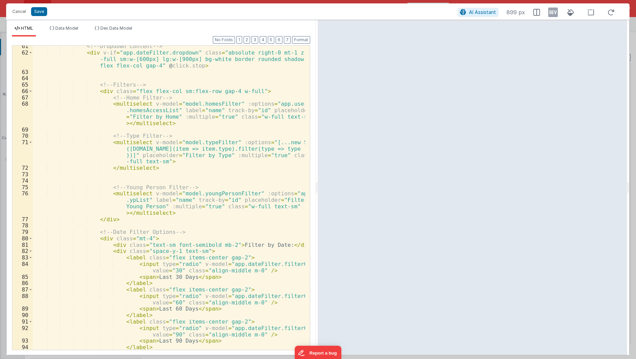
scroll to position [485, 0]
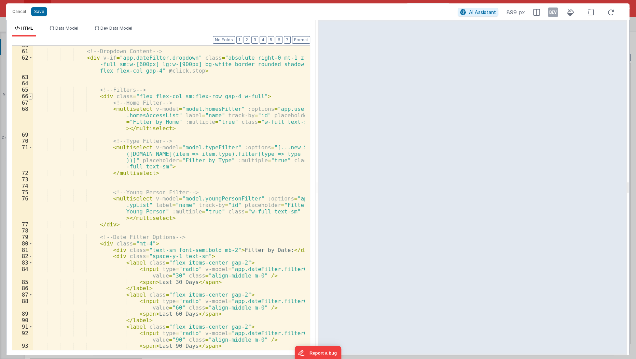
click at [29, 96] on span at bounding box center [31, 96] width 4 height 6
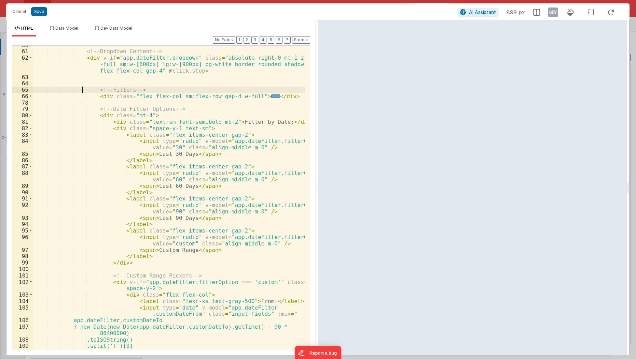
click at [82, 88] on div "<!-- Dropdown Content --> < div v-if = "app.dateFilter.dropdown" class = "absol…" at bounding box center [169, 201] width 273 height 318
click at [31, 117] on span at bounding box center [31, 115] width 4 height 6
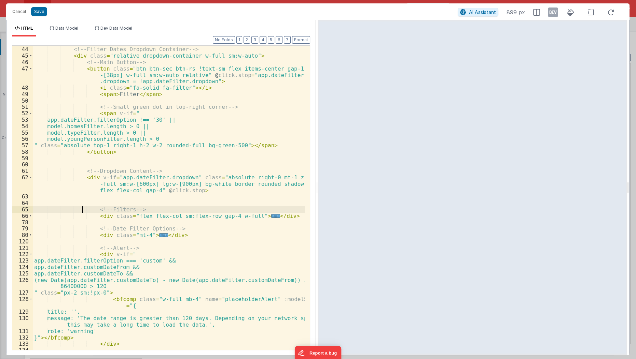
scroll to position [324, 0]
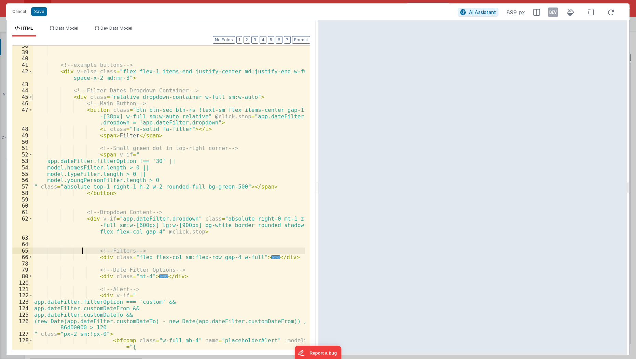
click at [30, 96] on span at bounding box center [31, 97] width 4 height 6
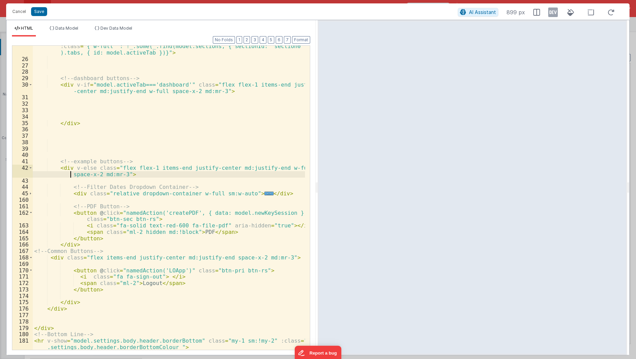
click at [62, 177] on div "< div v-show = "model.settings.body.header.showRightSlot" class = "mr-3 flex it…" at bounding box center [169, 205] width 273 height 337
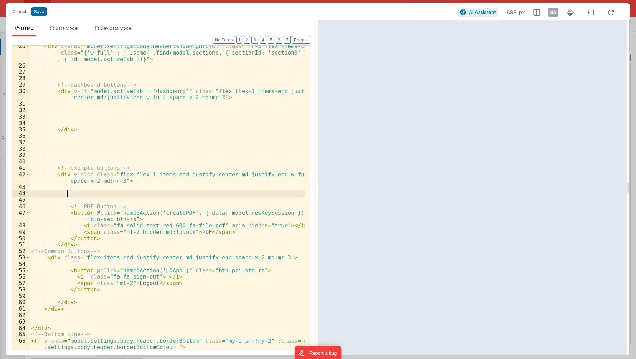
scroll to position [214, 0]
click at [37, 12] on button "Save" at bounding box center [39, 11] width 16 height 9
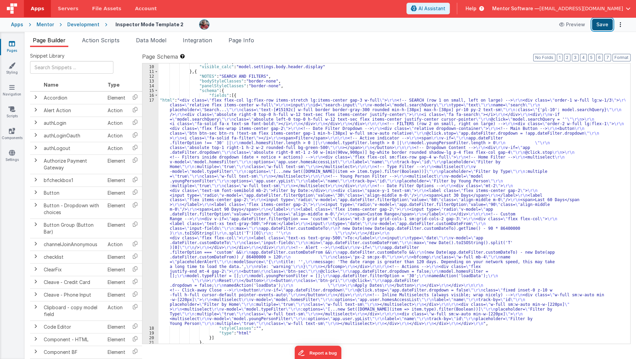
click at [597, 27] on button "Save" at bounding box center [602, 25] width 21 height 12
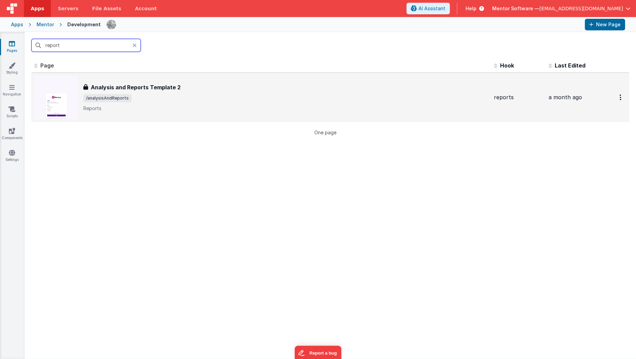
type input "report"
click at [121, 91] on div "Analysis and Reports Template 2 Analysis and Reports Template 2 /analysisAndRep…" at bounding box center [285, 97] width 405 height 29
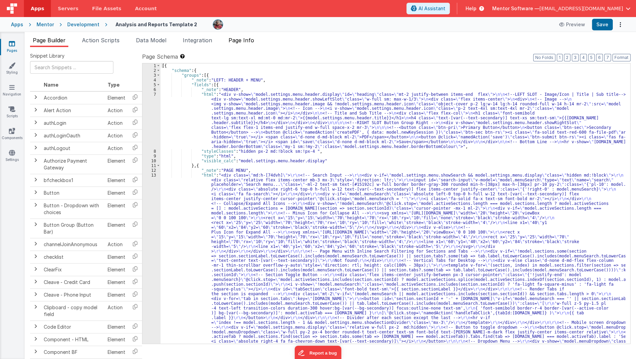
click at [243, 37] on span "Page Info" at bounding box center [241, 40] width 26 height 7
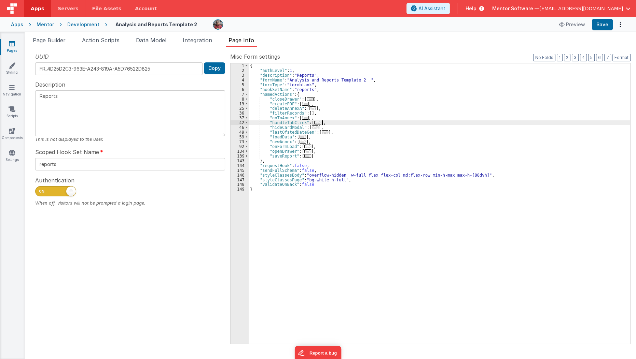
click at [327, 122] on div "{ "authLevel" : 1 , "description" : "Reports" , "formName" : "Analysis and Repo…" at bounding box center [440, 208] width 382 height 290
click at [7, 44] on link "Pages" at bounding box center [12, 47] width 25 height 14
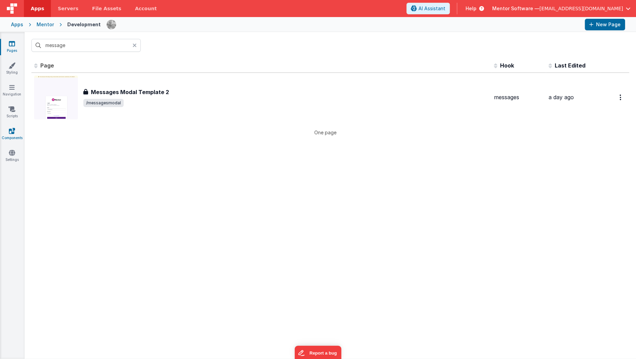
click at [10, 130] on icon at bounding box center [12, 131] width 6 height 7
